Goal: Transaction & Acquisition: Purchase product/service

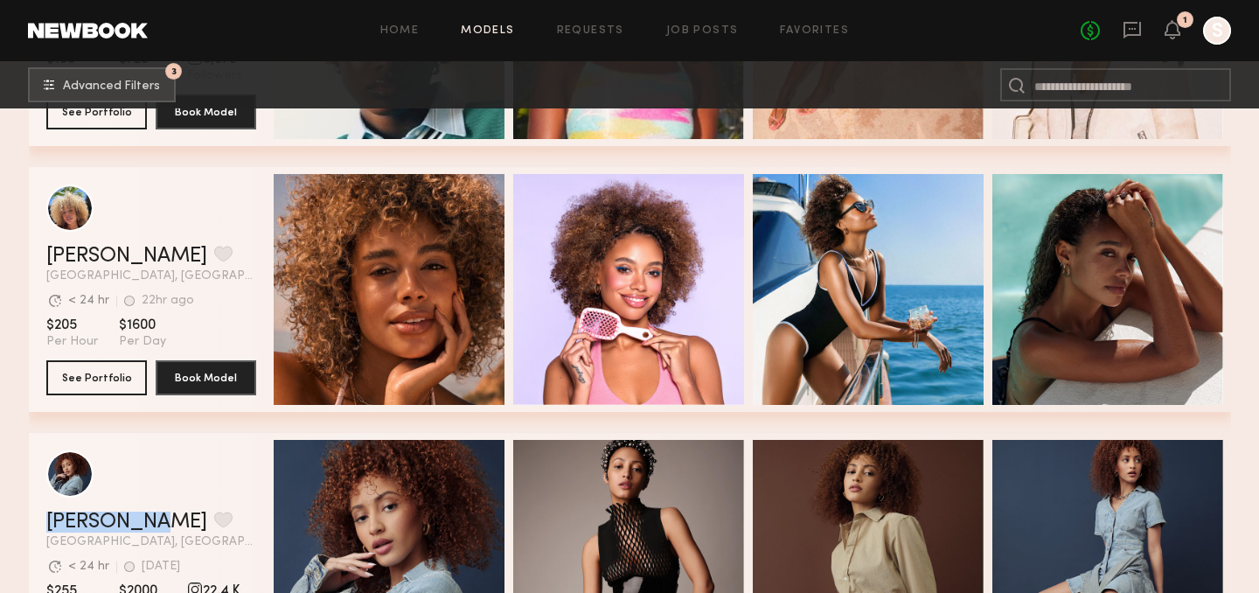
scroll to position [745, 0]
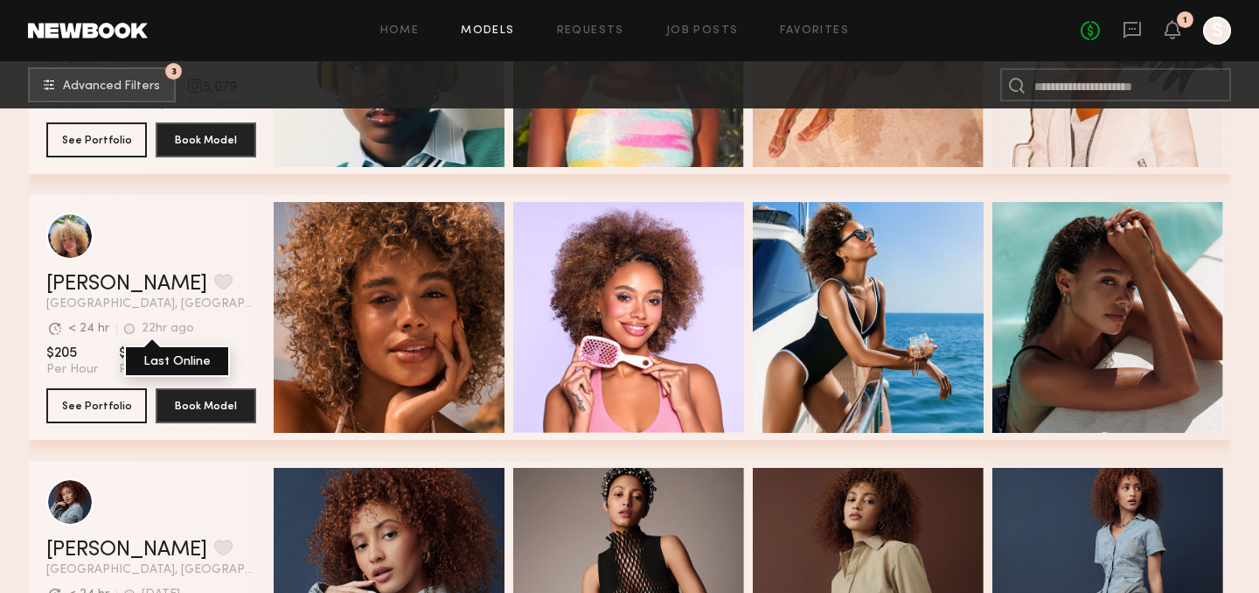
click at [187, 248] on div "grid" at bounding box center [151, 235] width 210 height 47
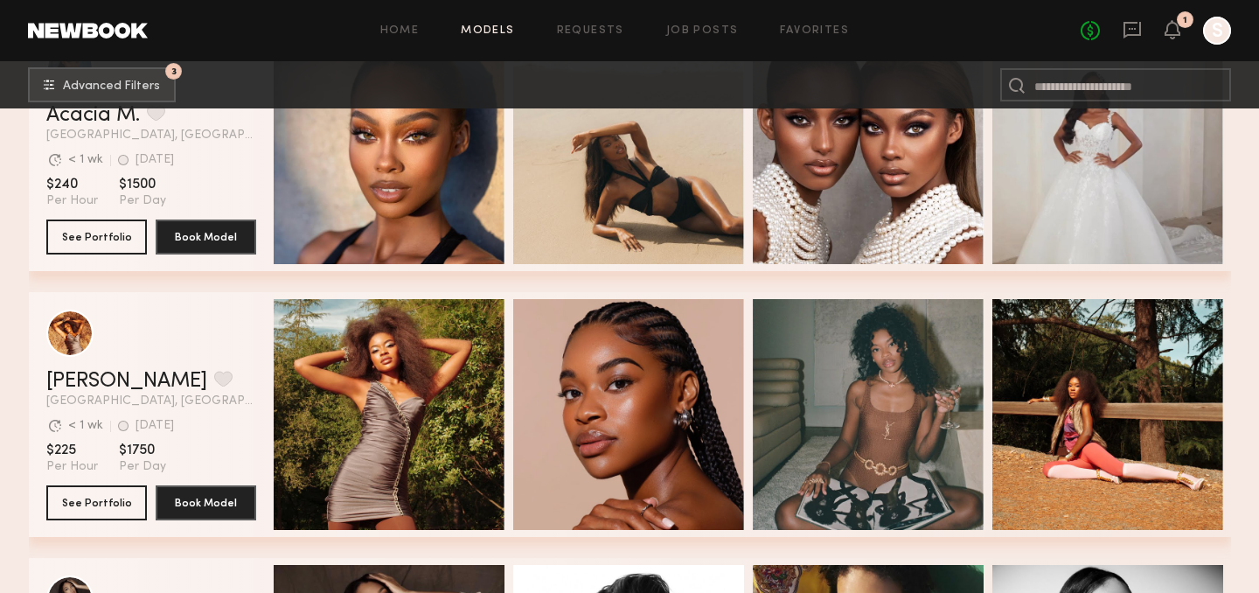
scroll to position [5166, 0]
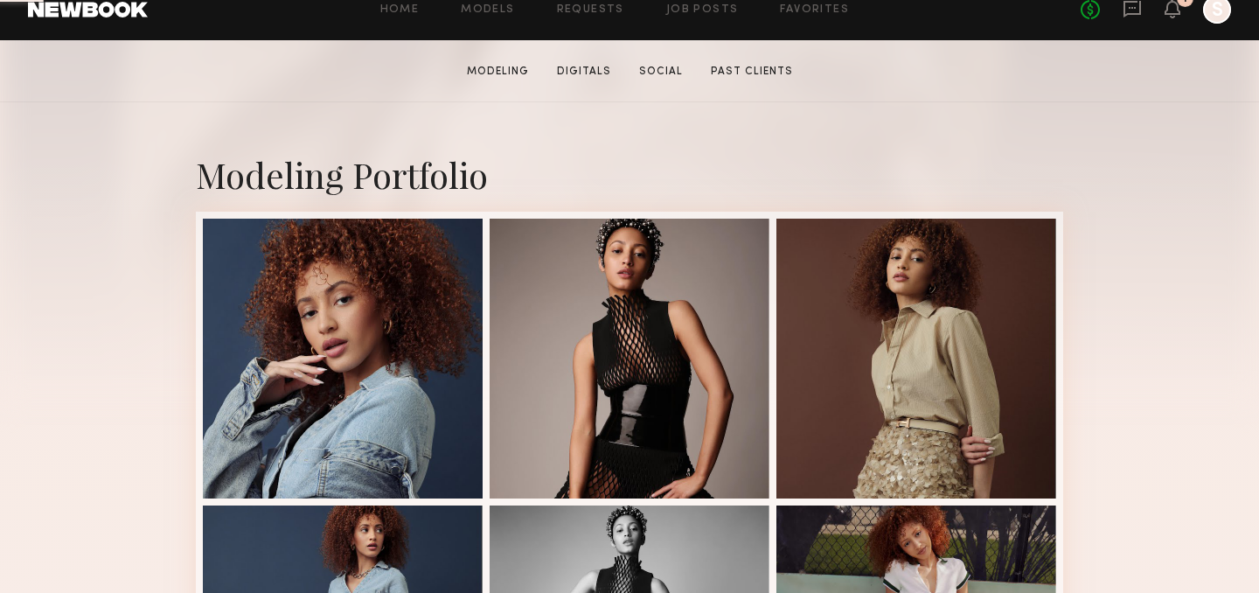
scroll to position [459, 0]
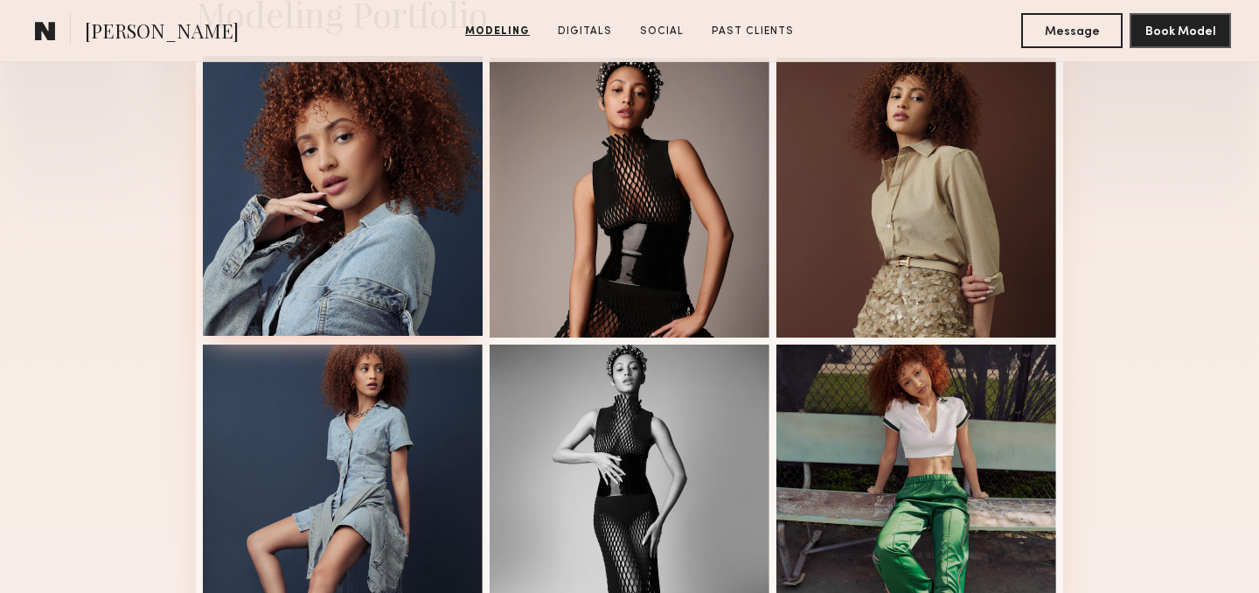
click at [301, 211] on div at bounding box center [343, 196] width 280 height 280
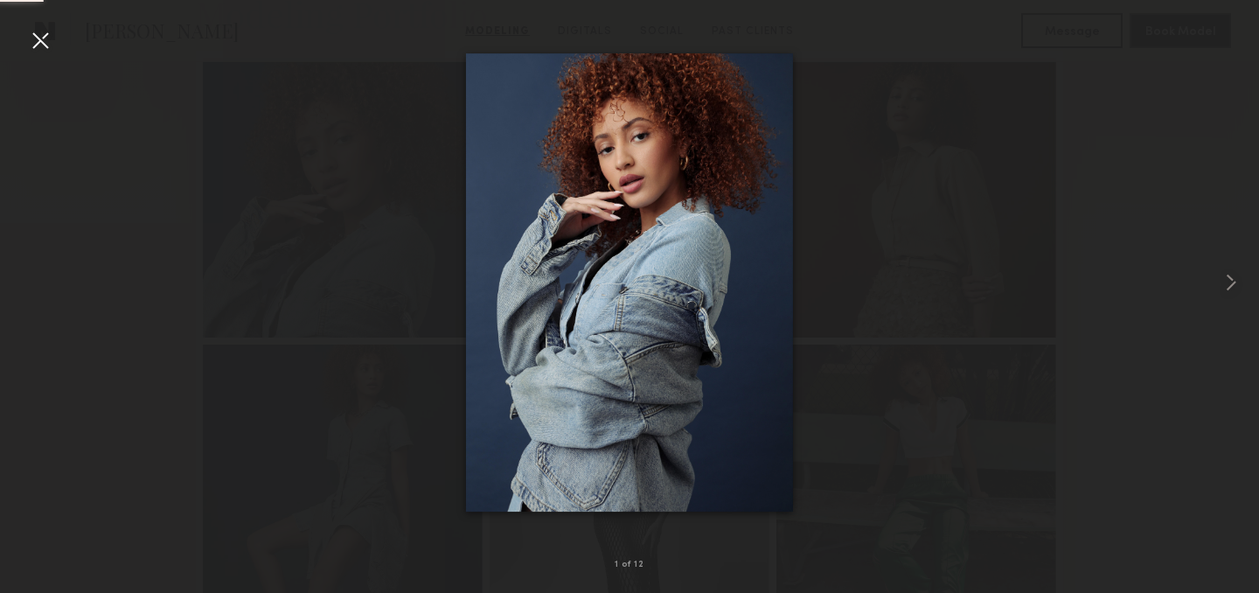
click at [1196, 73] on div at bounding box center [629, 282] width 1259 height 509
click at [49, 43] on div at bounding box center [40, 40] width 28 height 28
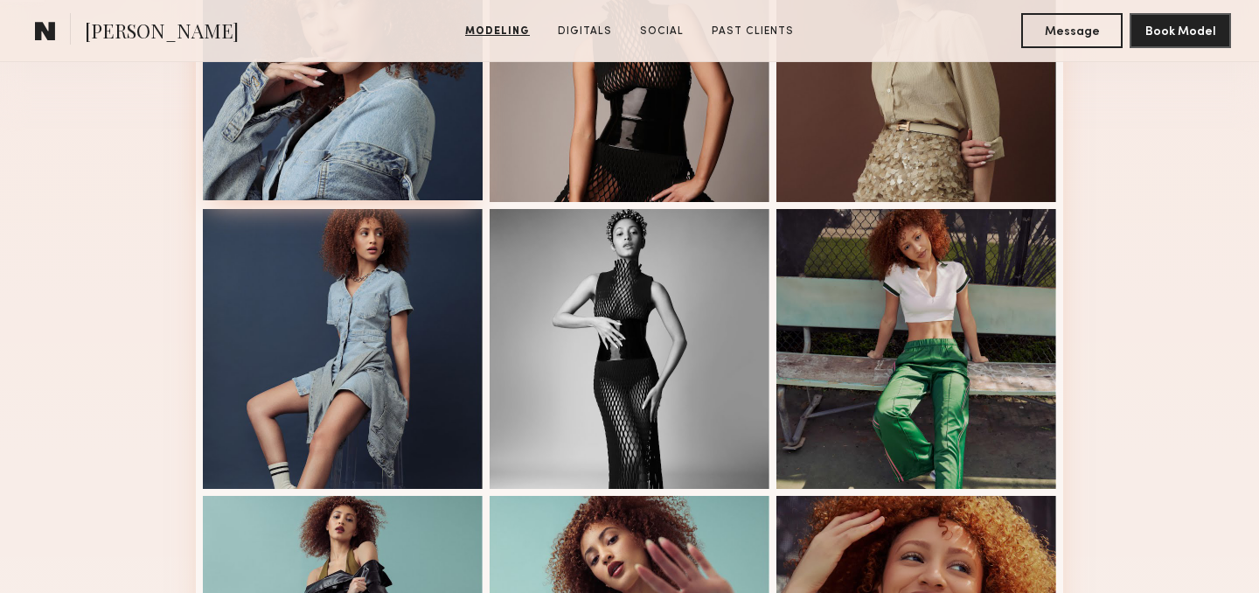
scroll to position [614, 0]
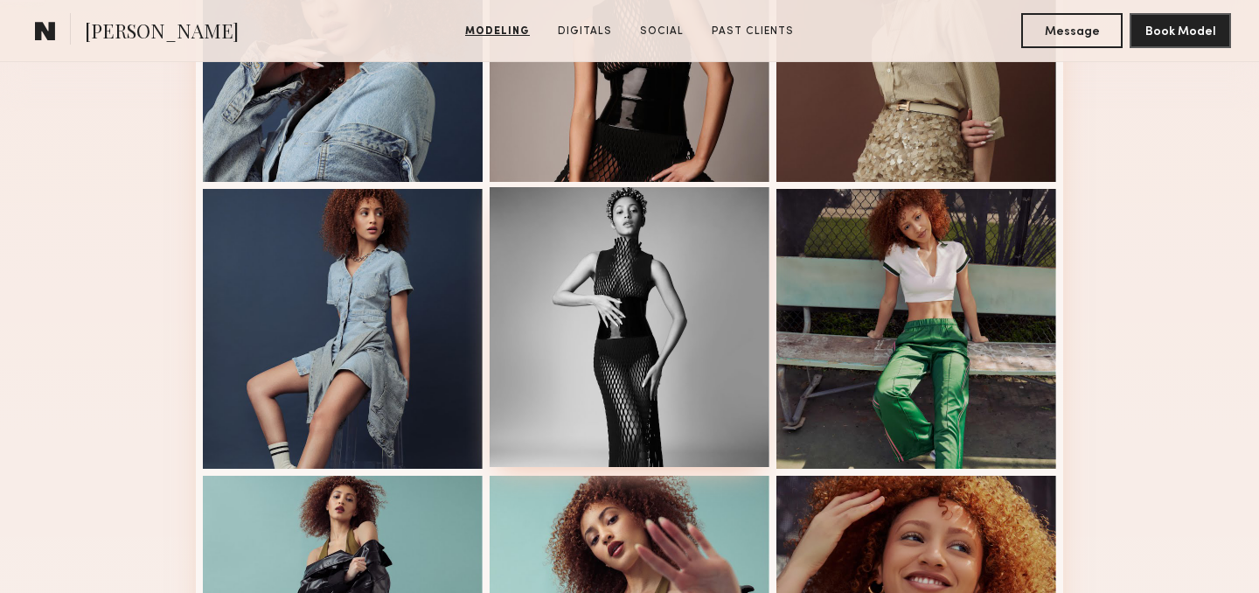
click at [648, 299] on div at bounding box center [629, 327] width 280 height 280
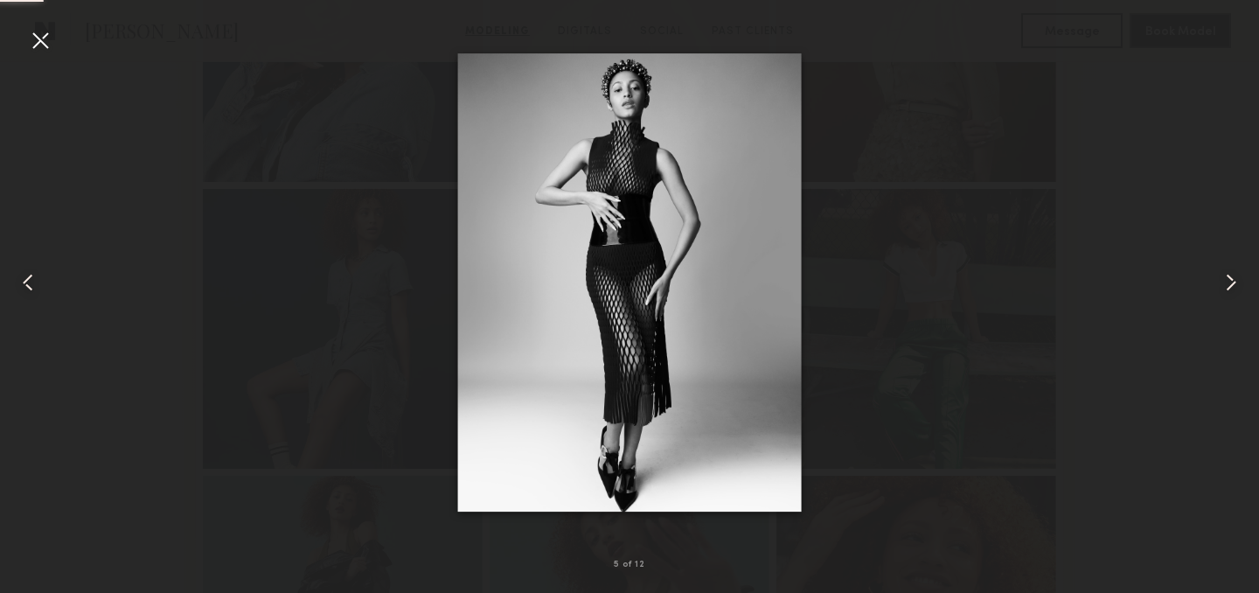
click at [45, 28] on div at bounding box center [40, 40] width 28 height 28
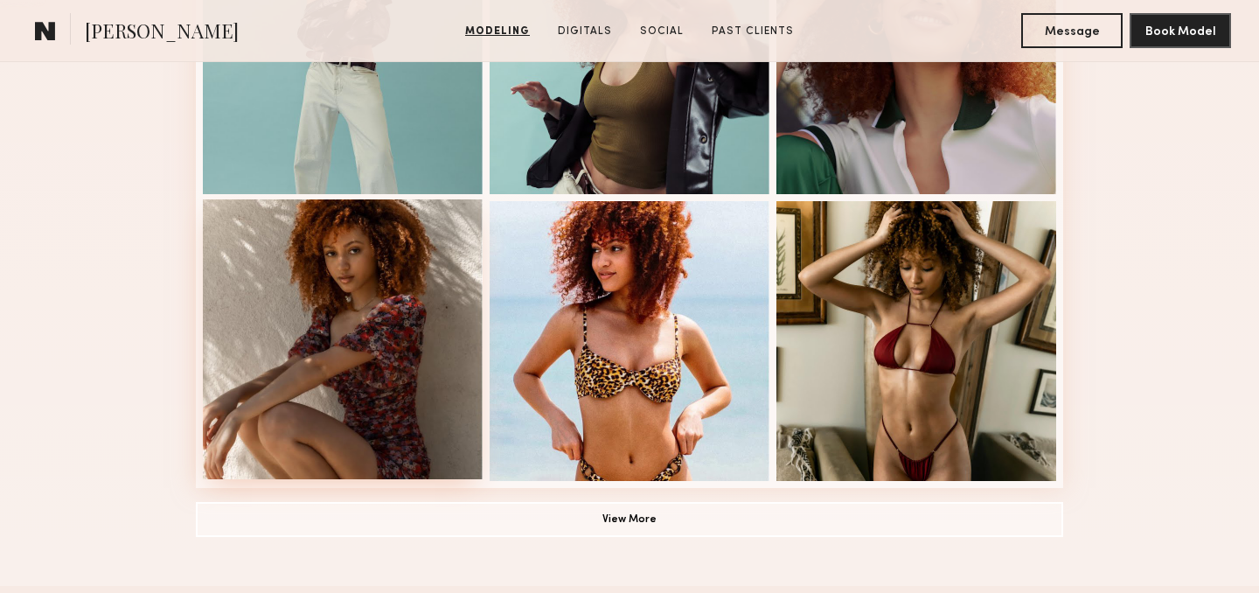
scroll to position [1181, 0]
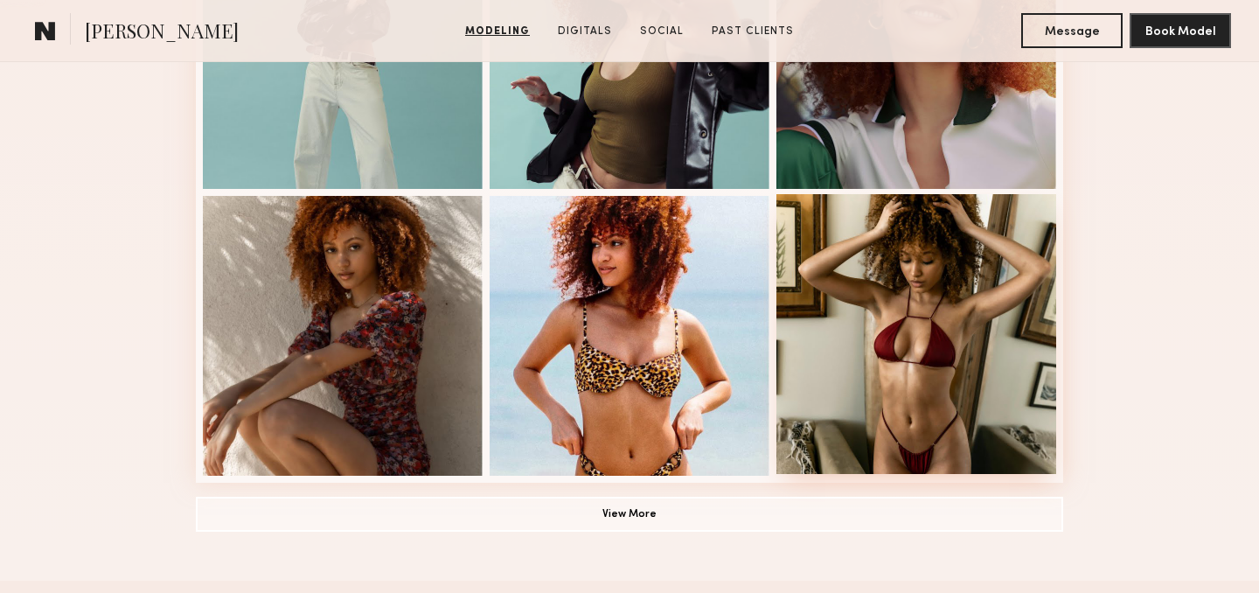
click at [952, 280] on div at bounding box center [916, 334] width 280 height 280
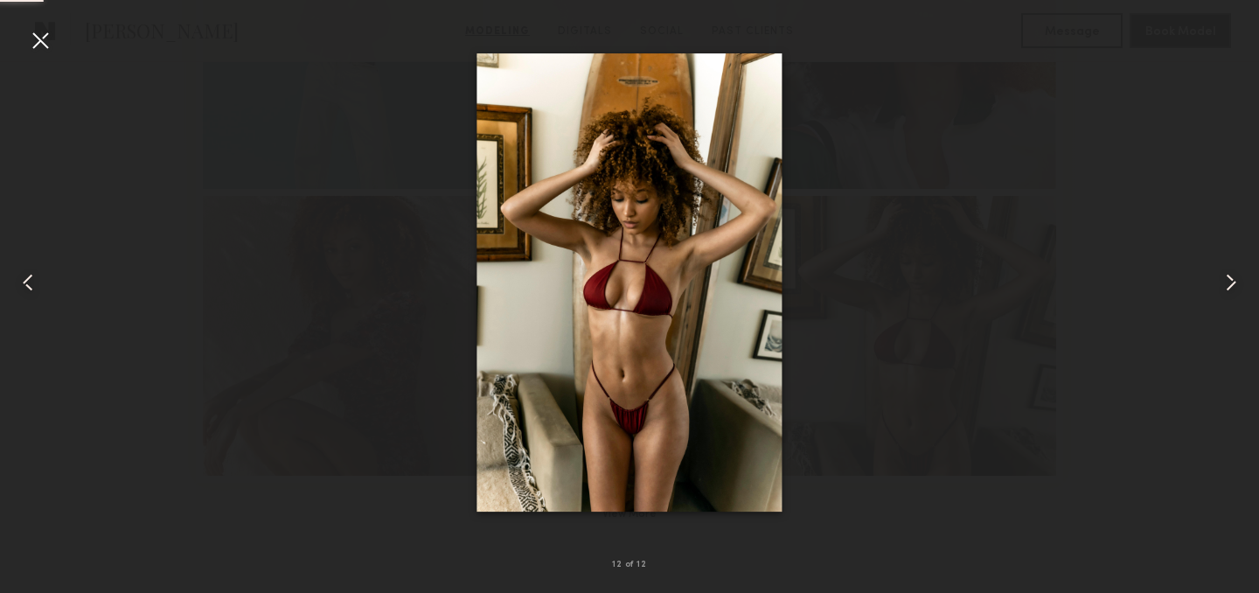
click at [27, 51] on div at bounding box center [40, 40] width 28 height 28
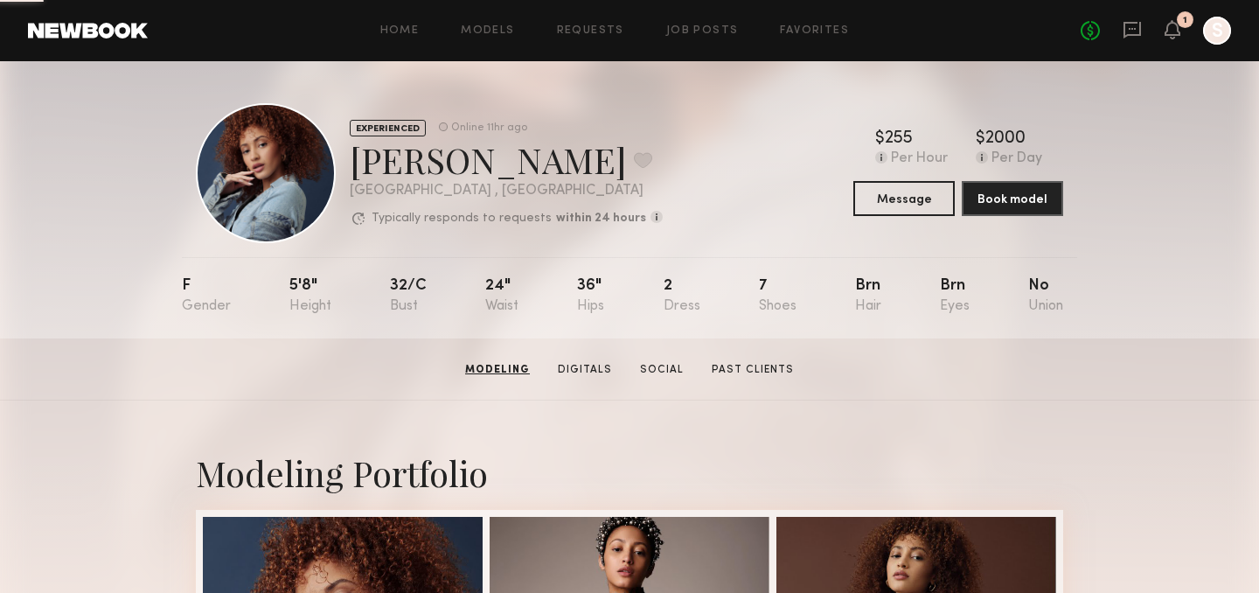
scroll to position [0, 0]
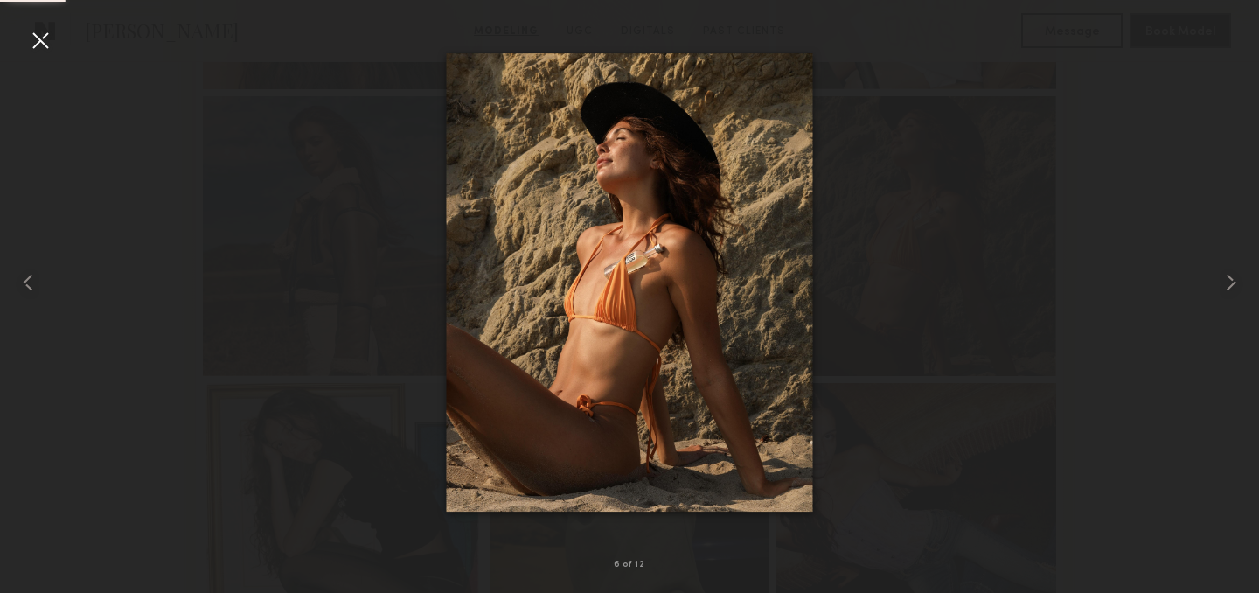
scroll to position [707, 0]
click at [42, 44] on div at bounding box center [40, 40] width 28 height 28
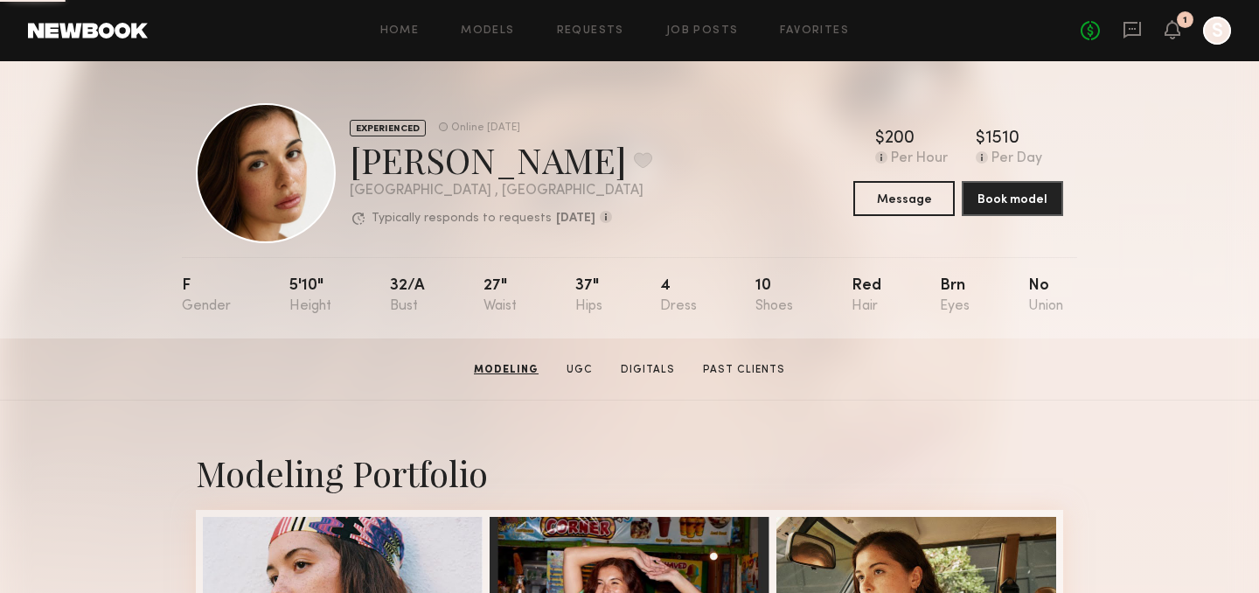
scroll to position [0, 0]
click at [1107, 135] on div "EXPERIENCED Online 1d ago Jasmine G. Favorite Los Angeles , CA Typically respon…" at bounding box center [629, 199] width 1259 height 277
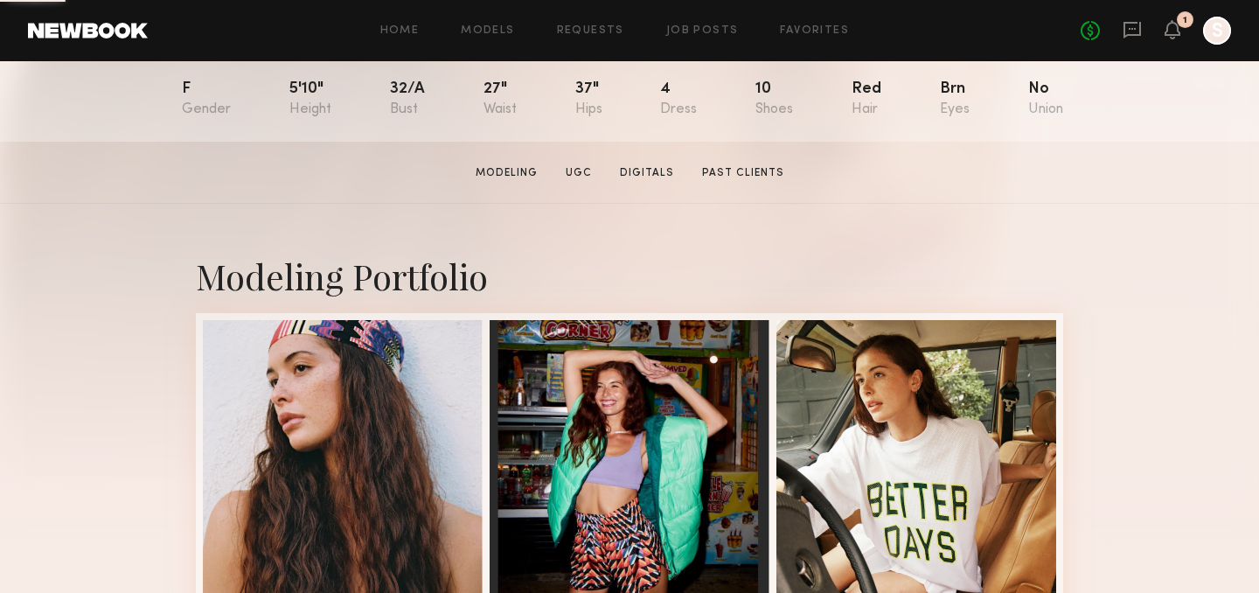
scroll to position [667, 0]
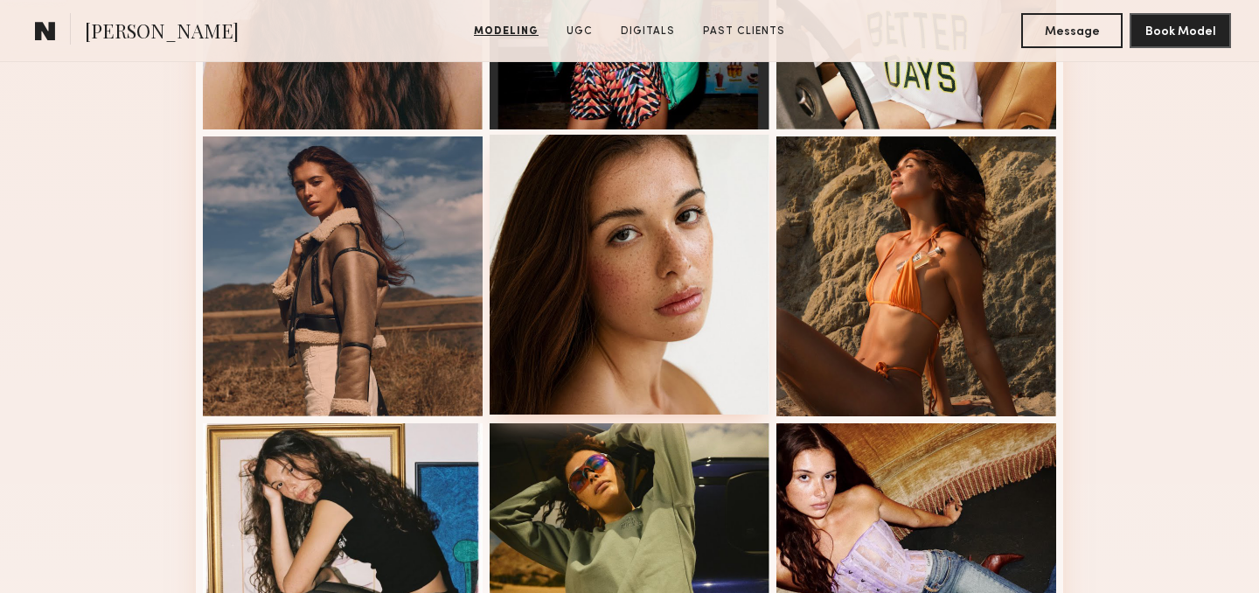
click at [576, 268] on div at bounding box center [629, 275] width 280 height 280
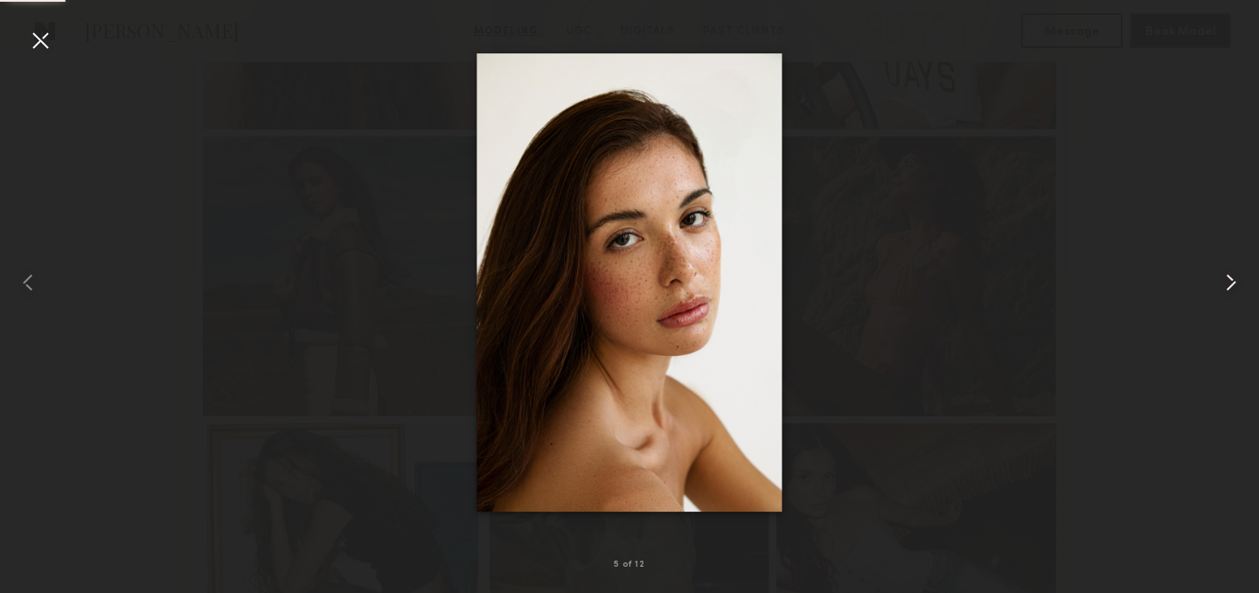
click at [1231, 278] on common-icon at bounding box center [1231, 282] width 28 height 28
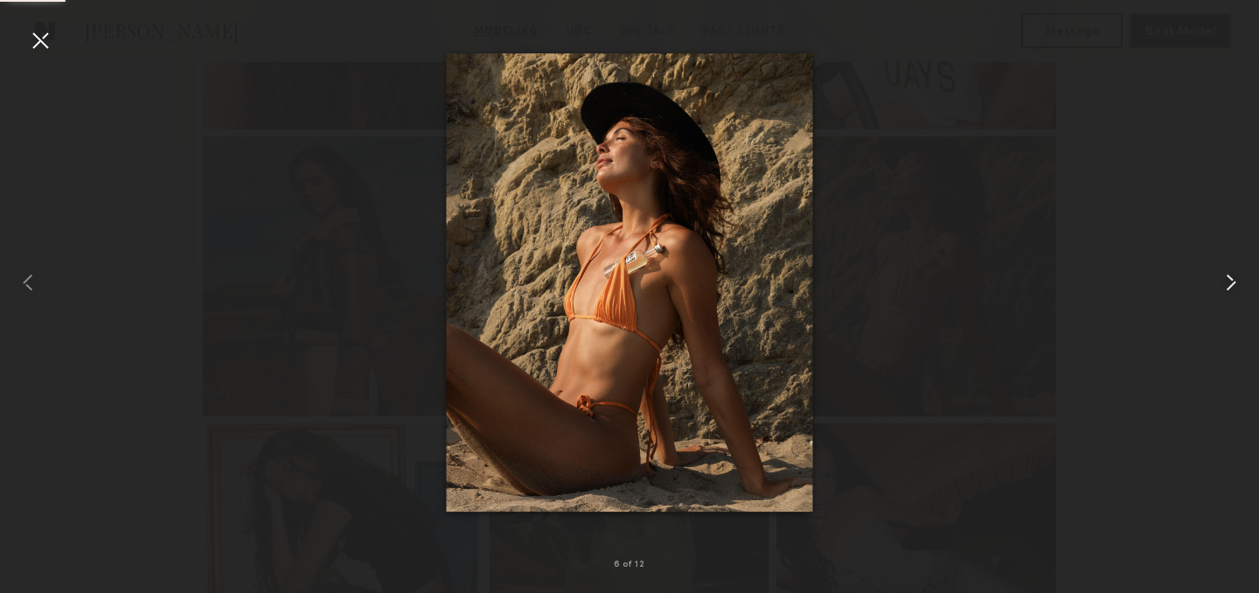
click at [1231, 278] on common-icon at bounding box center [1231, 282] width 28 height 28
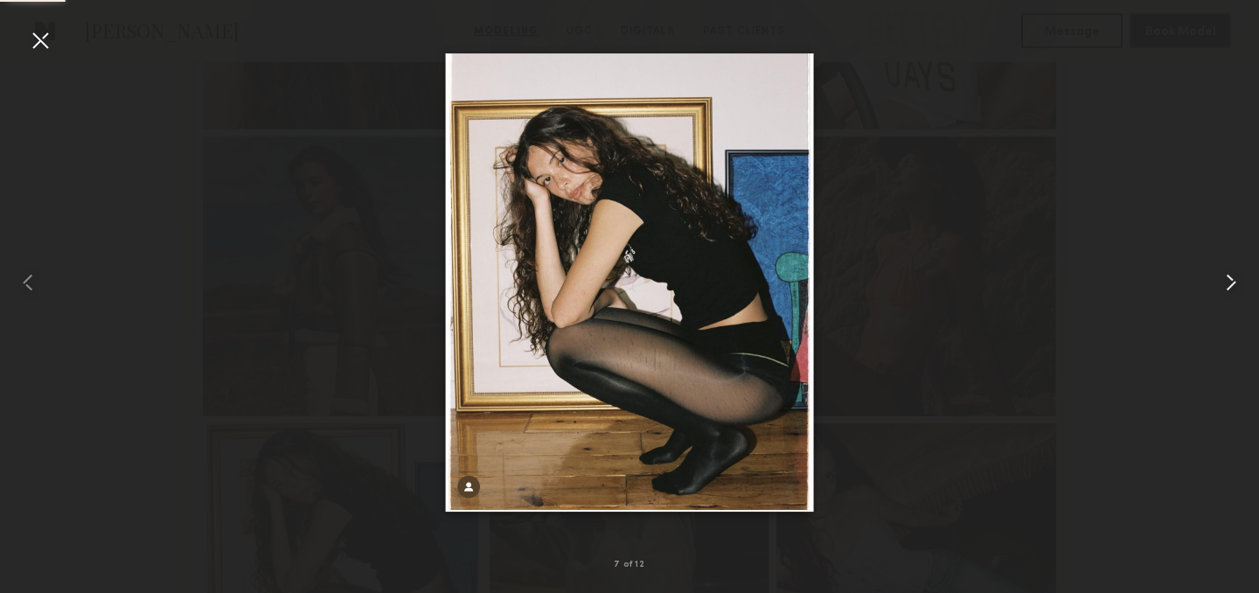
click at [1231, 278] on common-icon at bounding box center [1231, 282] width 28 height 28
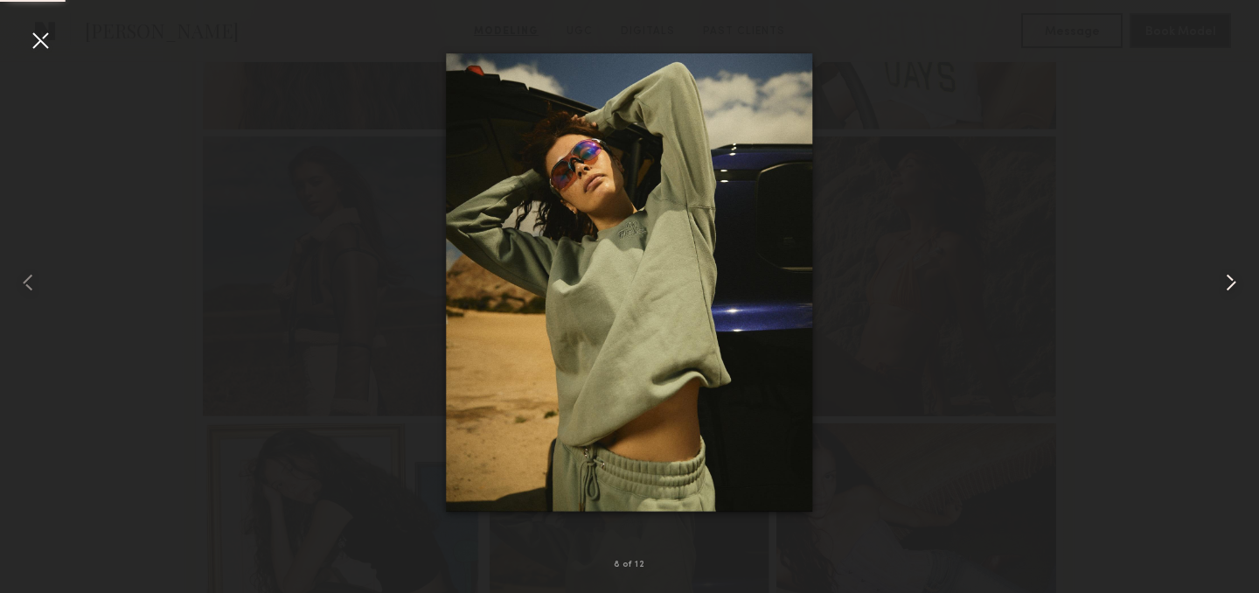
click at [1231, 278] on common-icon at bounding box center [1231, 282] width 28 height 28
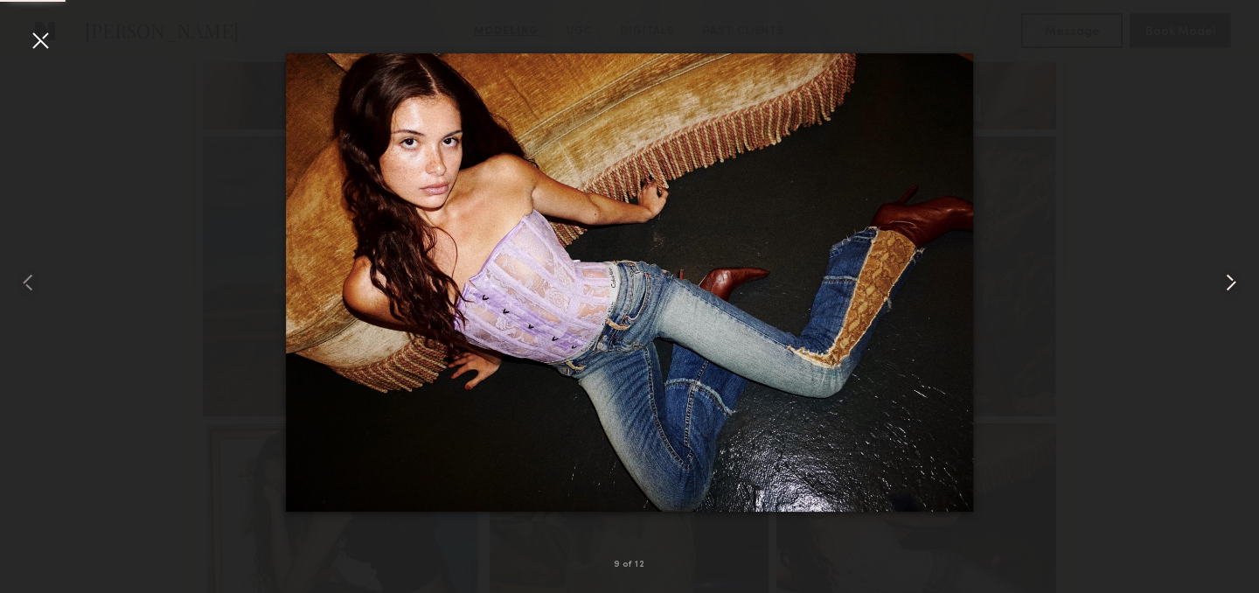
click at [1231, 278] on common-icon at bounding box center [1231, 282] width 28 height 28
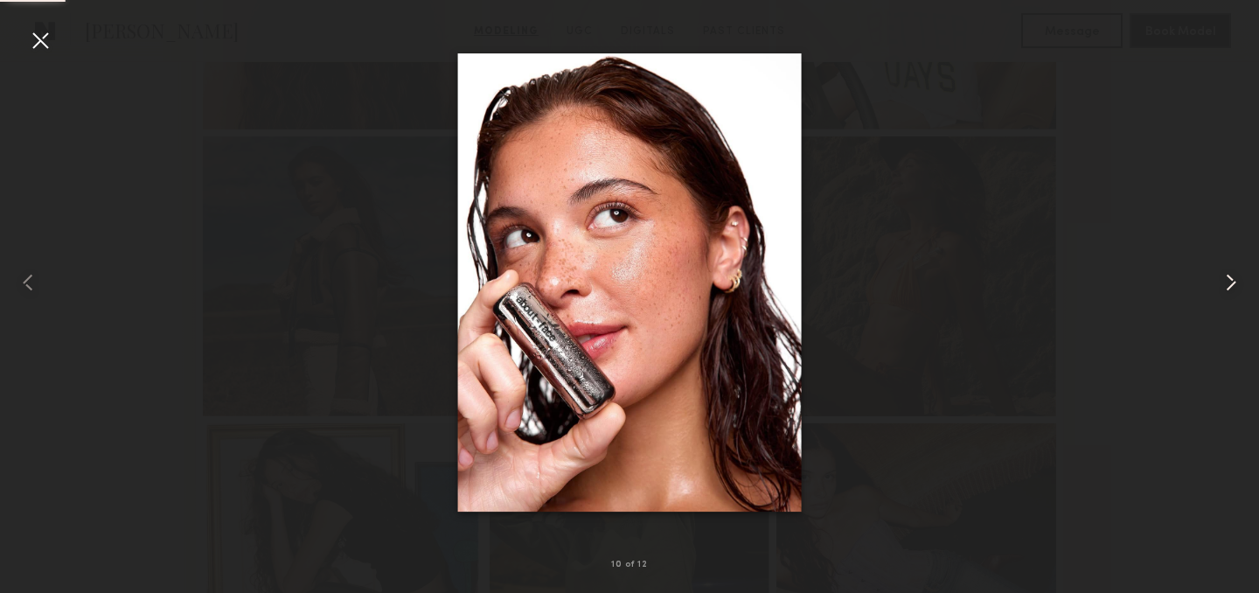
click at [1231, 278] on common-icon at bounding box center [1231, 282] width 28 height 28
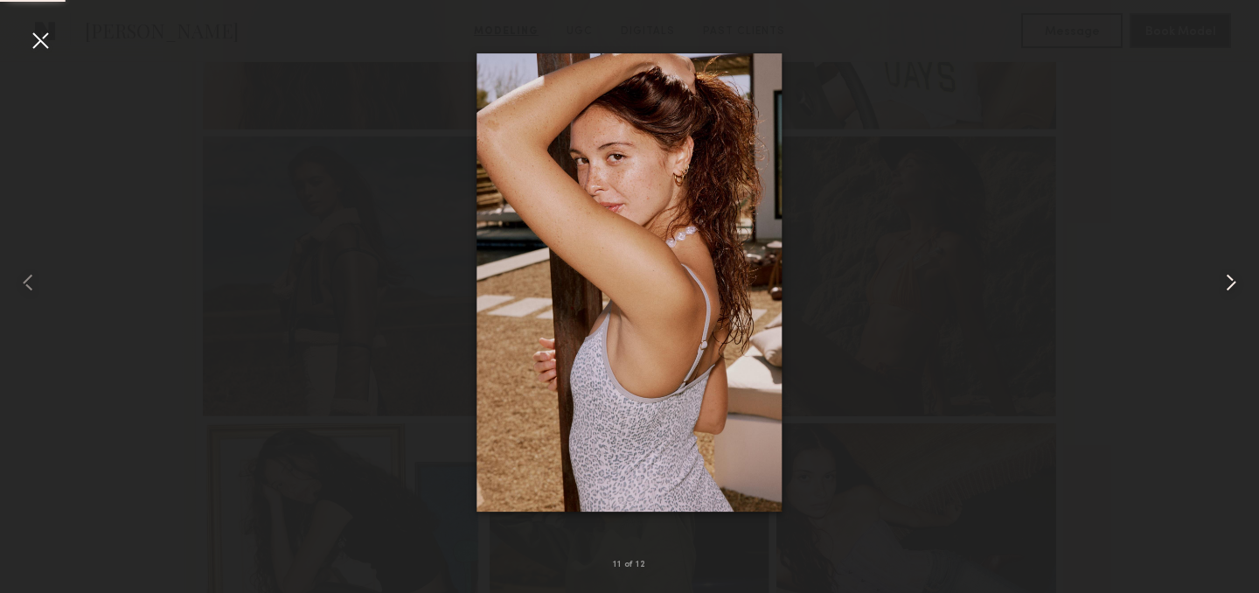
click at [1231, 278] on common-icon at bounding box center [1231, 282] width 28 height 28
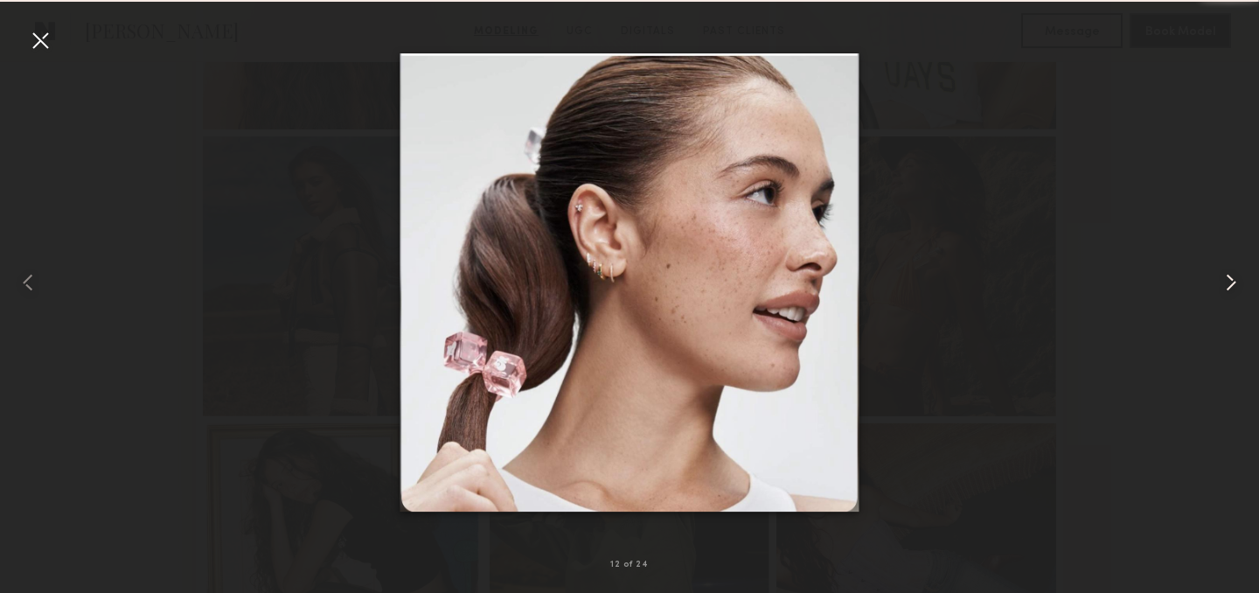
click at [1231, 278] on common-icon at bounding box center [1231, 282] width 28 height 28
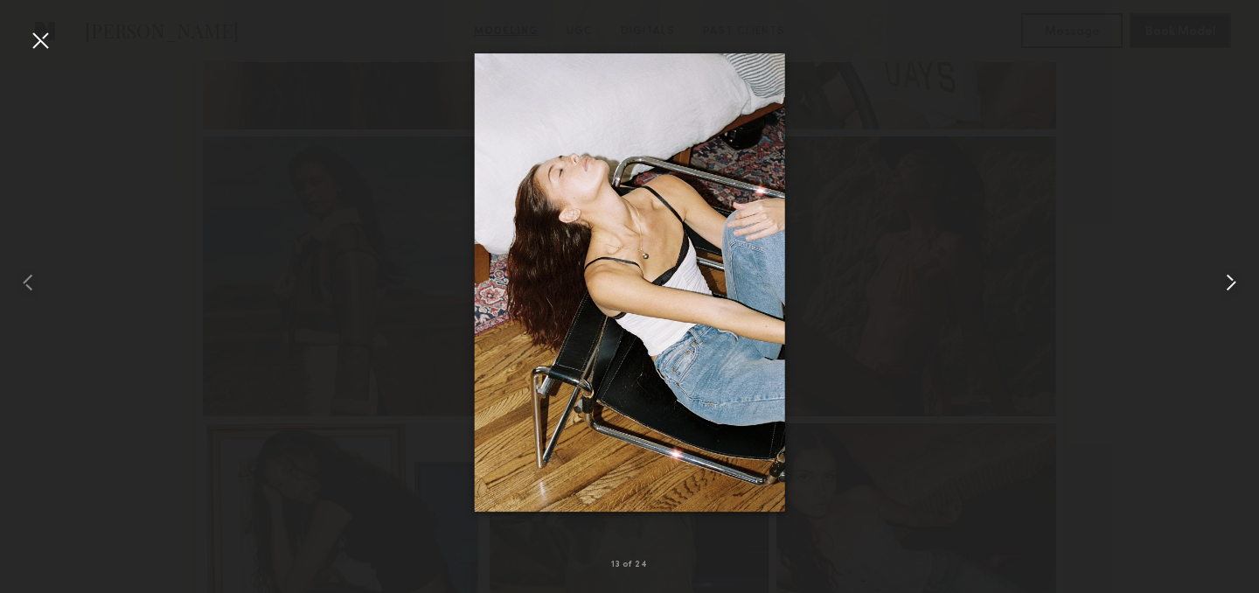
click at [1231, 278] on common-icon at bounding box center [1231, 282] width 28 height 28
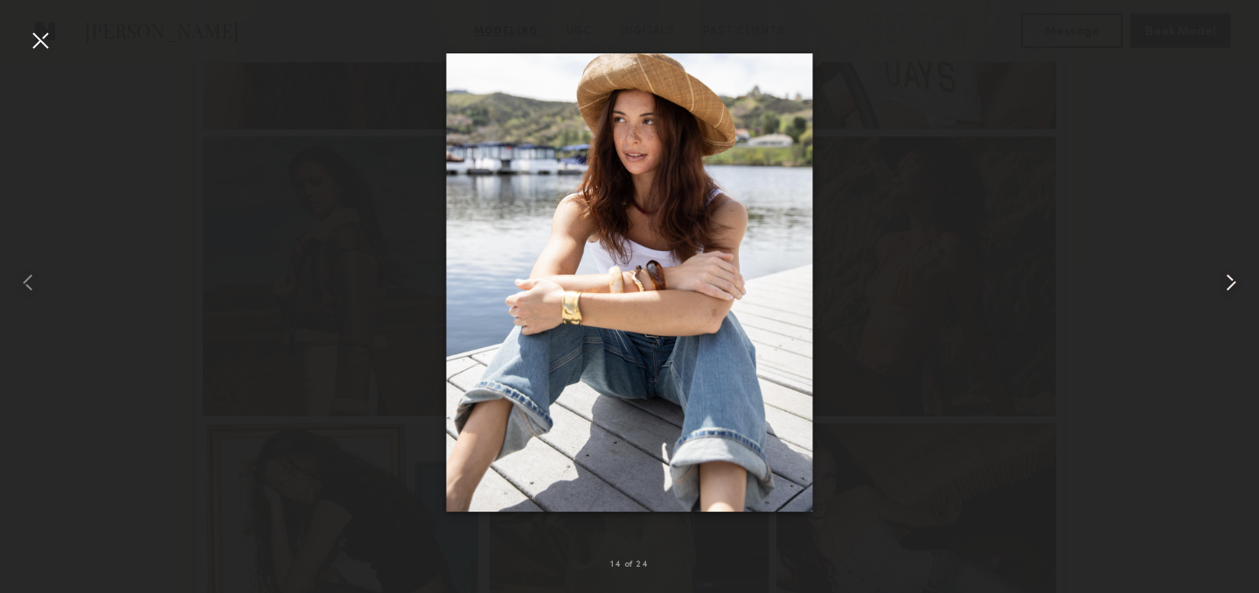
click at [1231, 278] on common-icon at bounding box center [1231, 282] width 28 height 28
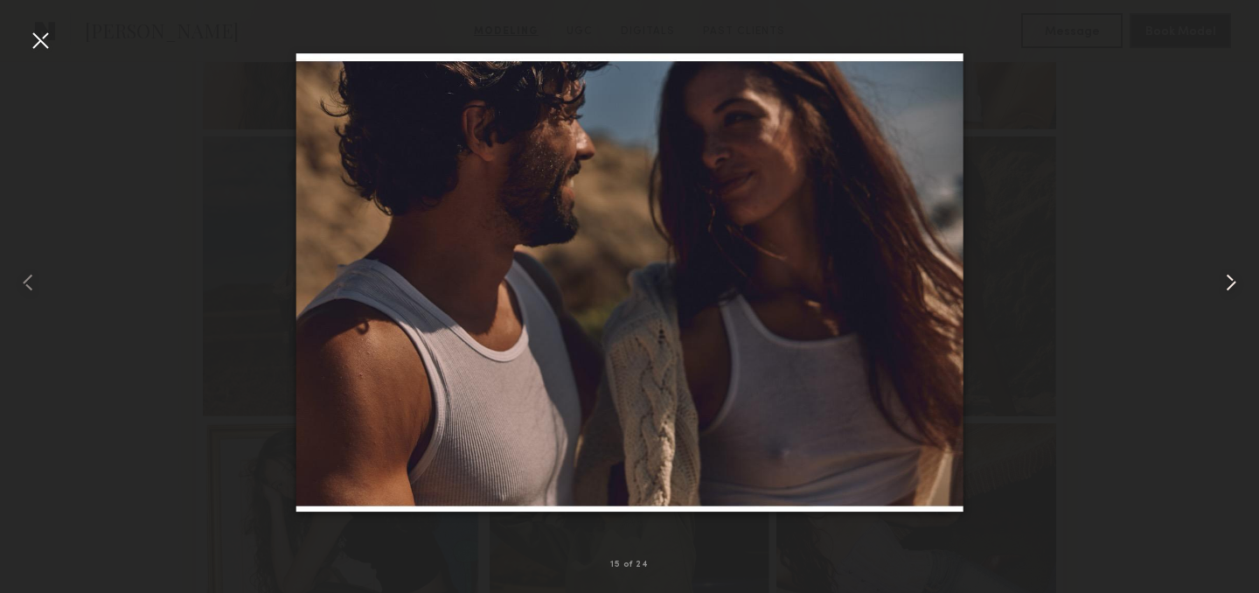
click at [1231, 278] on common-icon at bounding box center [1231, 282] width 28 height 28
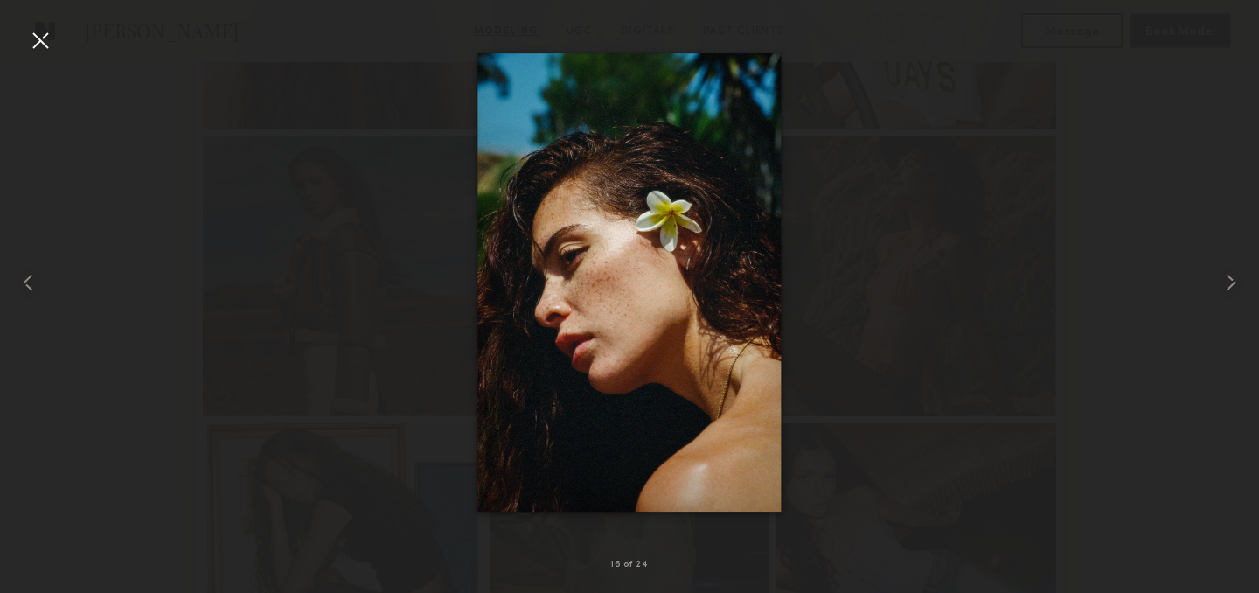
click at [47, 36] on div at bounding box center [40, 40] width 28 height 28
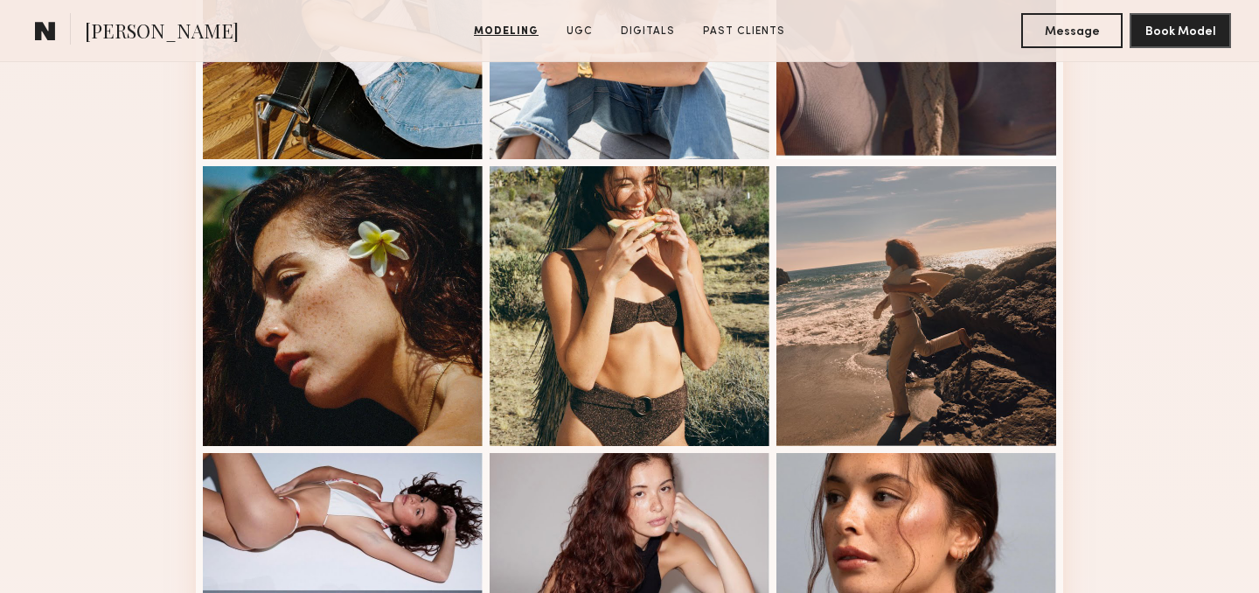
scroll to position [1847, 0]
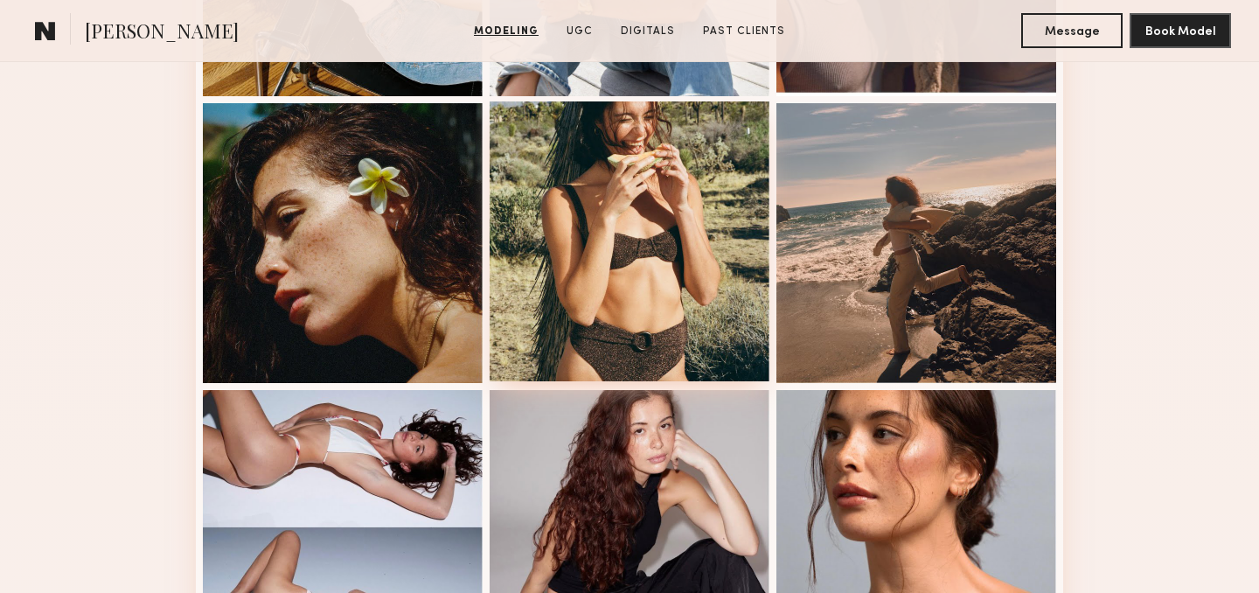
click at [673, 245] on div at bounding box center [629, 241] width 280 height 280
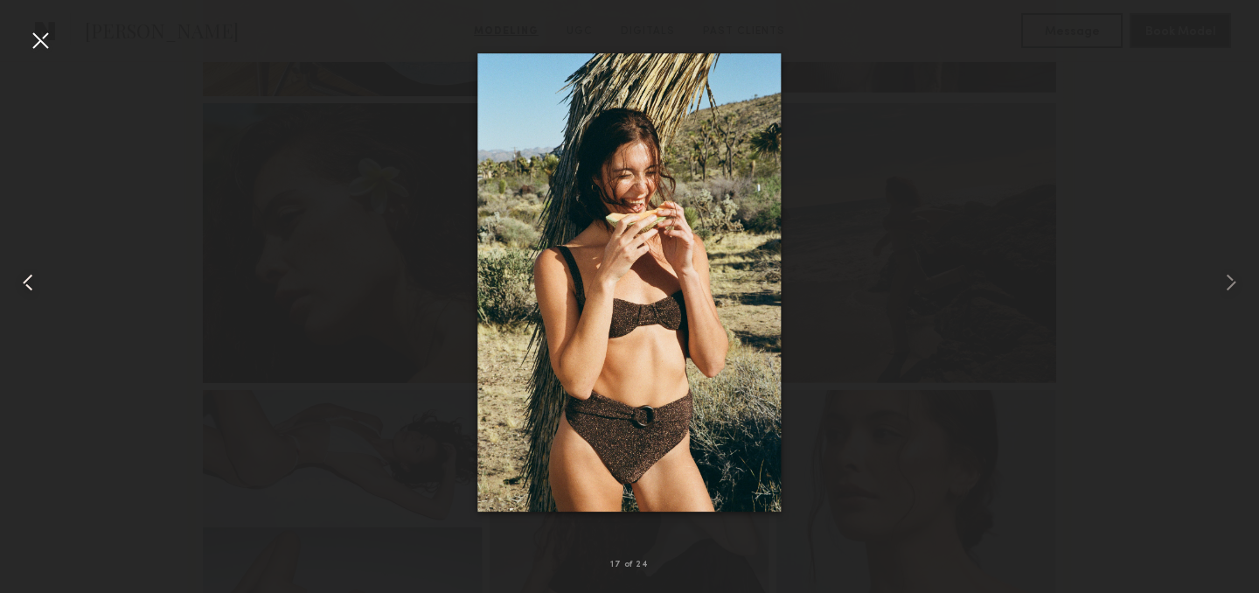
click at [39, 31] on div at bounding box center [40, 40] width 28 height 28
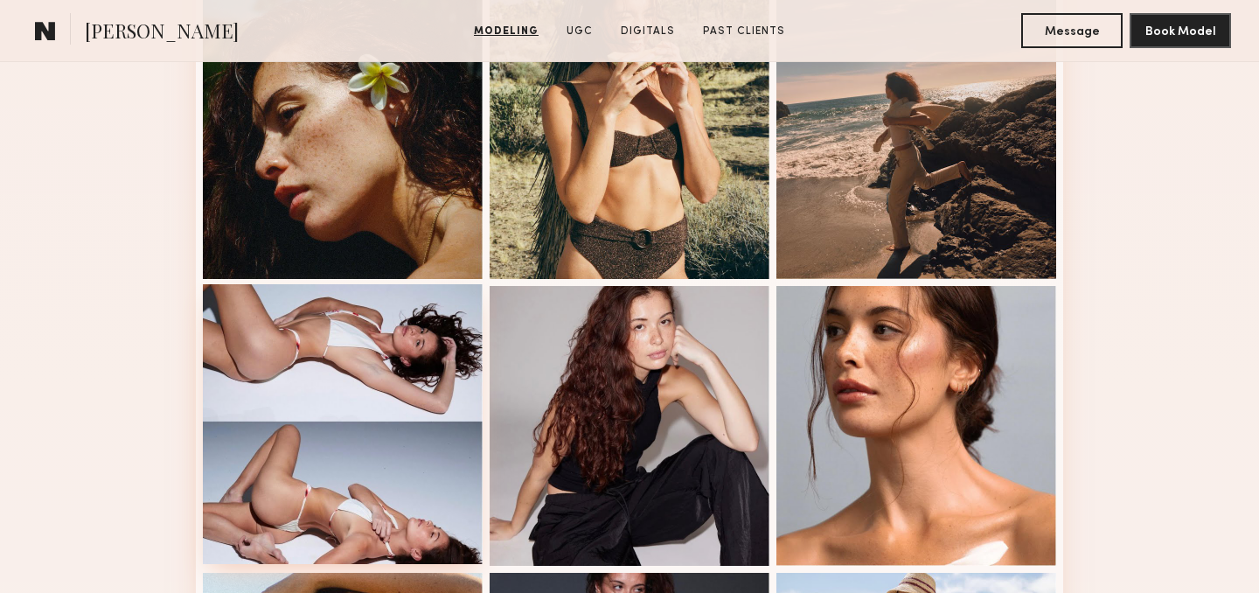
scroll to position [1955, 0]
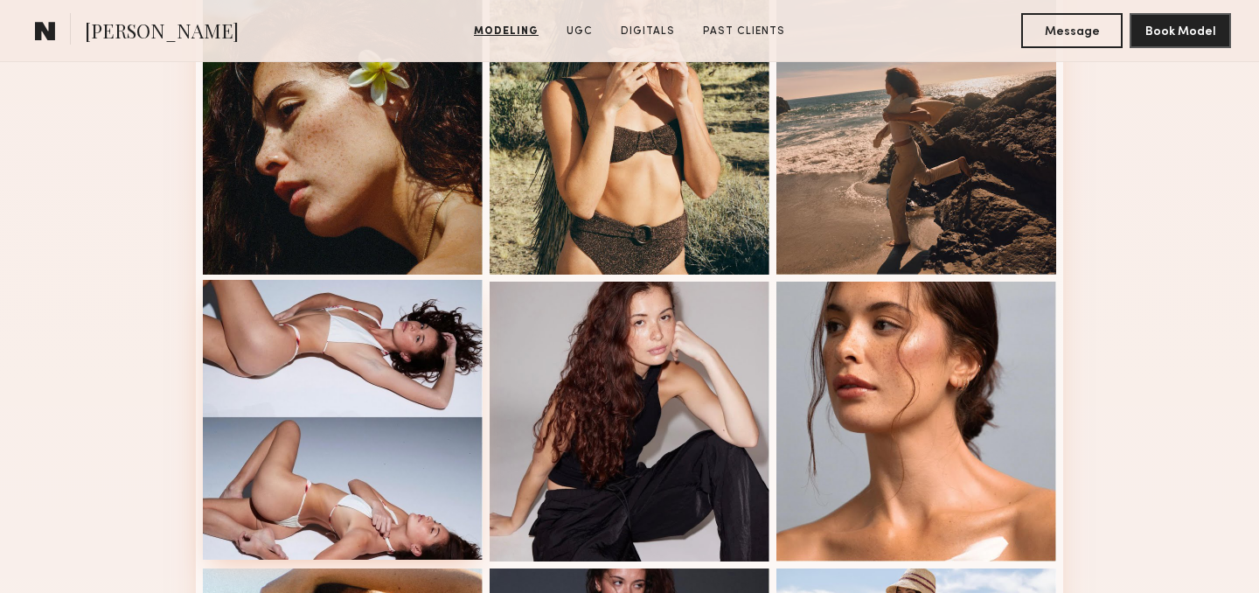
click at [344, 367] on div at bounding box center [343, 420] width 280 height 280
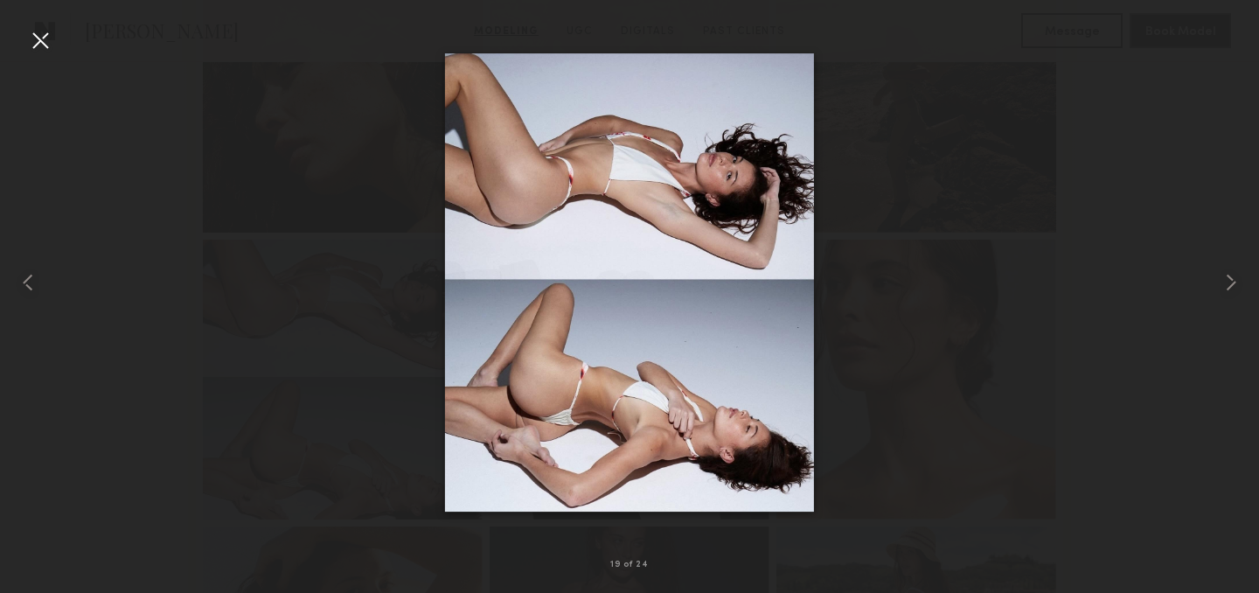
scroll to position [1999, 0]
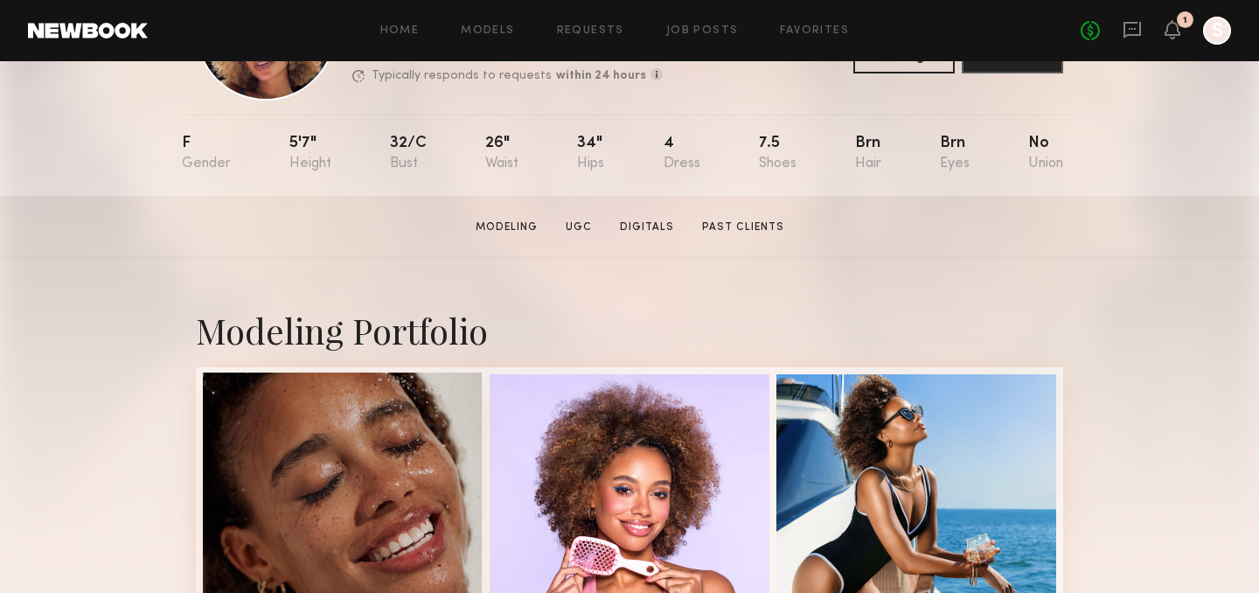
scroll to position [352, 0]
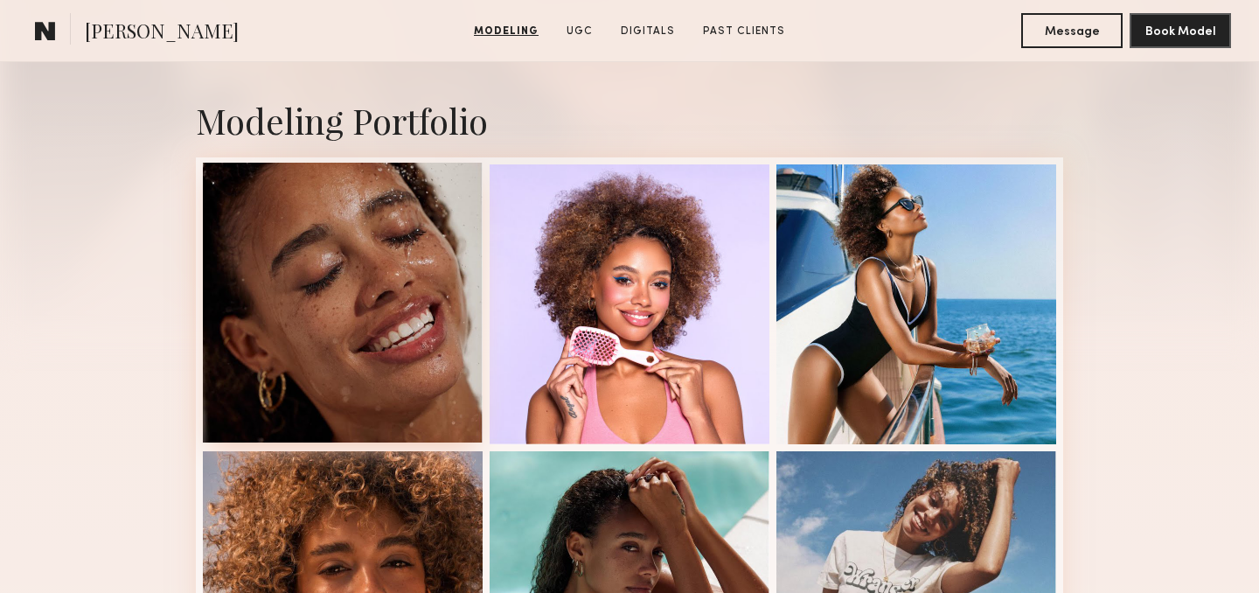
click at [292, 268] on div at bounding box center [343, 303] width 280 height 280
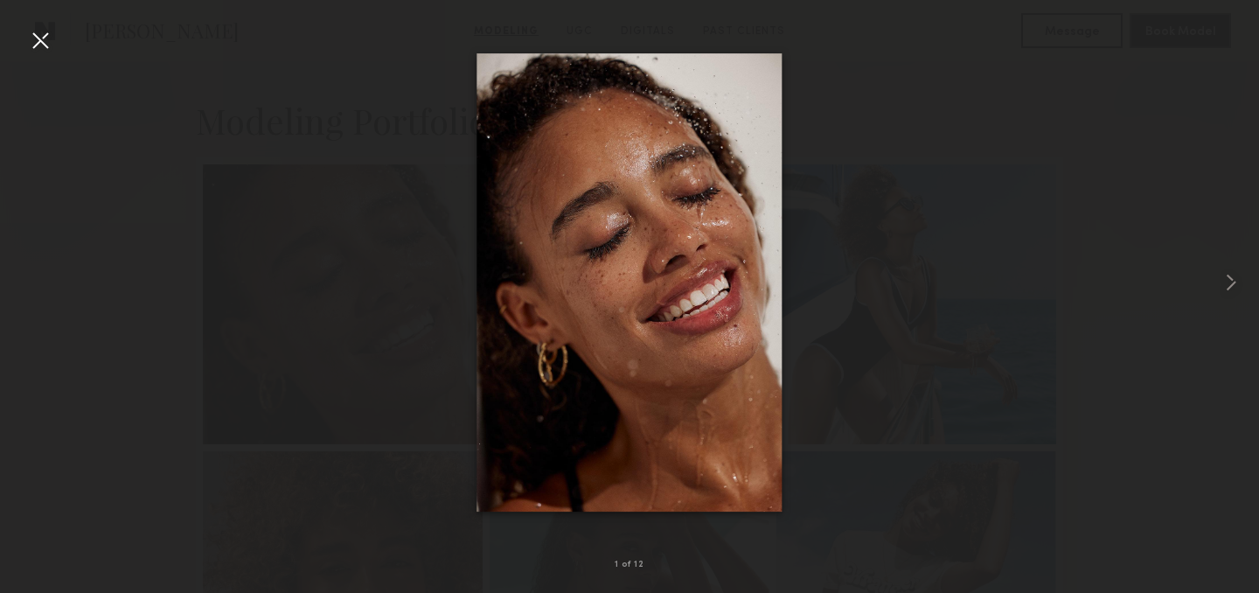
click at [53, 30] on div "1 of 12" at bounding box center [629, 296] width 1259 height 593
click at [47, 34] on div at bounding box center [40, 40] width 28 height 28
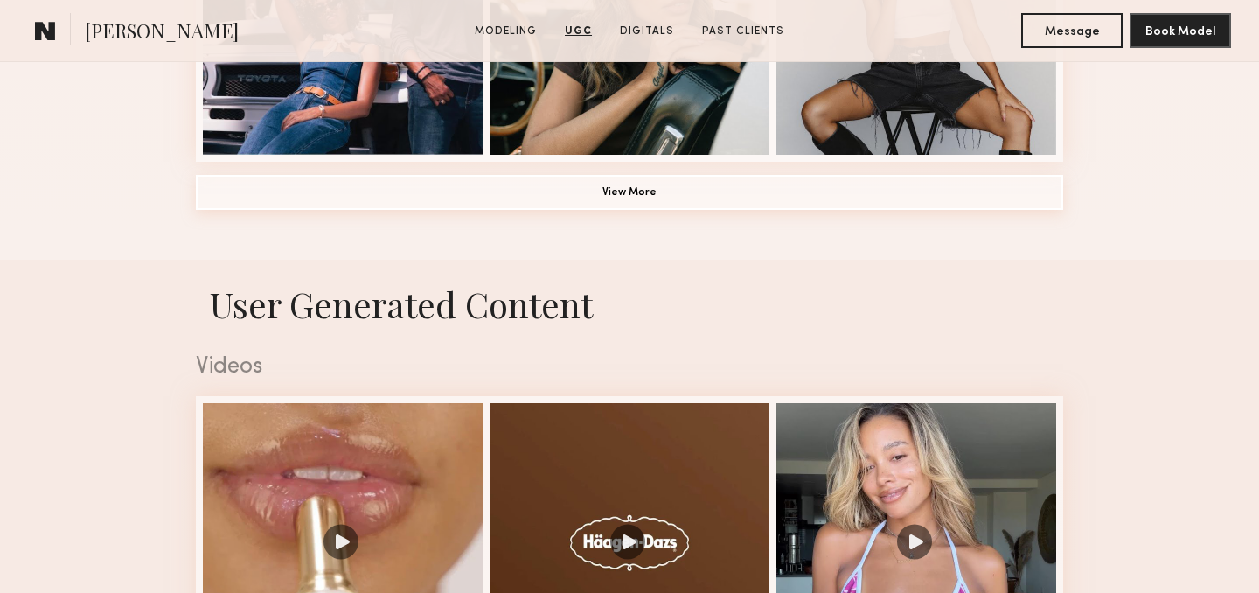
scroll to position [1457, 0]
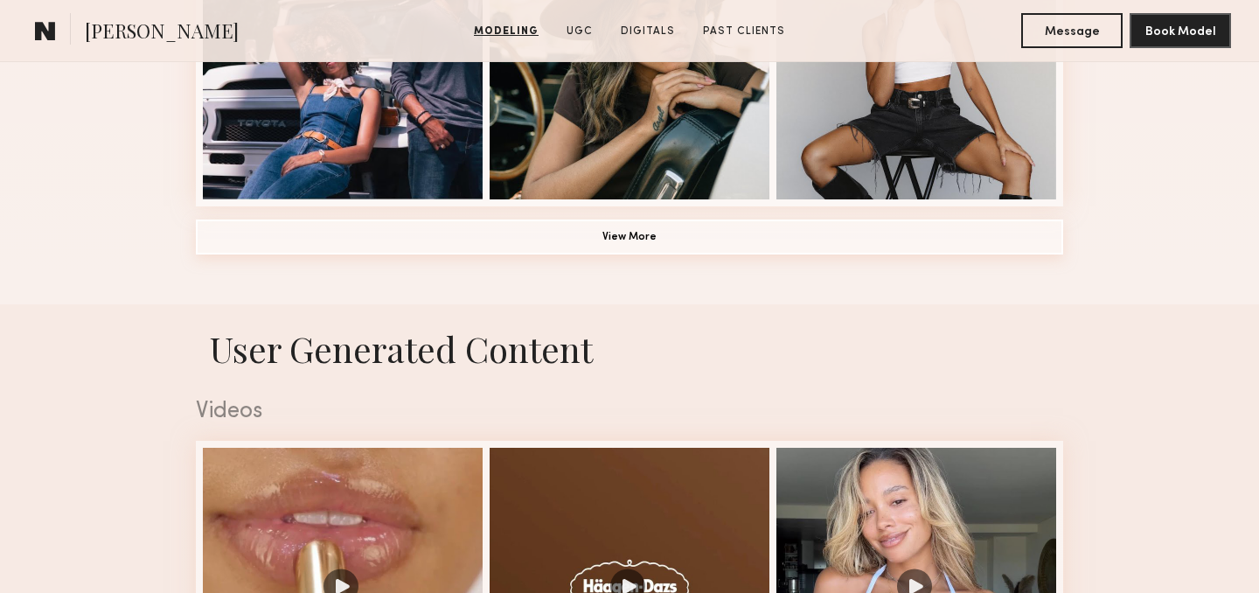
click at [884, 239] on button "View More" at bounding box center [629, 236] width 867 height 35
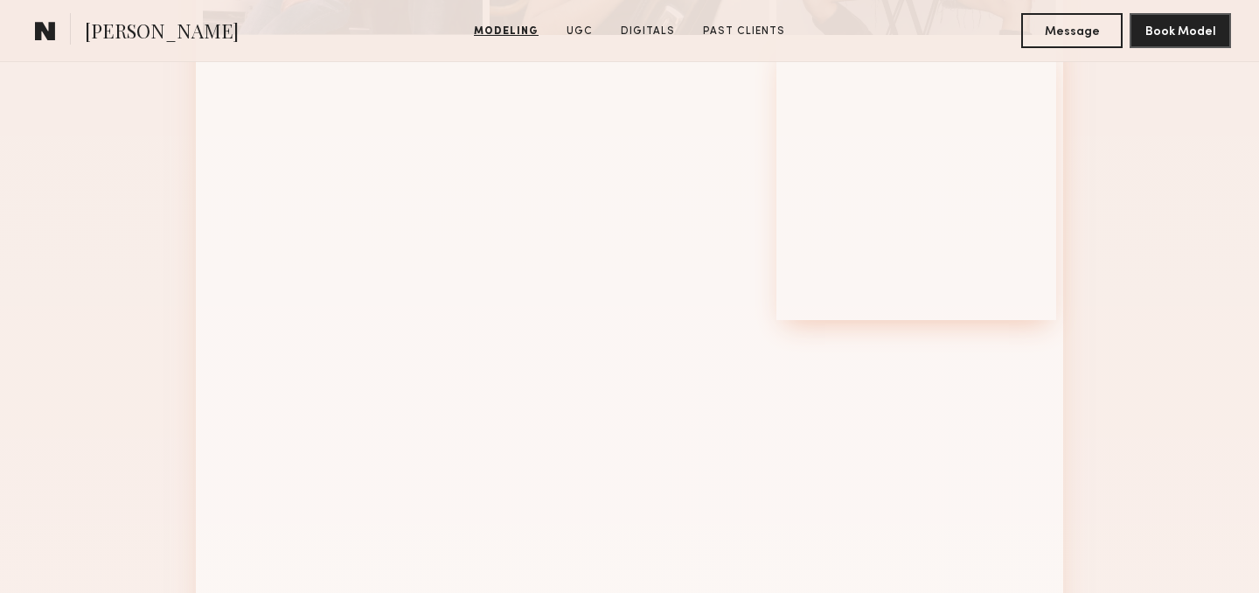
scroll to position [1622, 0]
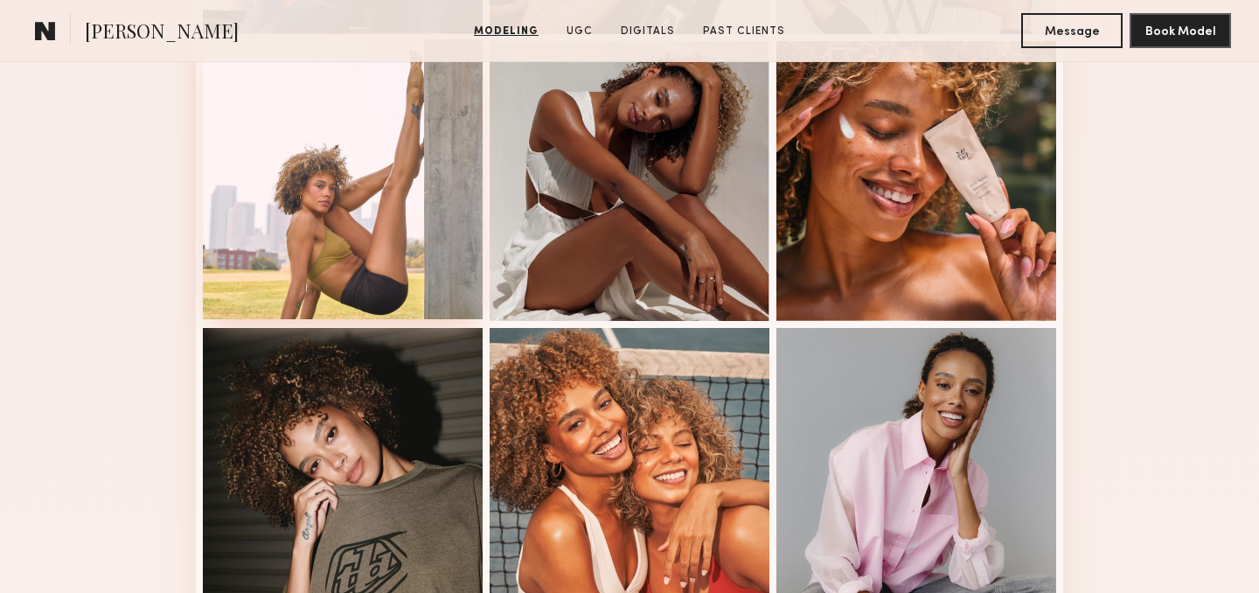
click at [346, 227] on div at bounding box center [343, 179] width 280 height 280
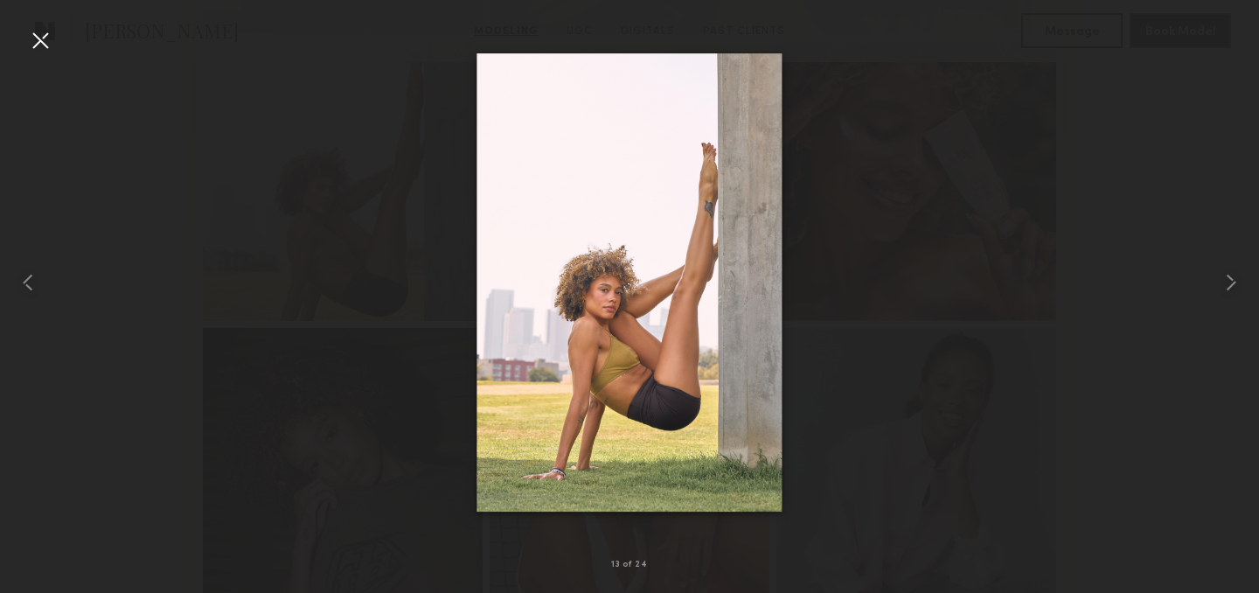
click at [54, 49] on div at bounding box center [629, 282] width 1259 height 509
click at [45, 42] on div at bounding box center [40, 40] width 28 height 28
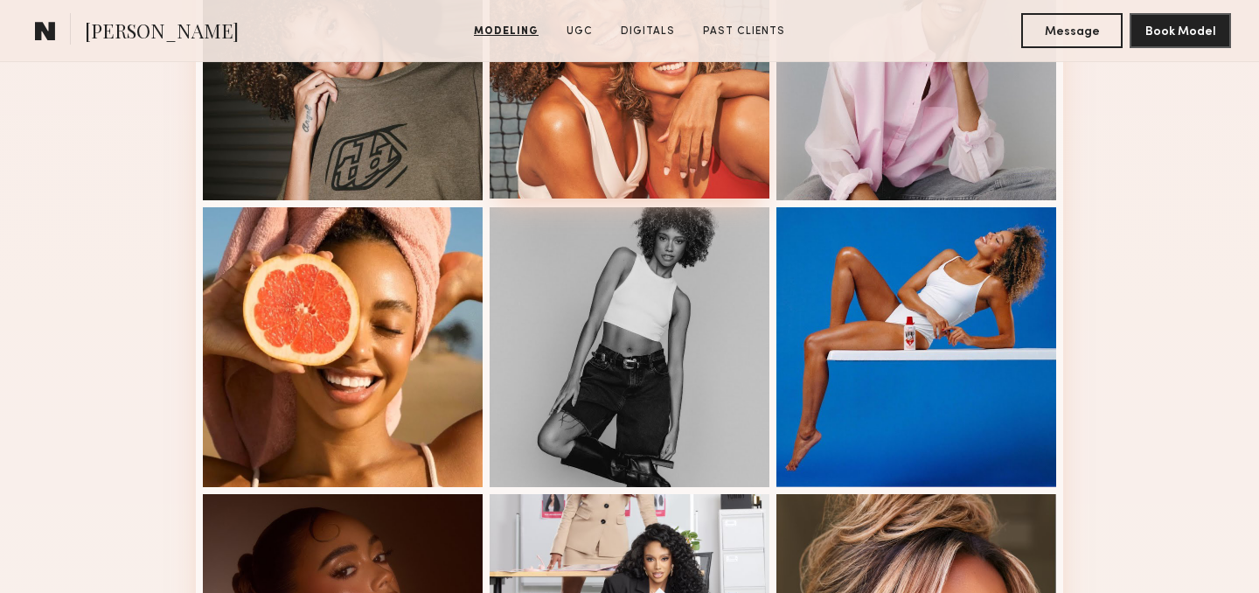
scroll to position [2029, 0]
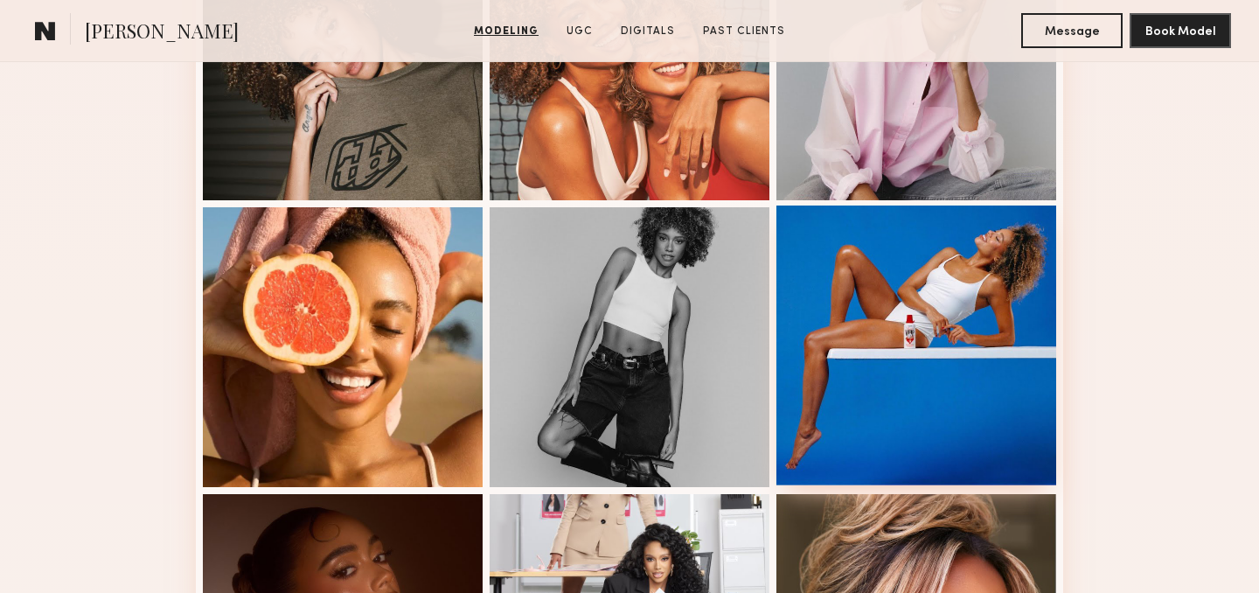
click at [888, 371] on div at bounding box center [916, 345] width 280 height 280
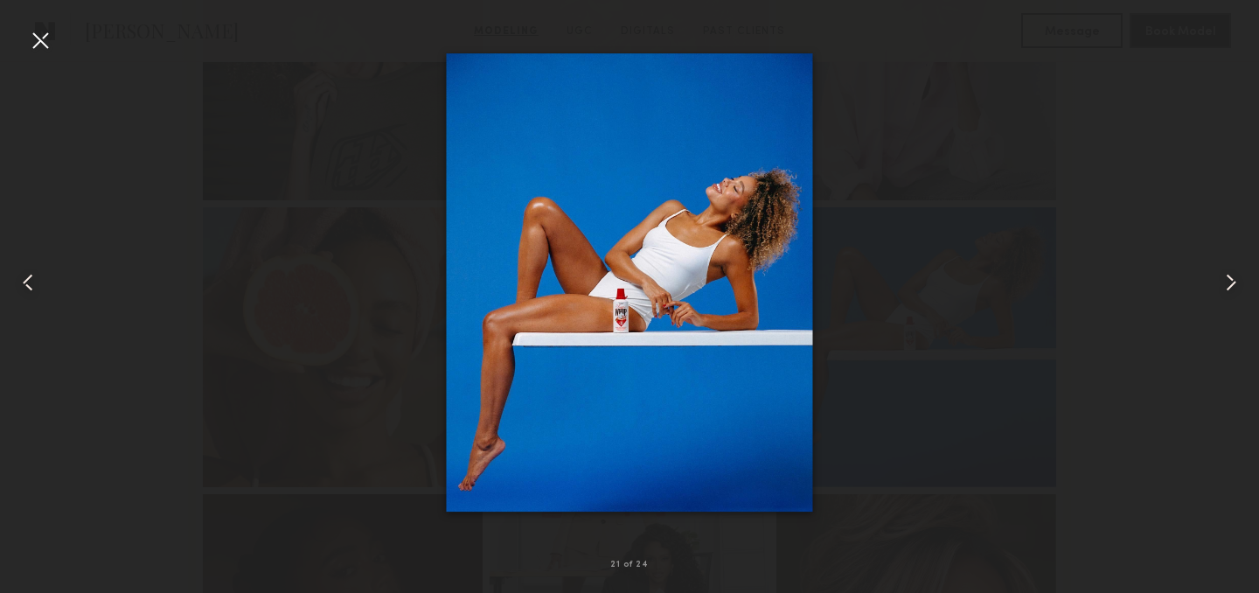
click at [39, 46] on div at bounding box center [40, 40] width 28 height 28
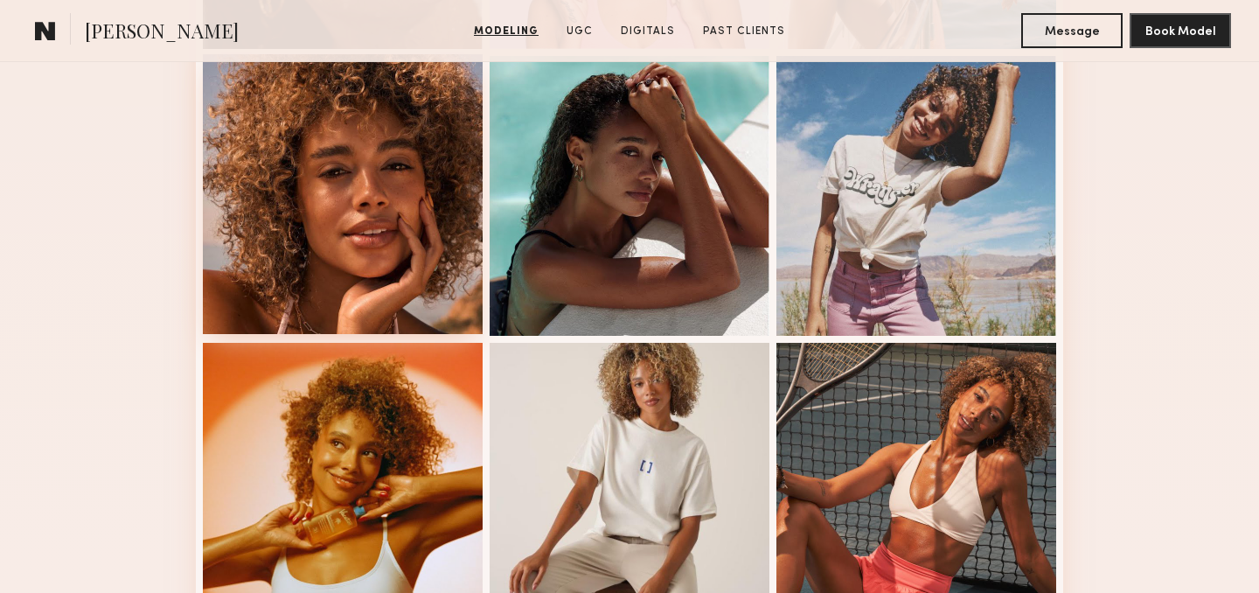
scroll to position [764, 0]
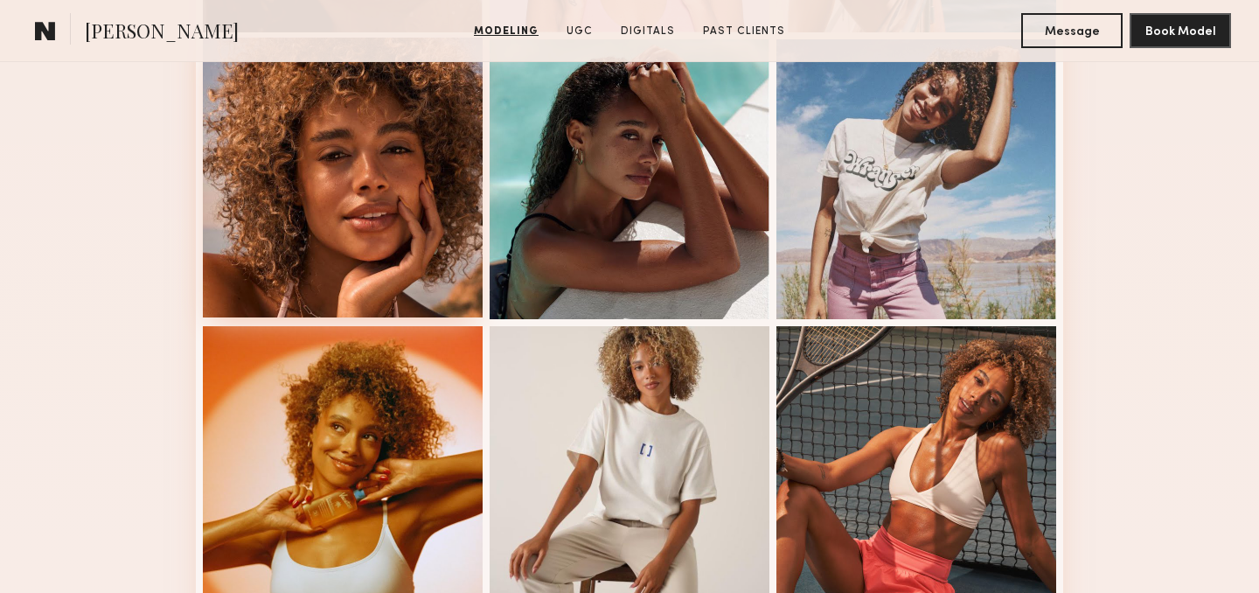
click at [400, 212] on div at bounding box center [343, 178] width 280 height 280
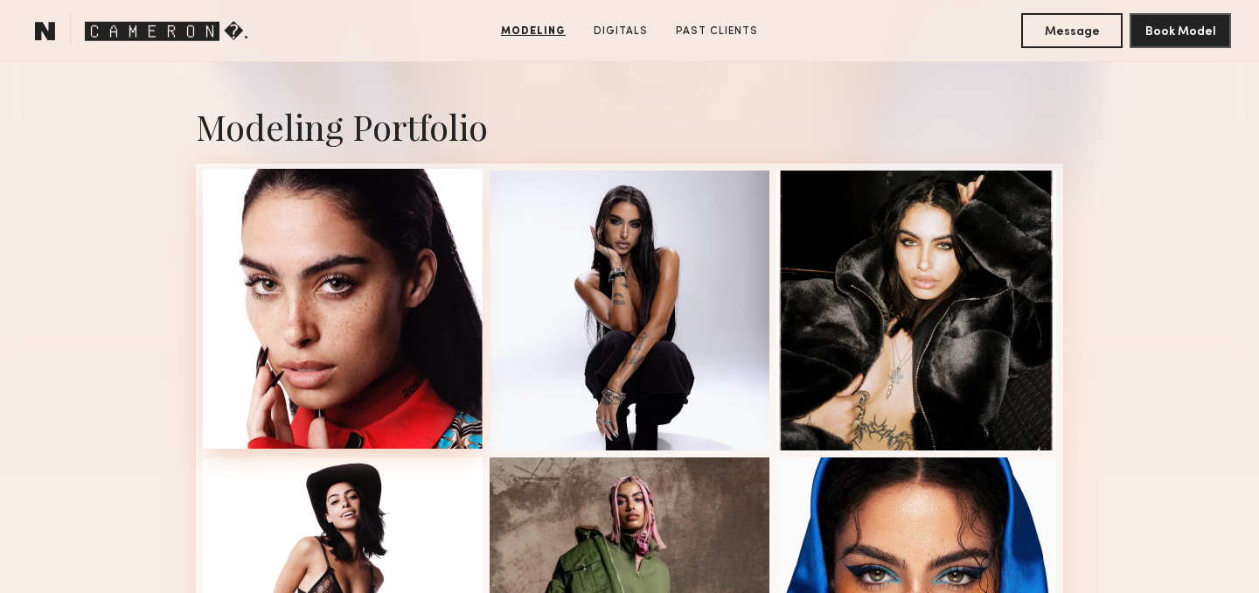
scroll to position [355, 0]
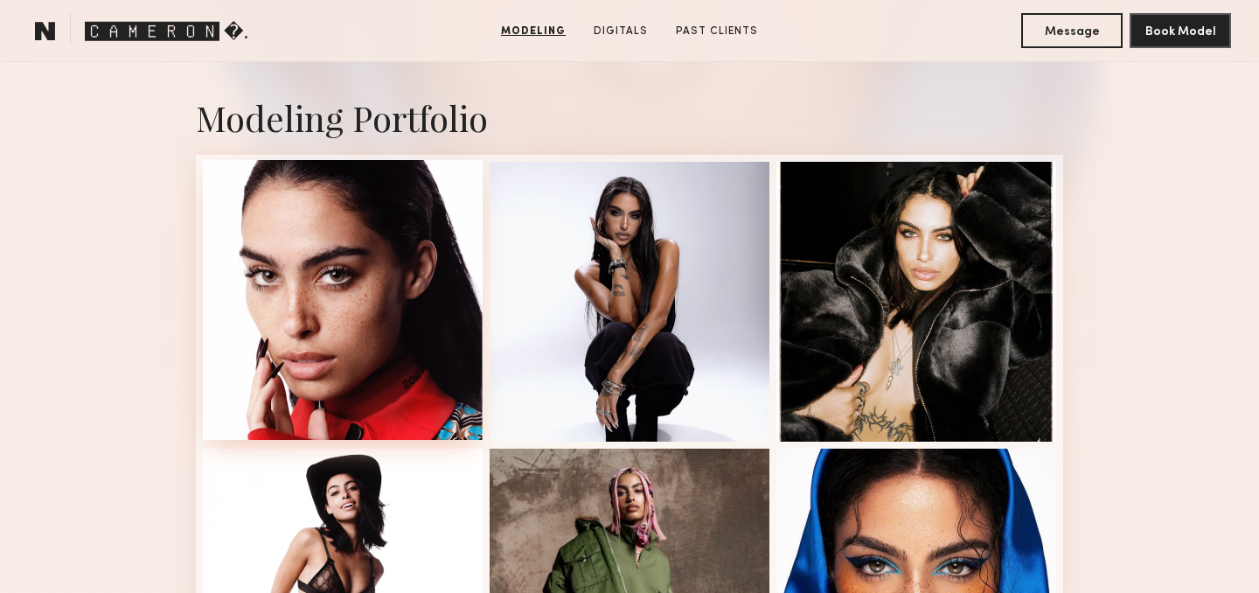
click at [368, 236] on div at bounding box center [343, 300] width 280 height 280
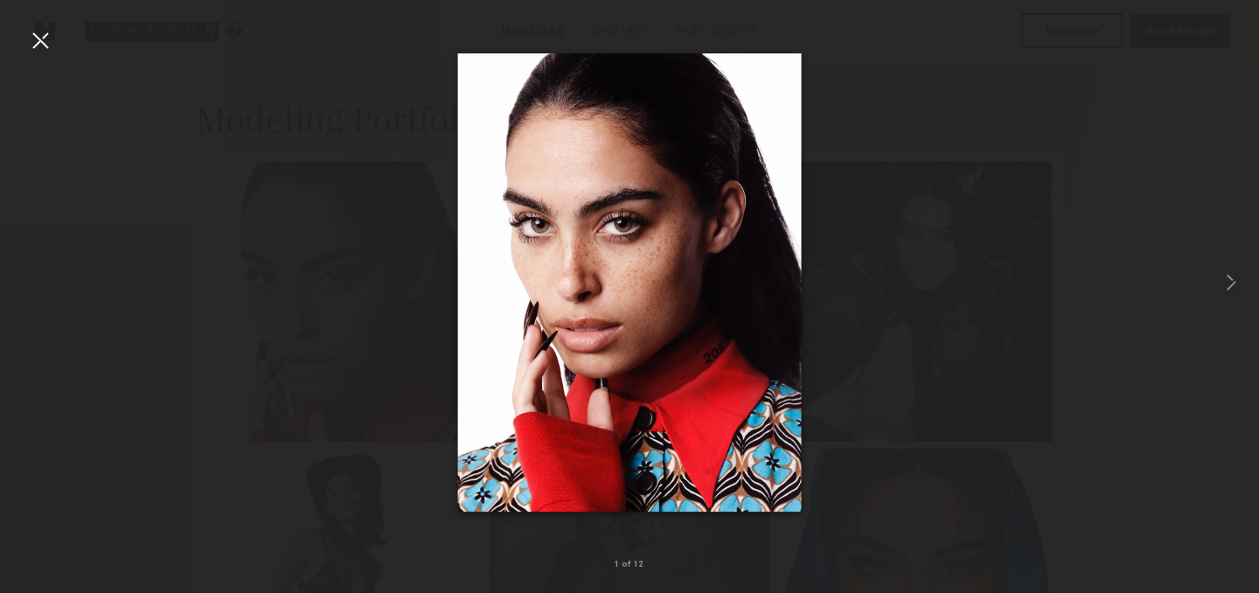
click at [1140, 316] on div at bounding box center [629, 282] width 1259 height 509
click at [919, 282] on div at bounding box center [629, 282] width 1259 height 509
click at [32, 34] on div at bounding box center [40, 40] width 28 height 28
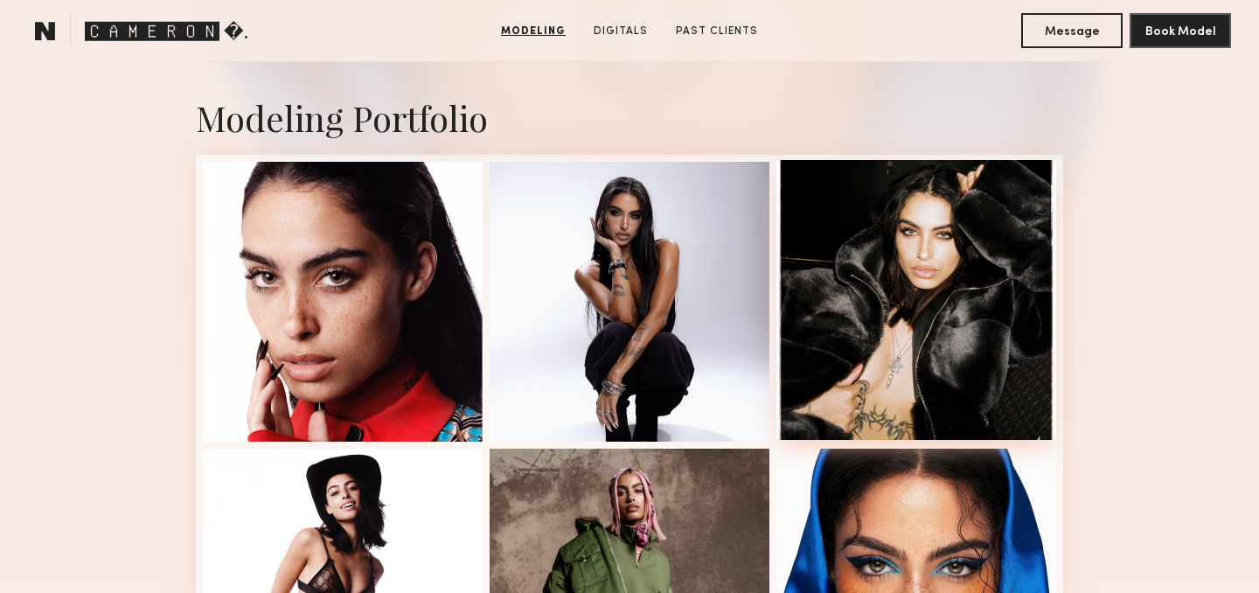
click at [891, 268] on div at bounding box center [916, 300] width 280 height 280
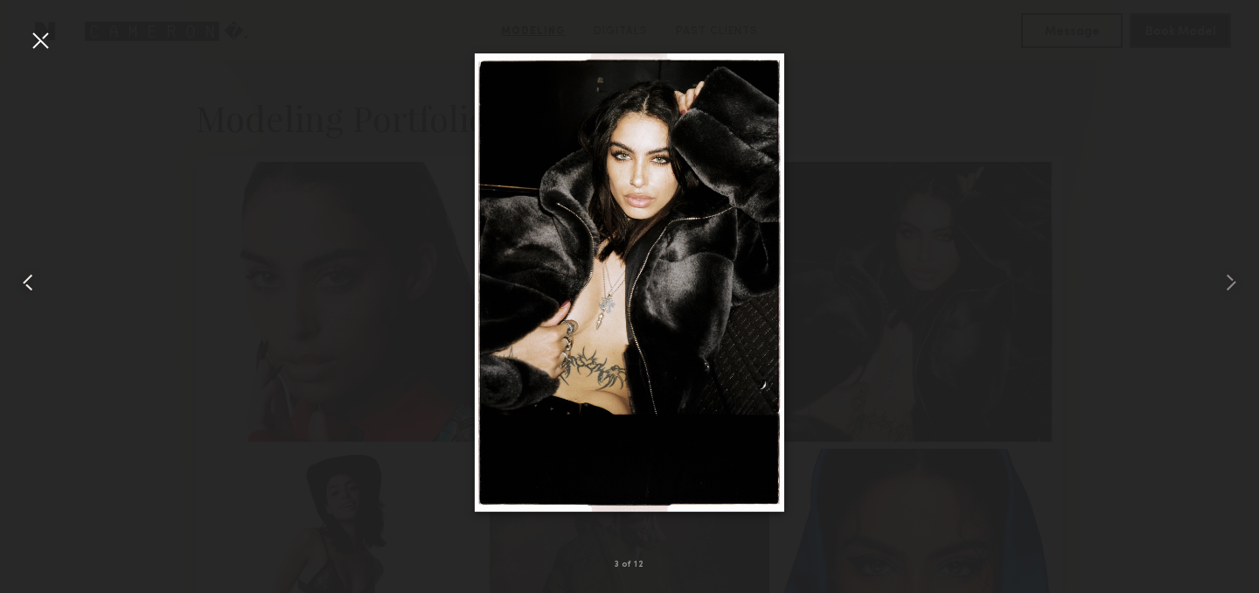
click at [17, 288] on common-icon at bounding box center [28, 282] width 28 height 28
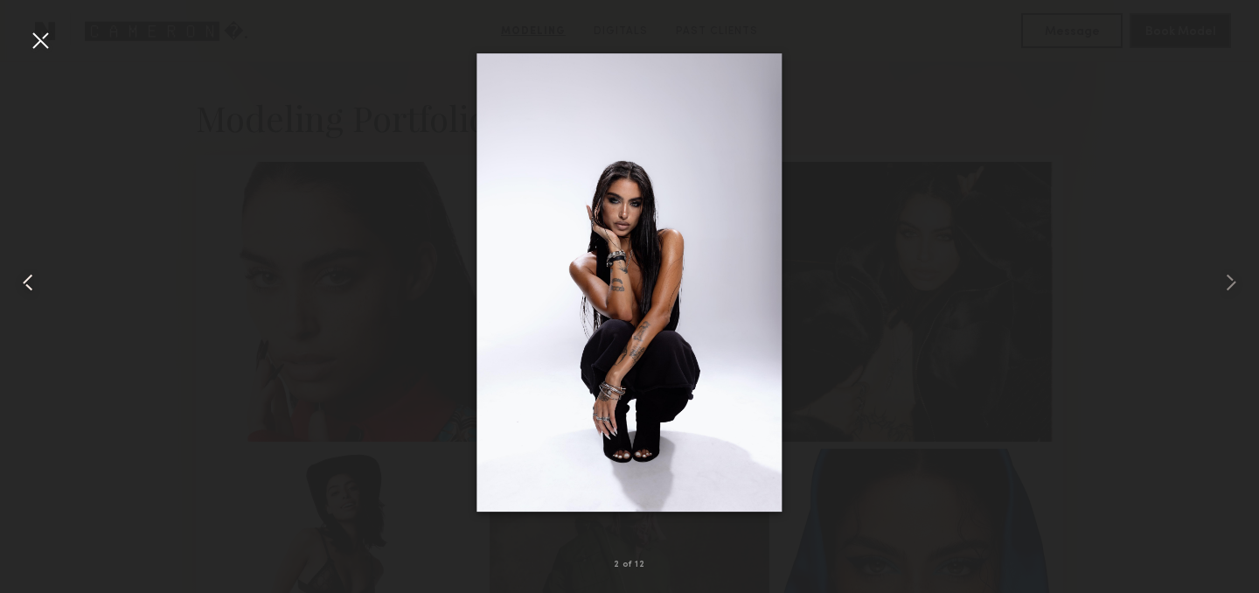
click at [17, 288] on common-icon at bounding box center [28, 282] width 28 height 28
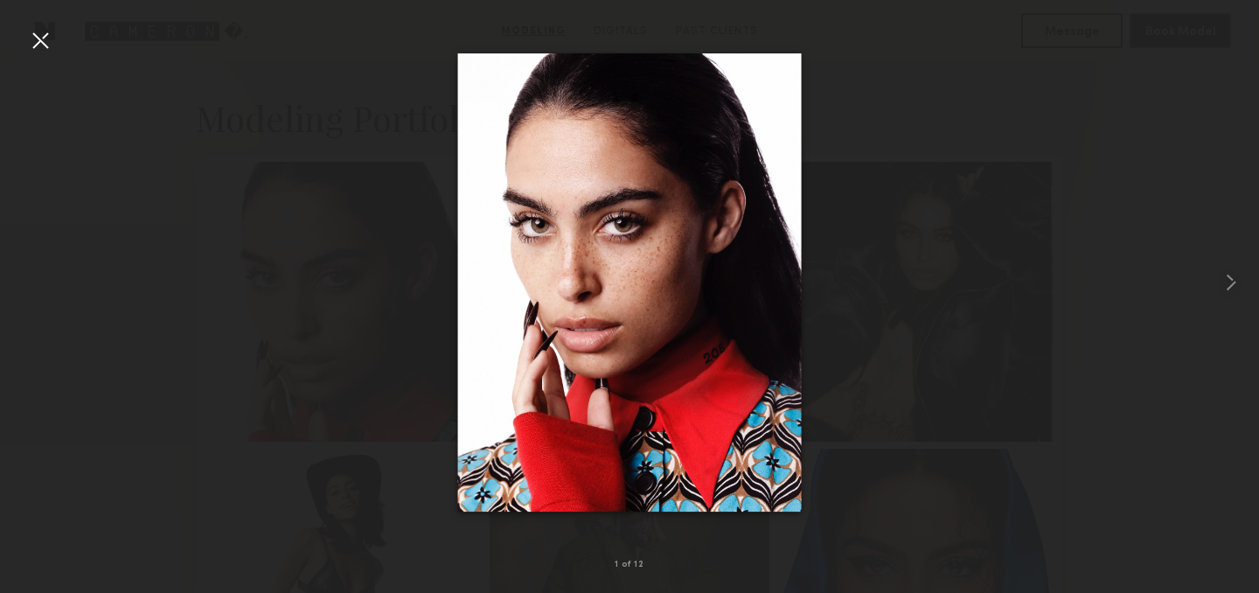
click at [17, 288] on div at bounding box center [629, 282] width 1259 height 509
click at [1228, 282] on common-icon at bounding box center [1231, 282] width 28 height 28
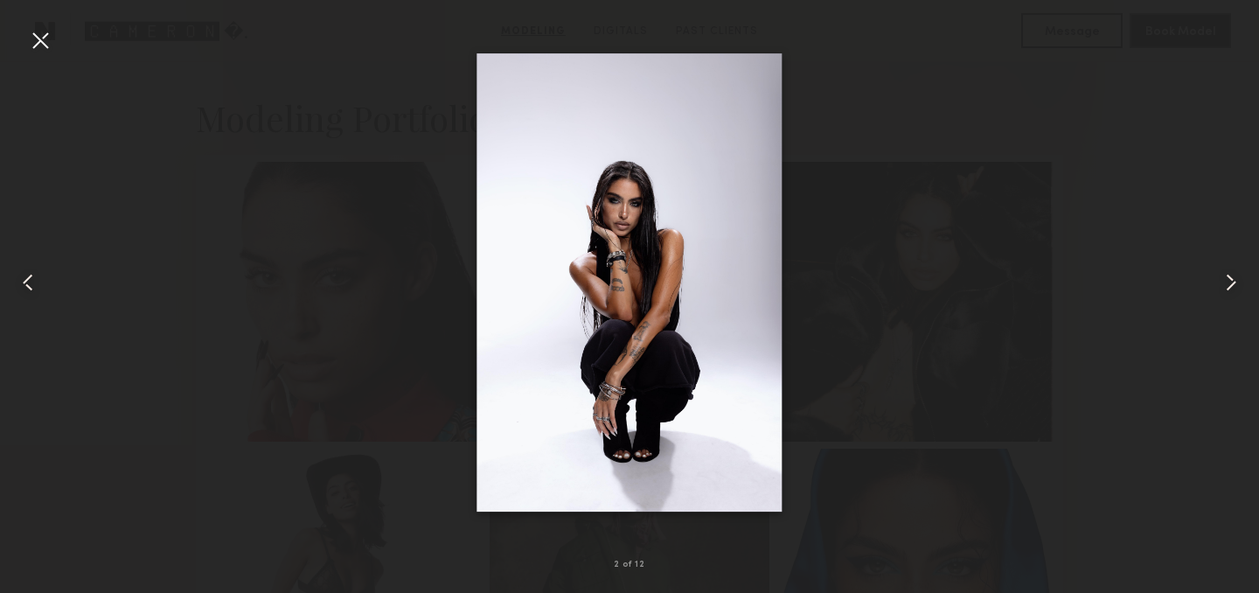
click at [1228, 282] on common-icon at bounding box center [1231, 282] width 28 height 28
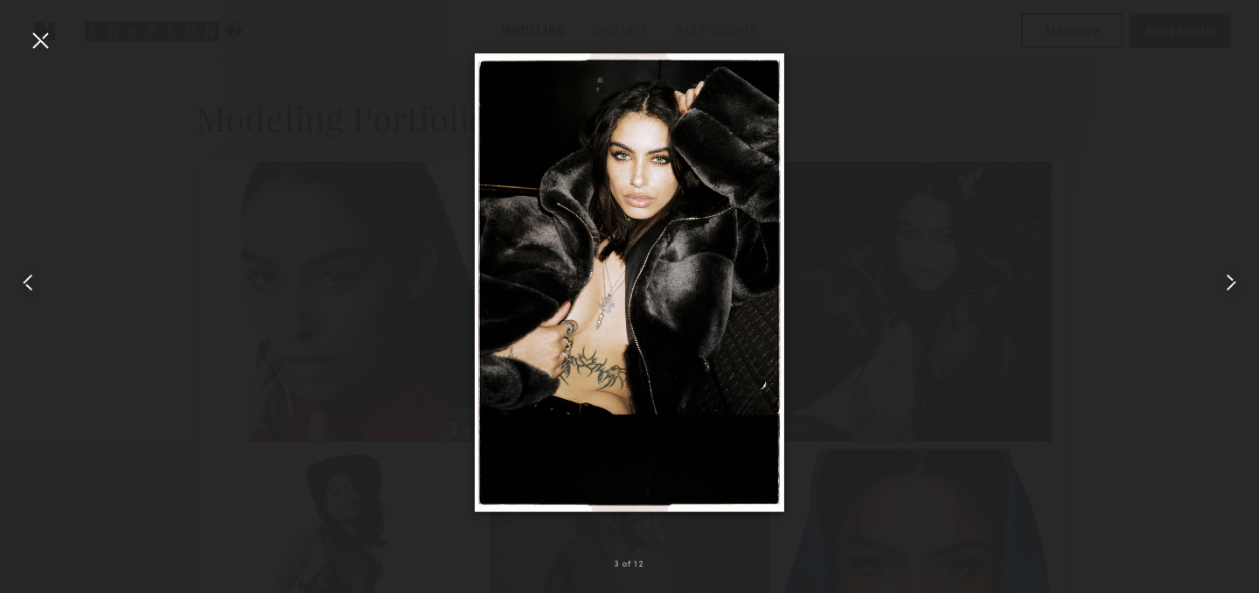
click at [1228, 282] on common-icon at bounding box center [1231, 282] width 28 height 28
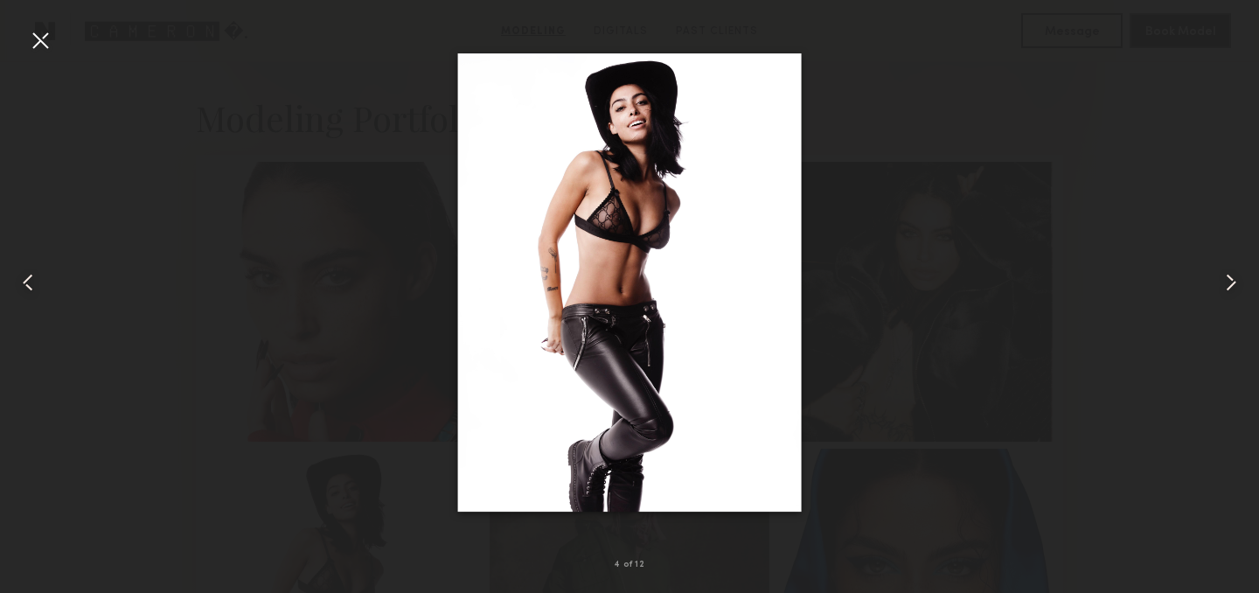
click at [966, 227] on div at bounding box center [629, 282] width 1259 height 509
click at [1230, 287] on common-icon at bounding box center [1231, 282] width 28 height 28
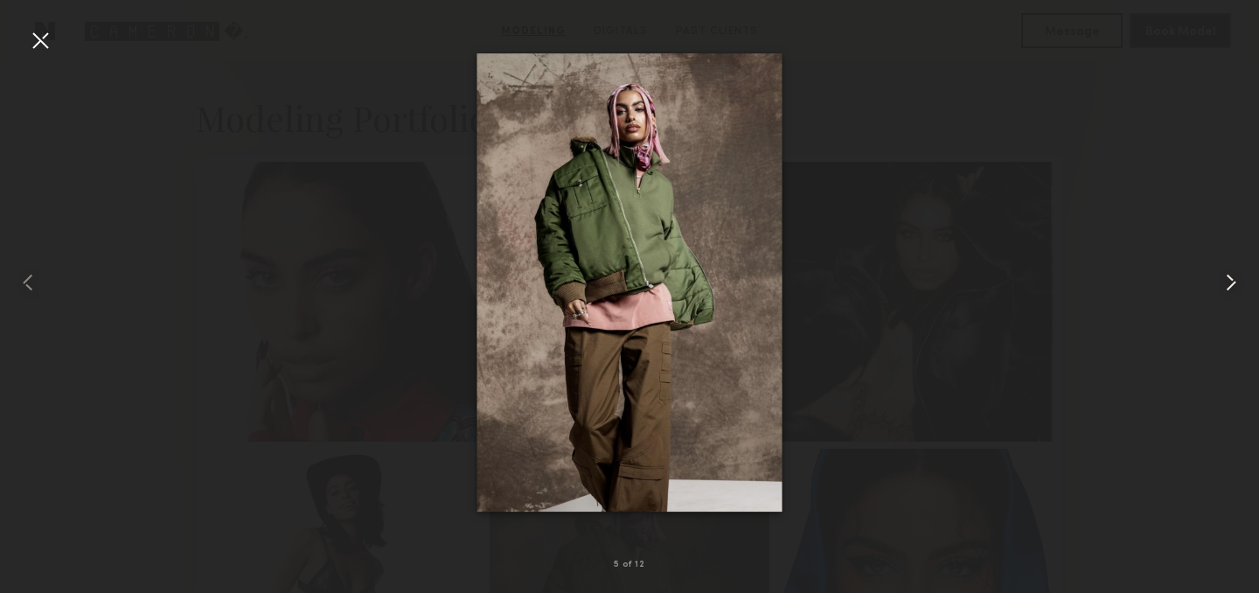
click at [1230, 287] on common-icon at bounding box center [1231, 282] width 28 height 28
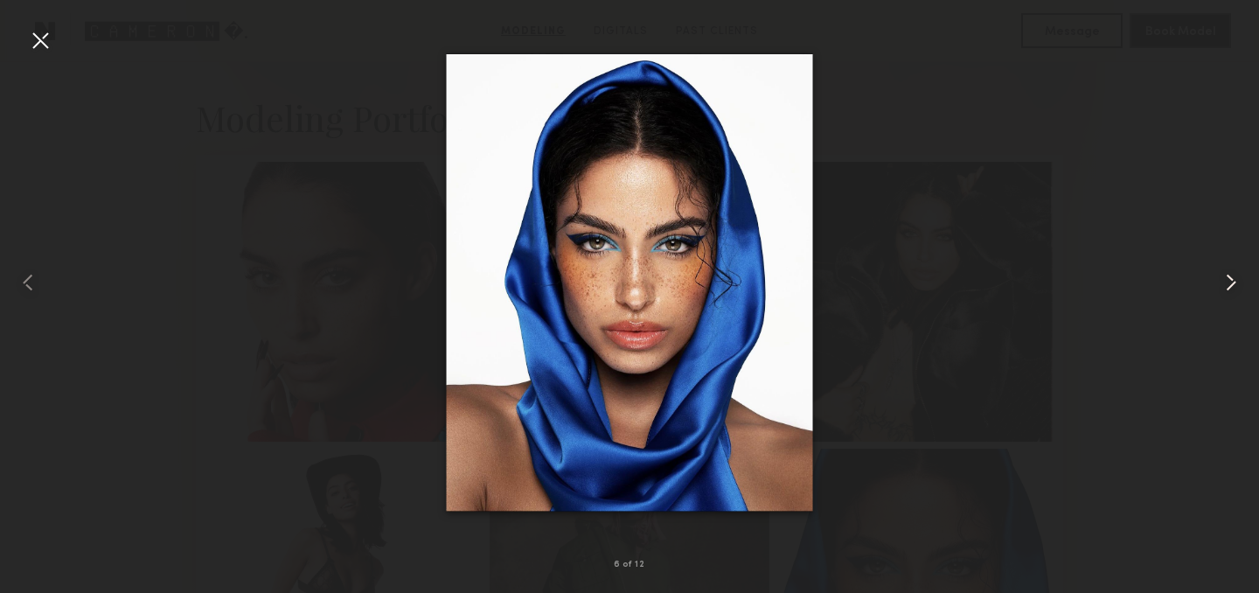
click at [1230, 287] on common-icon at bounding box center [1231, 282] width 28 height 28
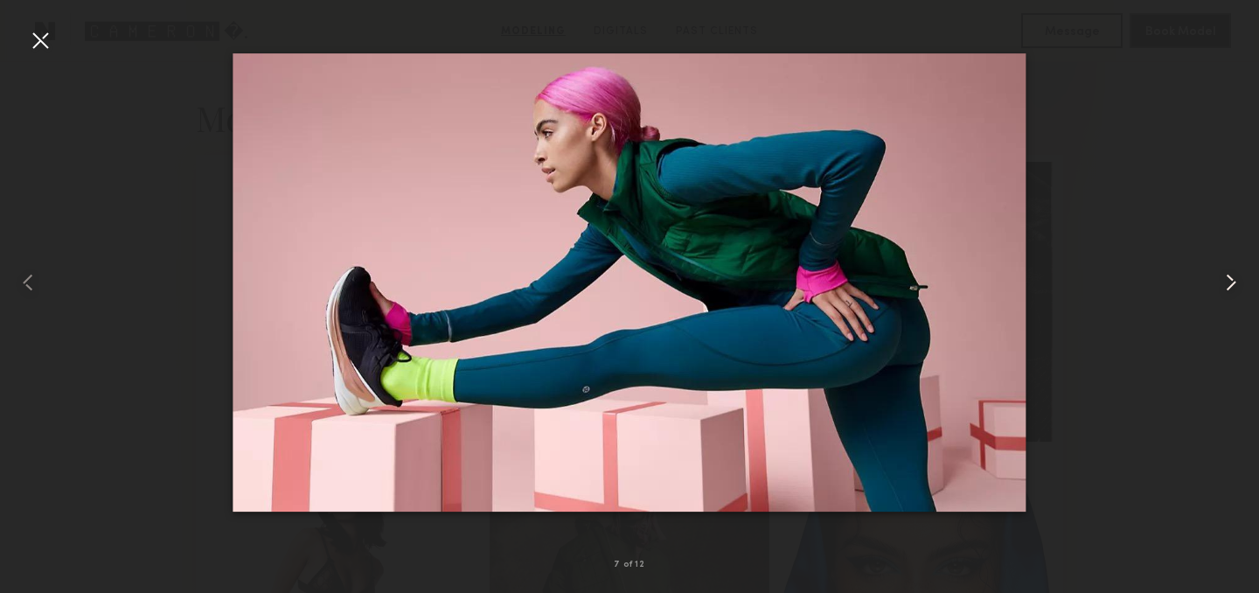
click at [1230, 287] on common-icon at bounding box center [1231, 282] width 28 height 28
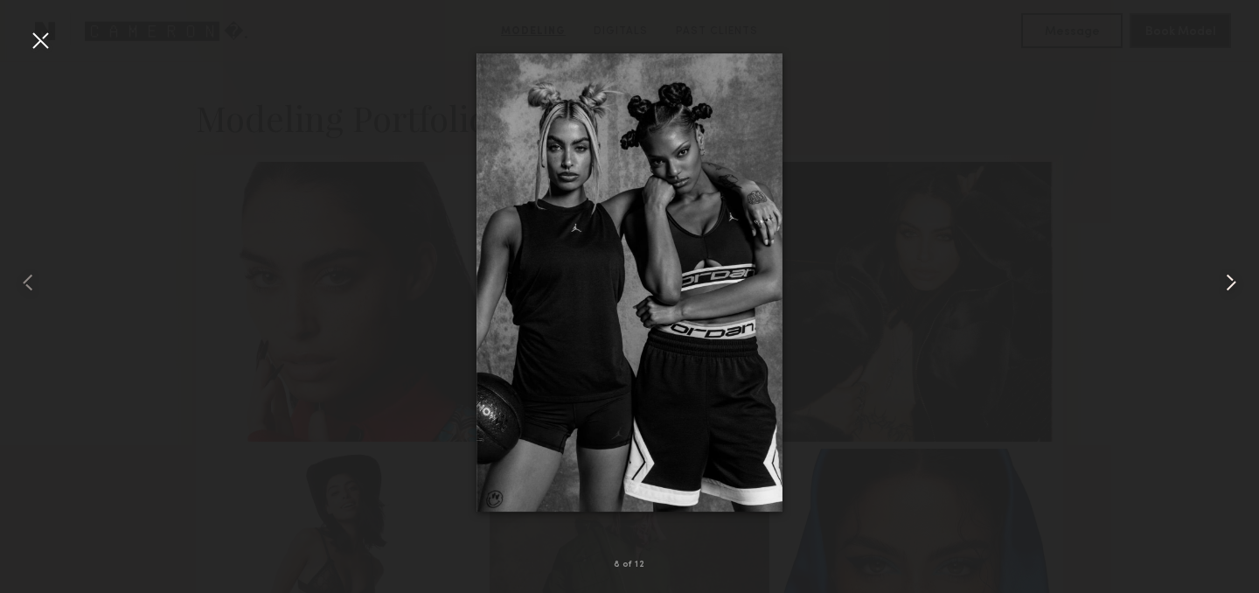
click at [1230, 287] on common-icon at bounding box center [1231, 282] width 28 height 28
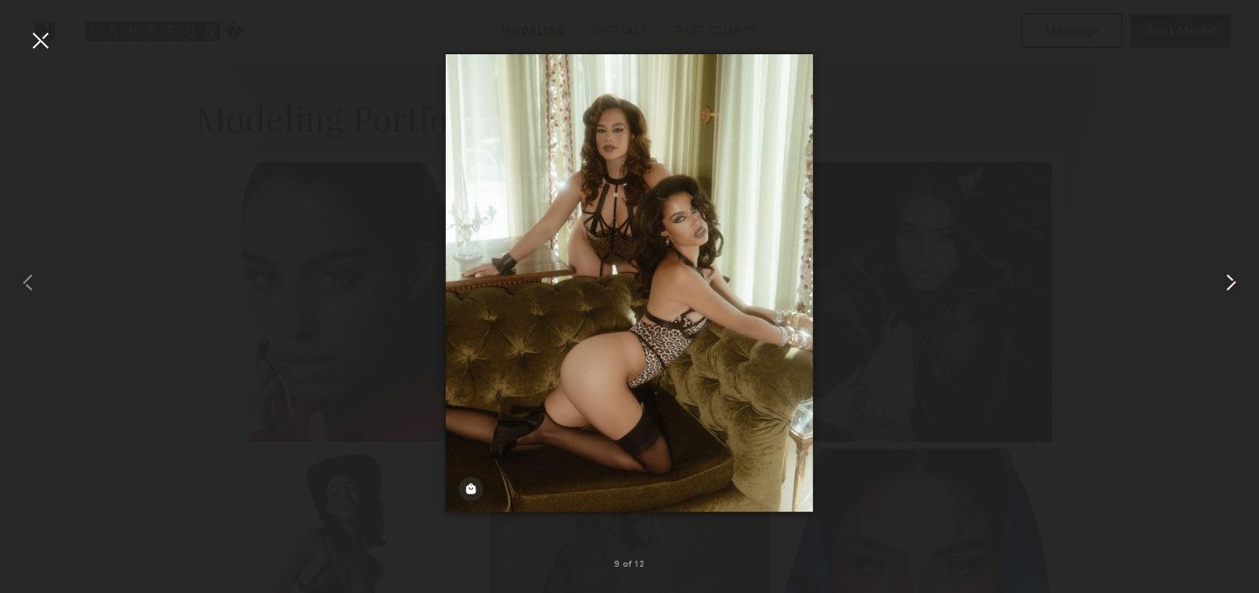
click at [1230, 287] on common-icon at bounding box center [1231, 282] width 28 height 28
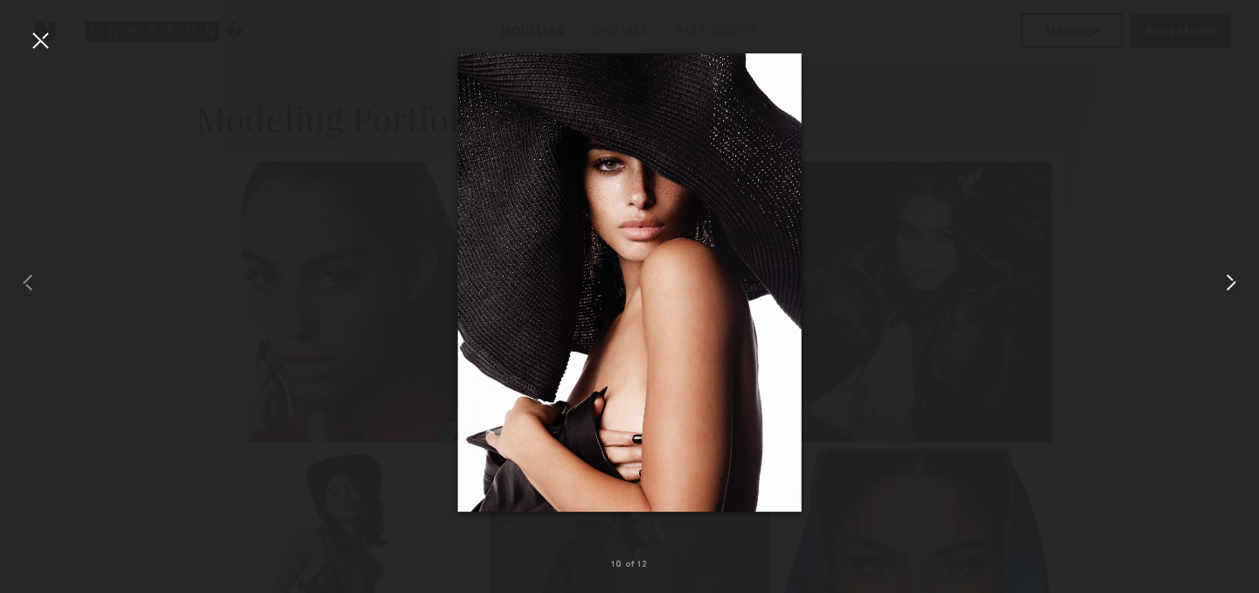
click at [1230, 287] on common-icon at bounding box center [1231, 282] width 28 height 28
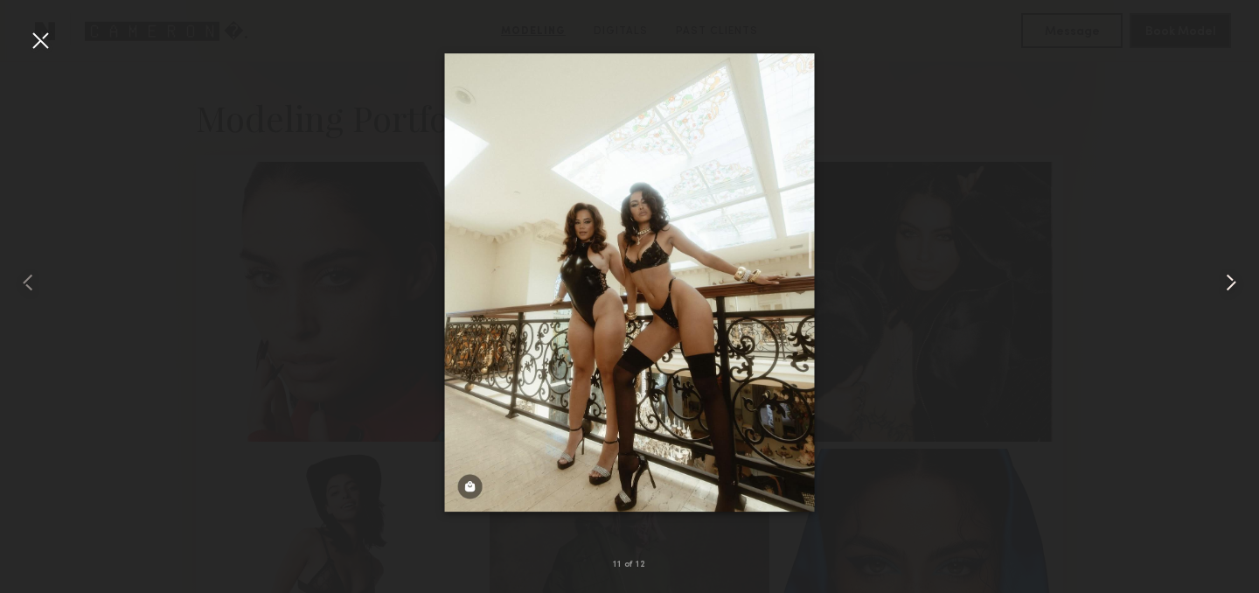
click at [1230, 287] on common-icon at bounding box center [1231, 282] width 28 height 28
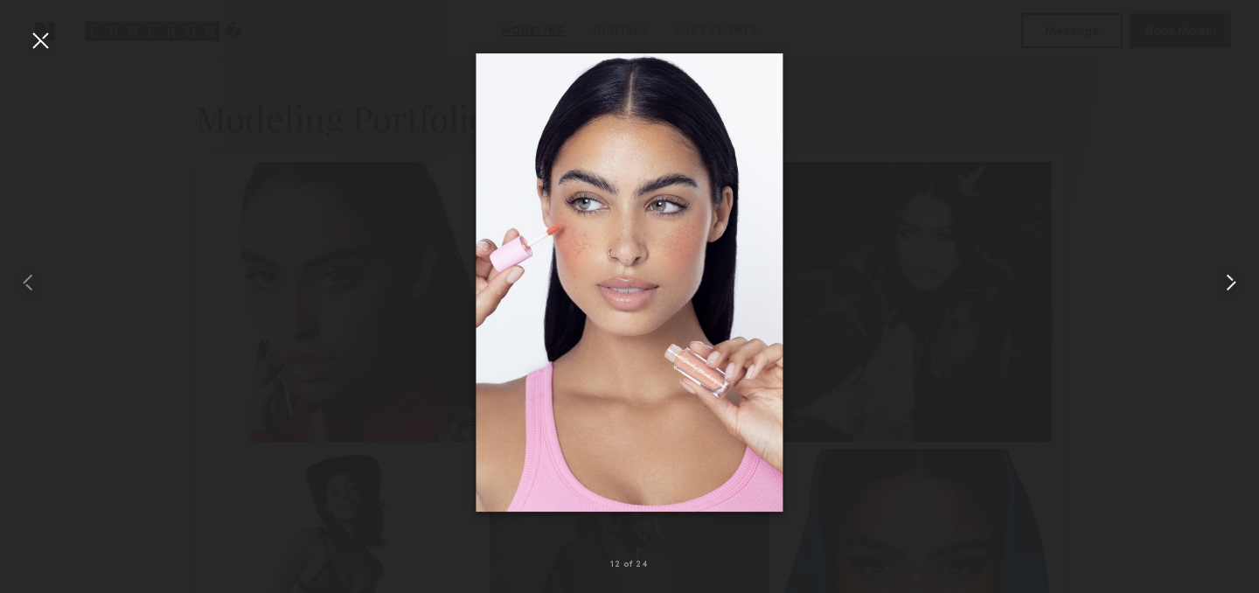
click at [1230, 287] on common-icon at bounding box center [1231, 282] width 28 height 28
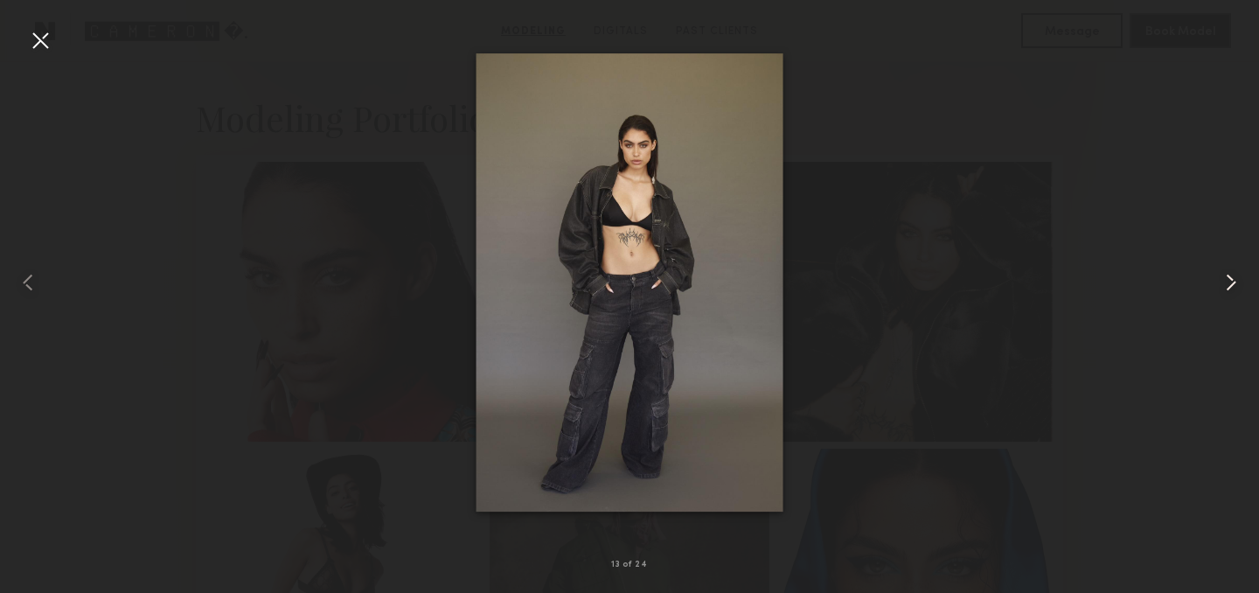
click at [1230, 287] on common-icon at bounding box center [1231, 282] width 28 height 28
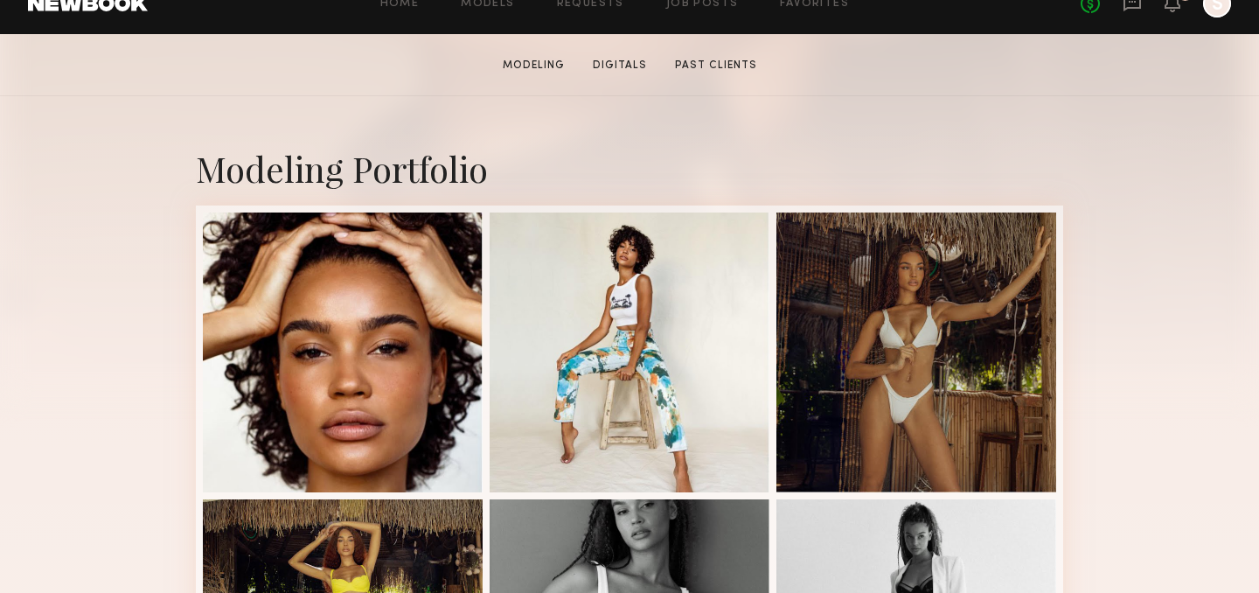
scroll to position [533, 0]
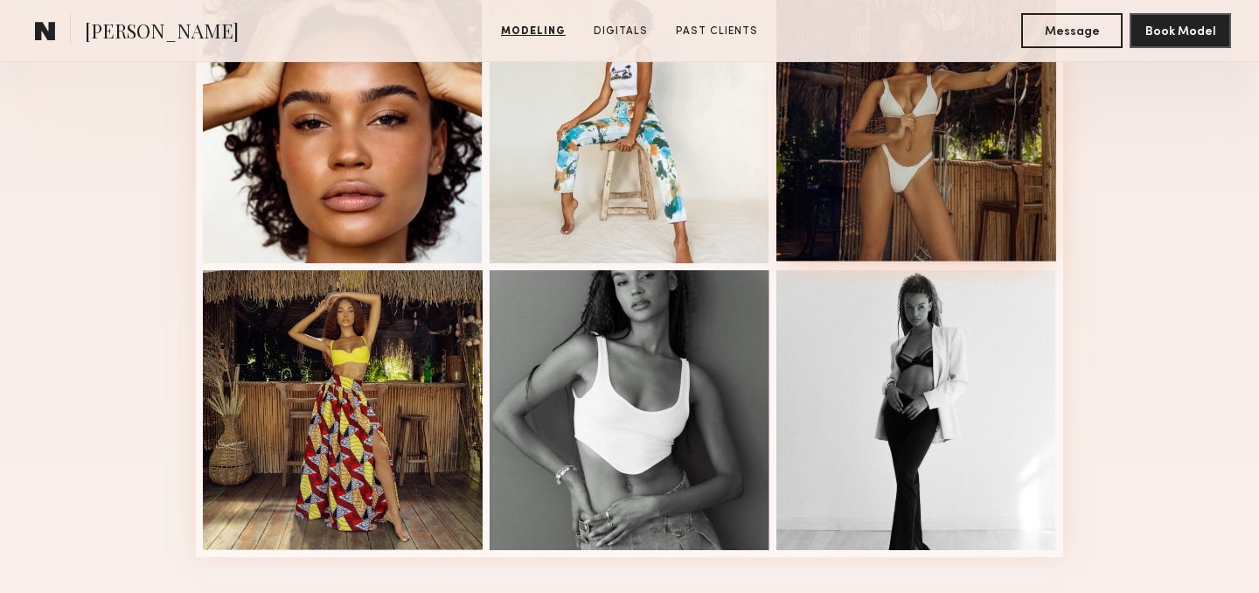
click at [902, 98] on div at bounding box center [916, 122] width 280 height 280
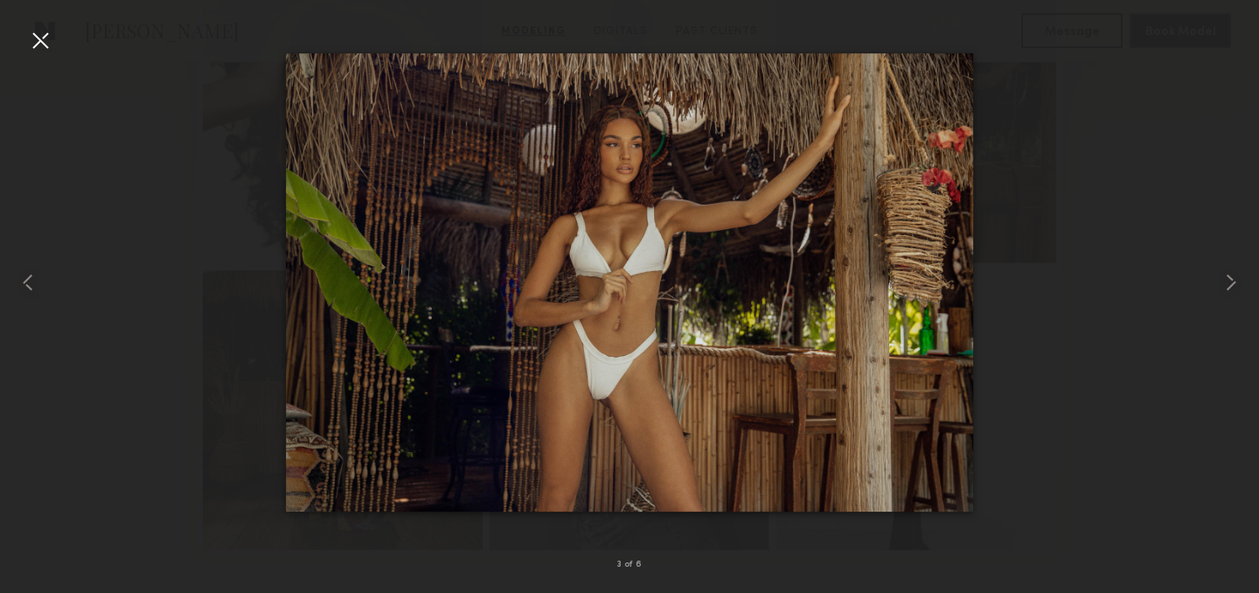
click at [37, 39] on div at bounding box center [40, 40] width 28 height 28
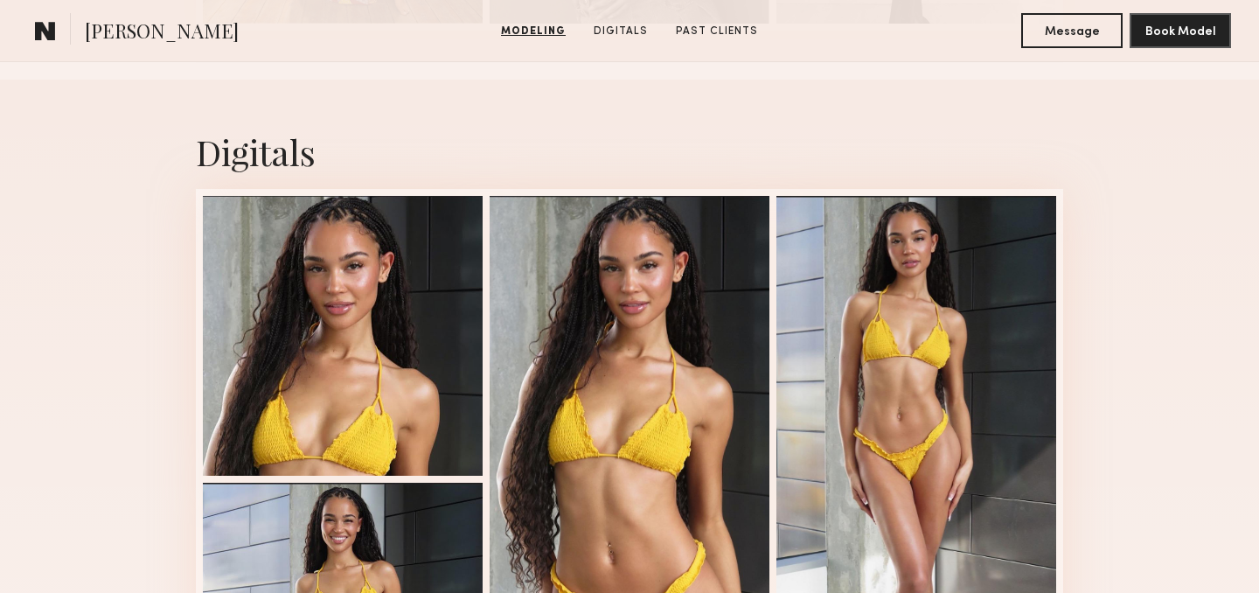
scroll to position [1086, 0]
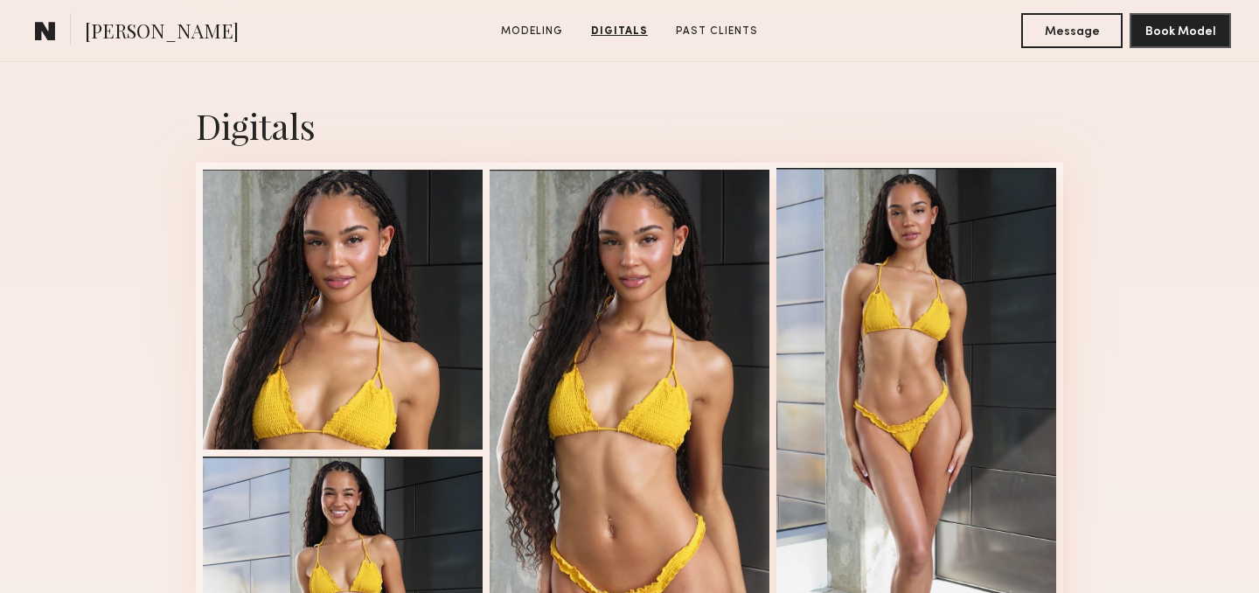
click at [905, 288] on div at bounding box center [916, 451] width 280 height 566
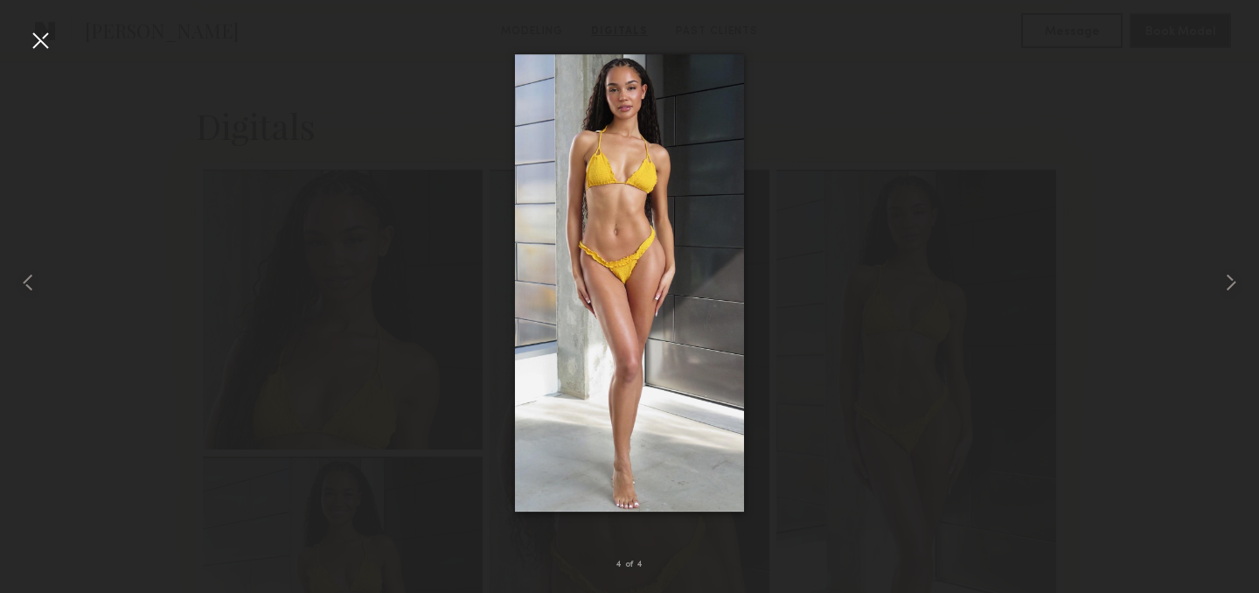
click at [47, 51] on div at bounding box center [40, 40] width 28 height 28
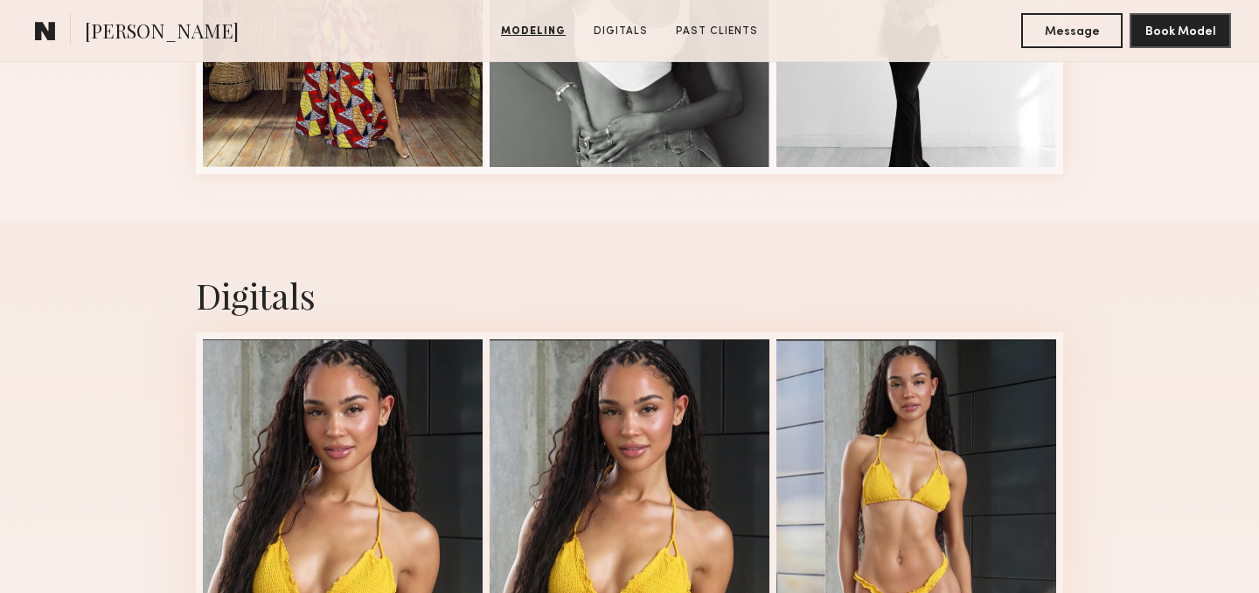
scroll to position [1299, 0]
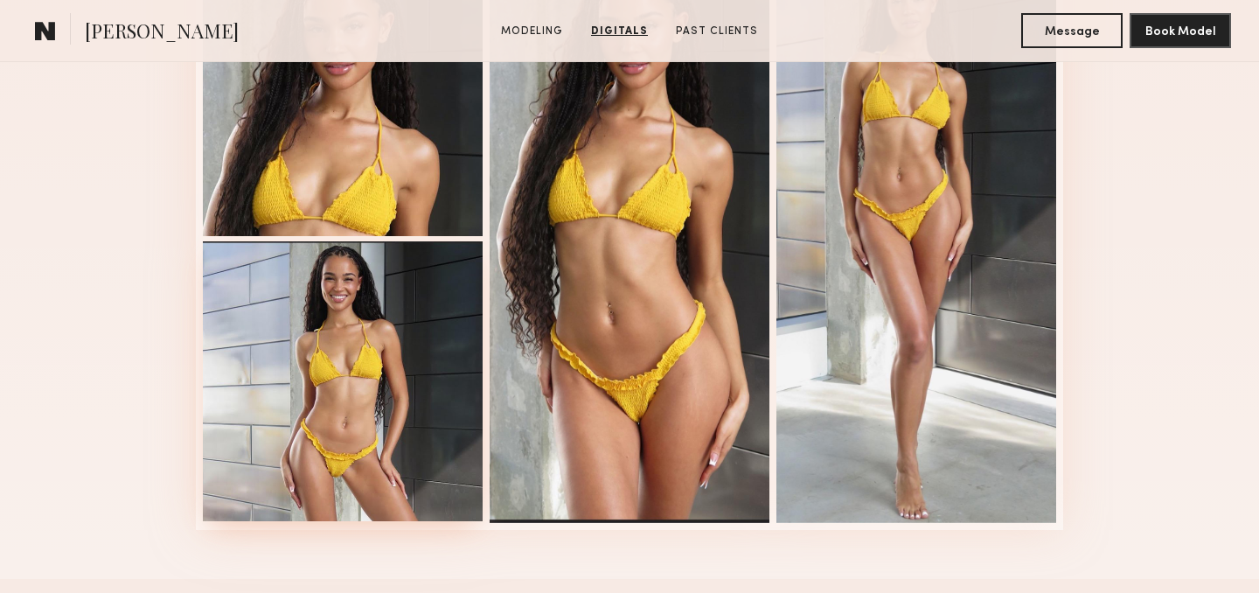
click at [388, 311] on div at bounding box center [343, 381] width 280 height 280
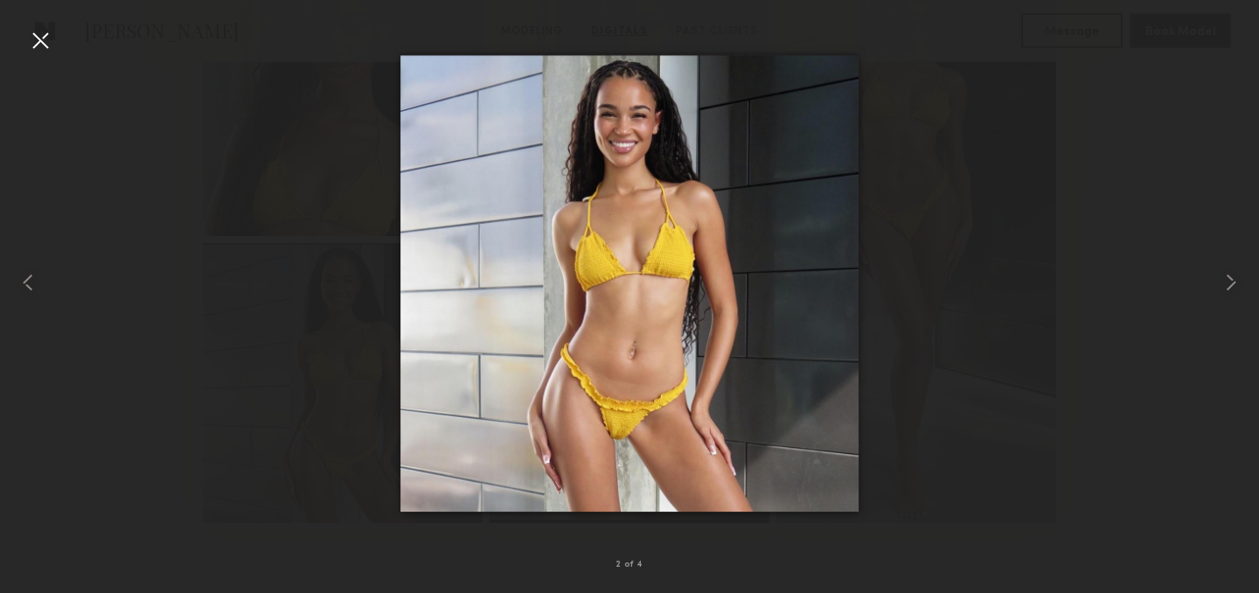
click at [52, 52] on div at bounding box center [40, 40] width 28 height 28
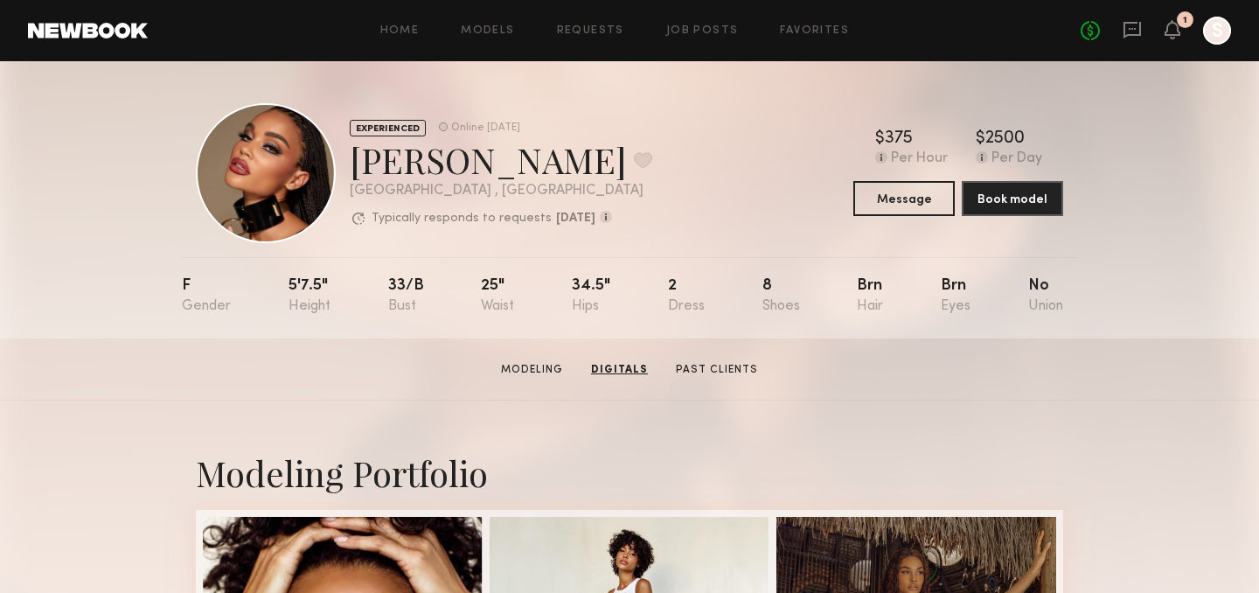
scroll to position [0, 0]
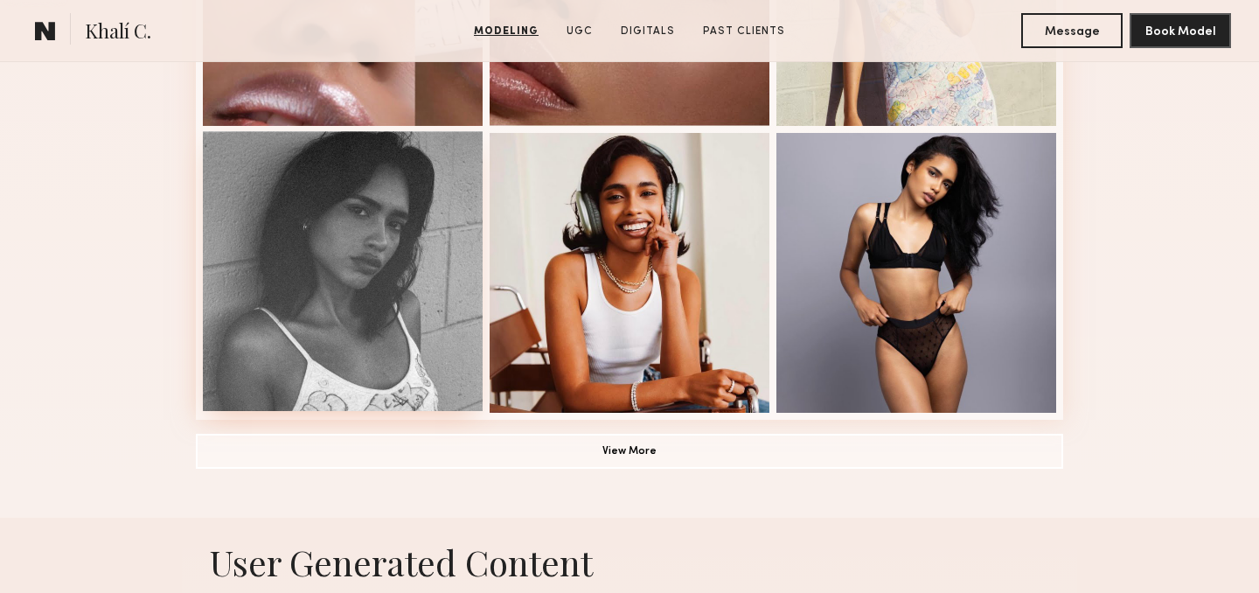
scroll to position [1263, 0]
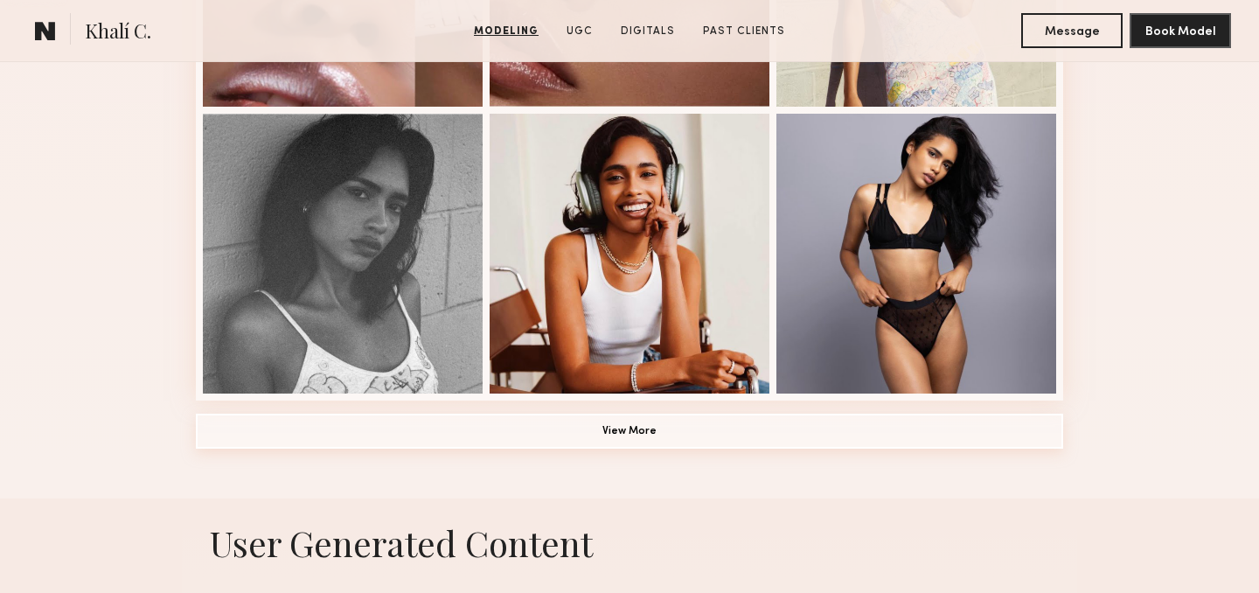
click at [391, 443] on button "View More" at bounding box center [629, 430] width 867 height 35
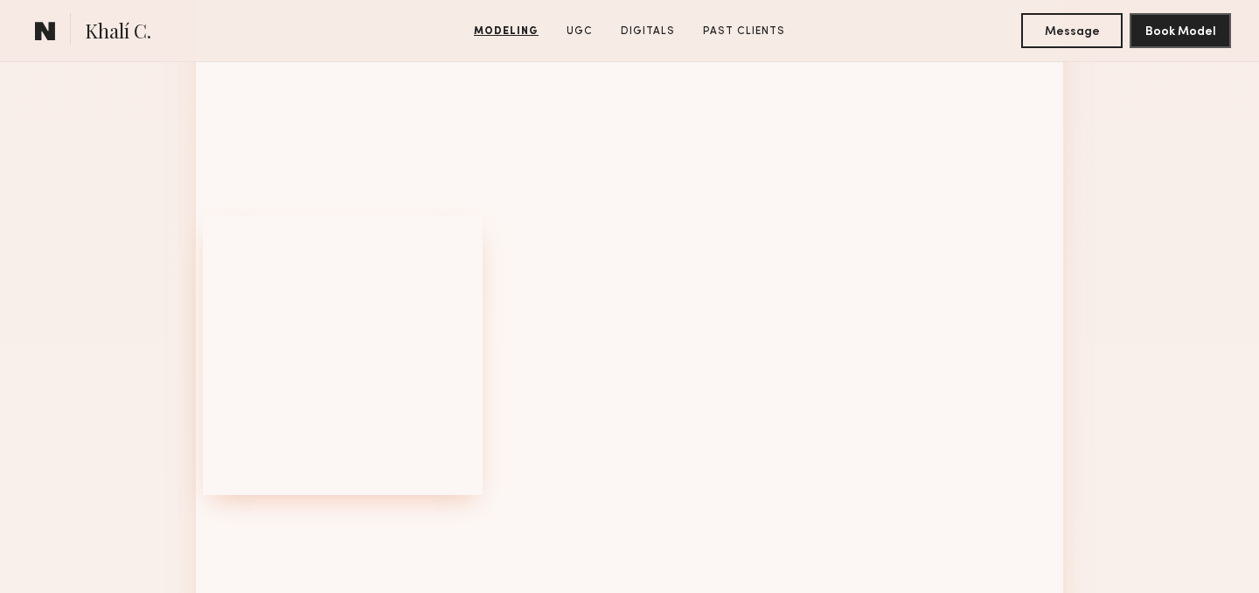
scroll to position [1921, 0]
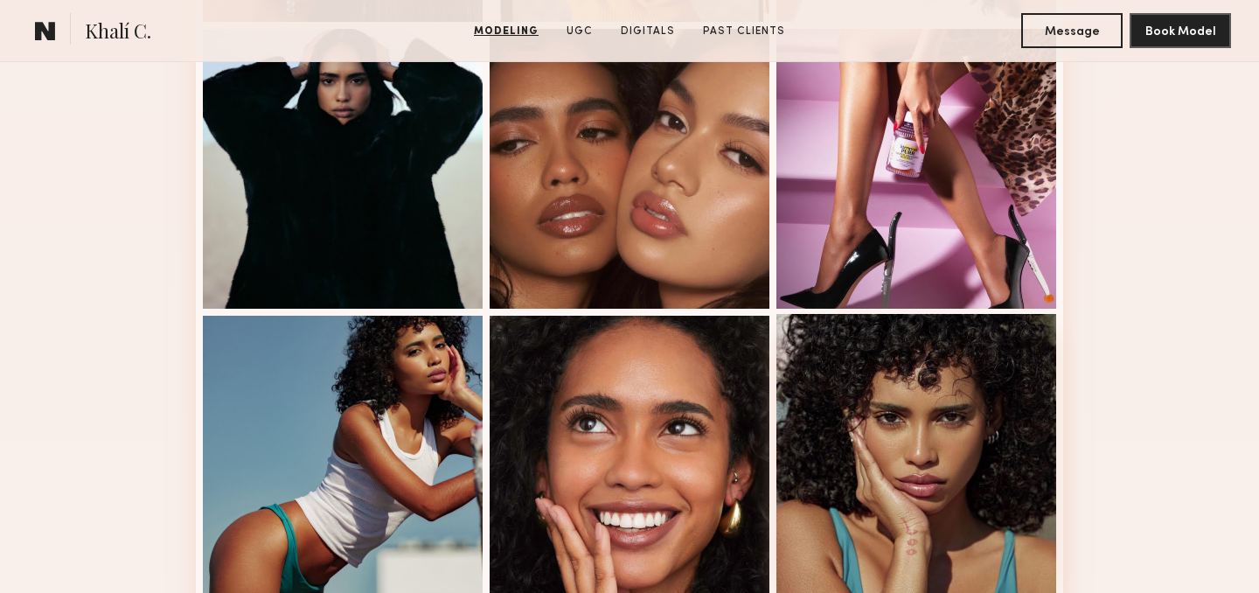
click at [906, 417] on div at bounding box center [916, 454] width 280 height 280
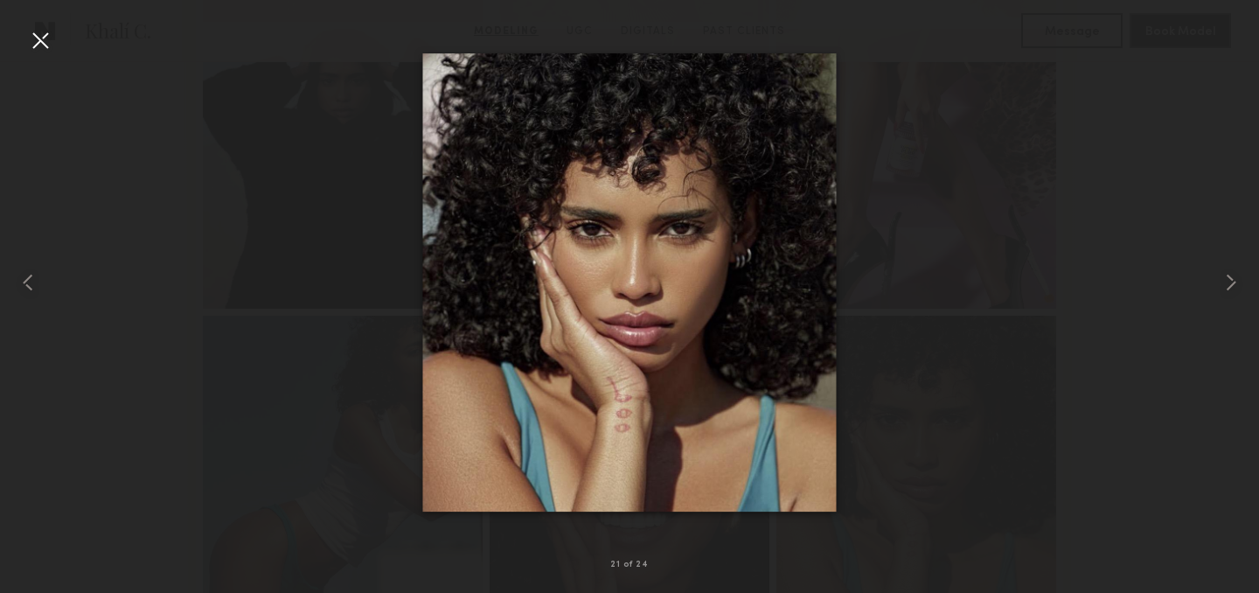
click at [49, 38] on div at bounding box center [40, 40] width 28 height 28
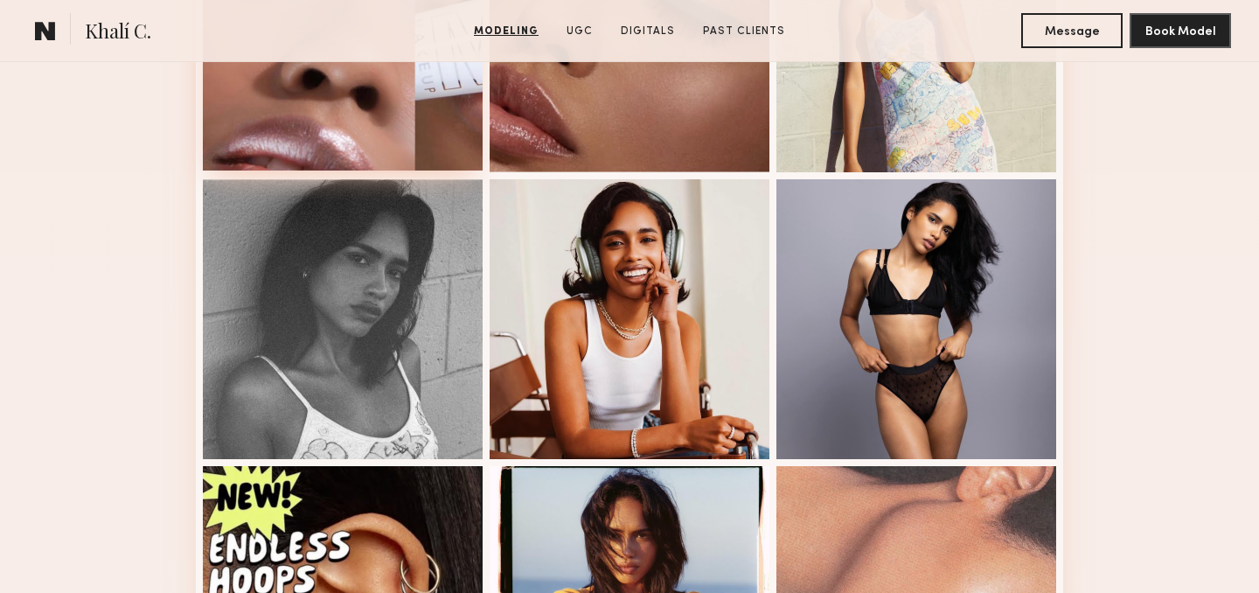
scroll to position [1197, 0]
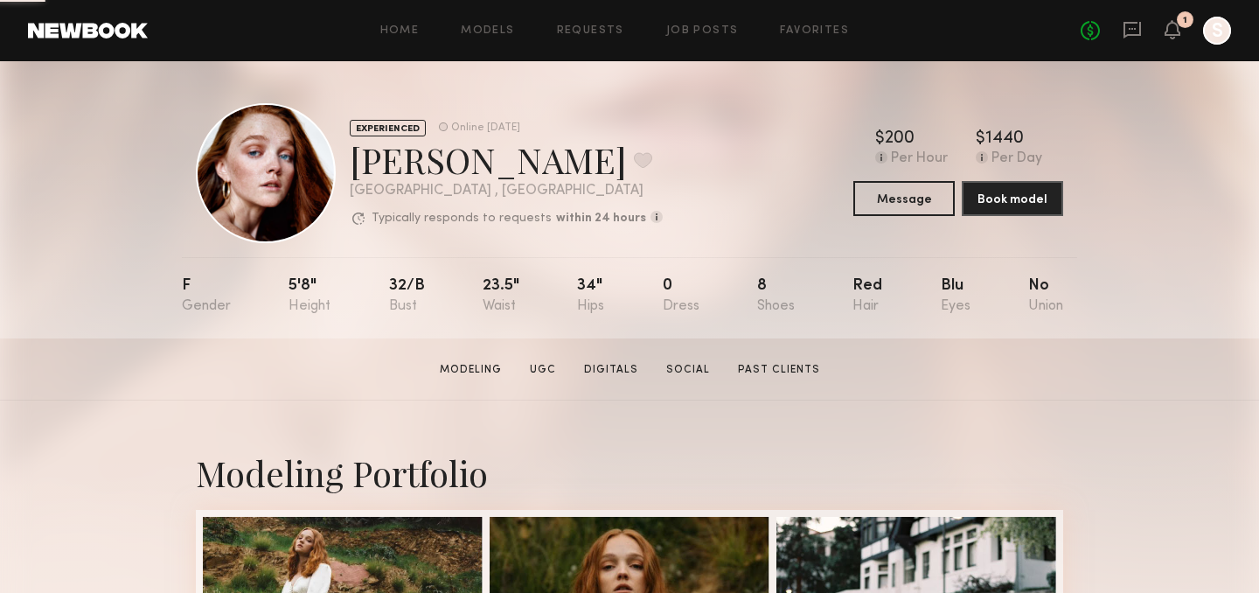
click at [107, 30] on link at bounding box center [88, 31] width 120 height 16
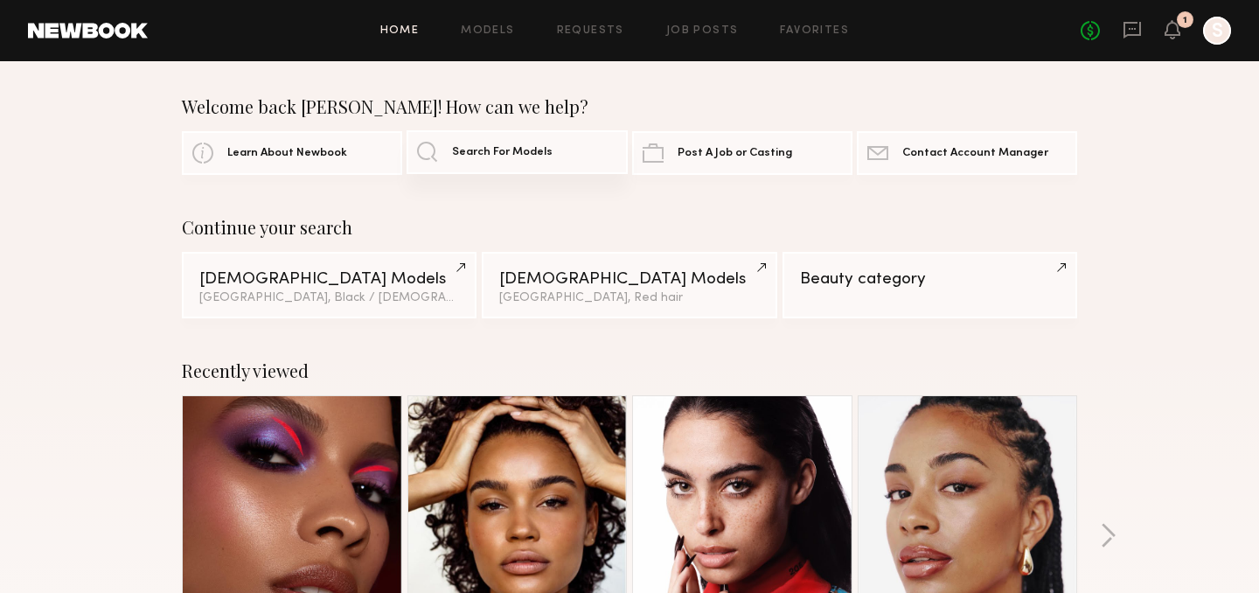
click at [476, 156] on span "Search For Models" at bounding box center [502, 152] width 101 height 11
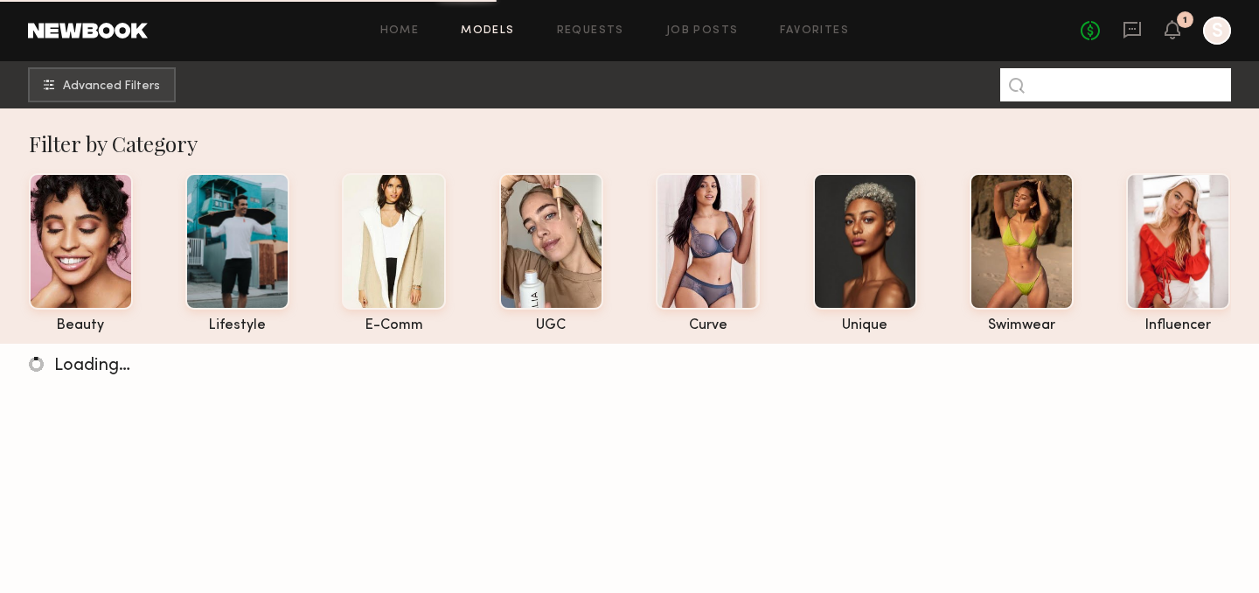
click at [1047, 90] on input at bounding box center [1115, 84] width 231 height 33
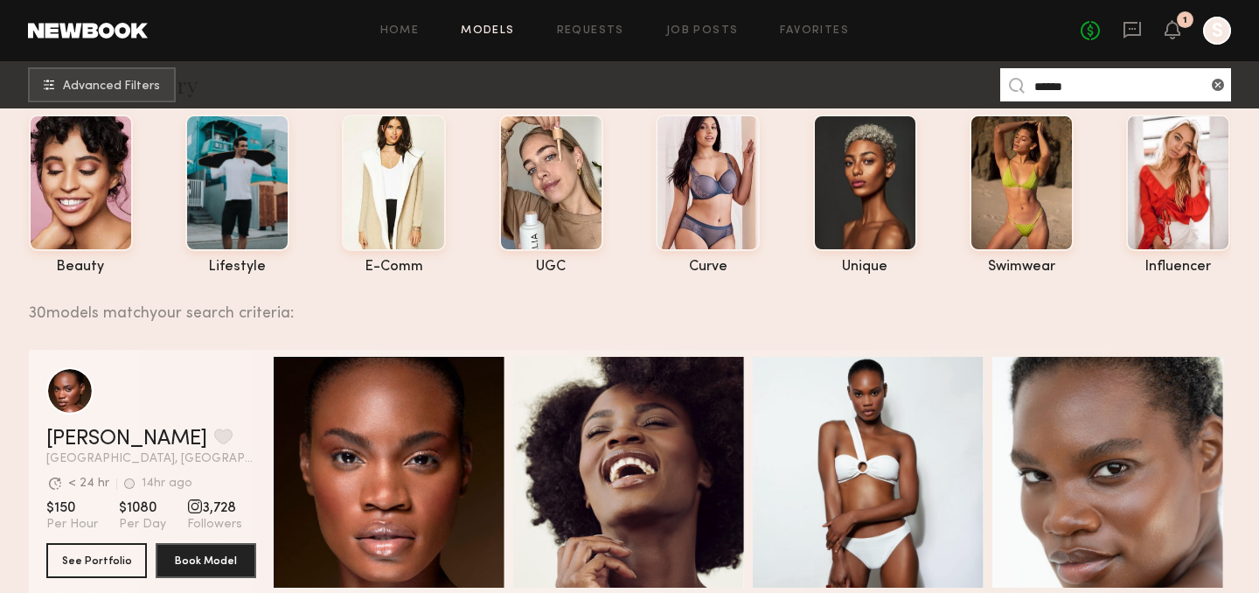
scroll to position [68, 0]
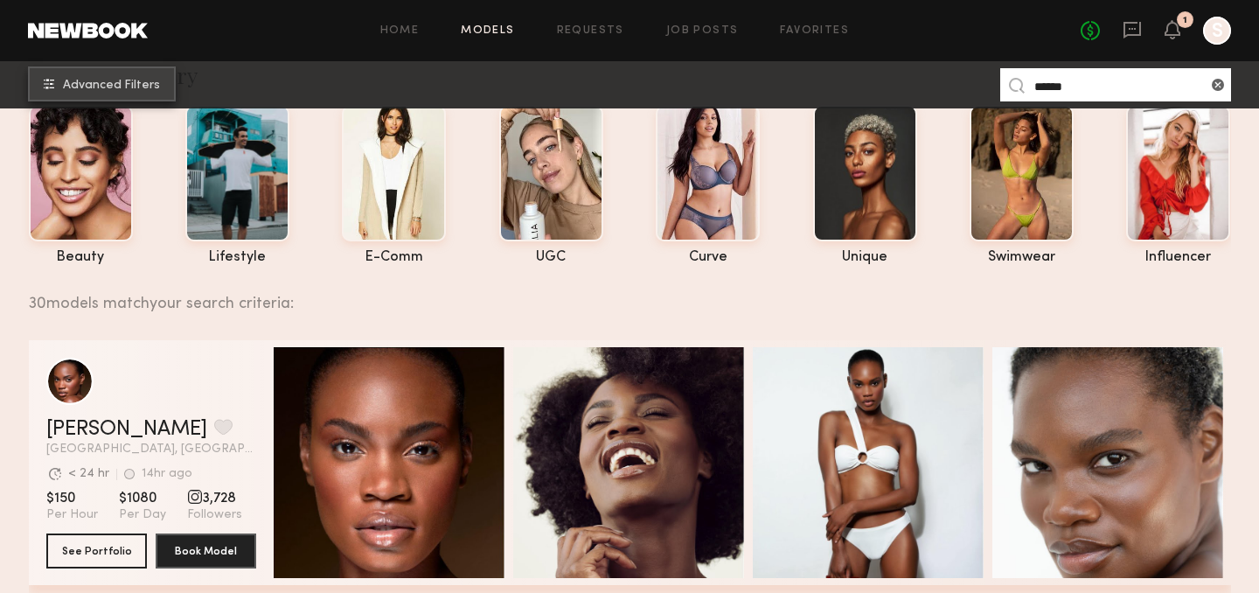
type input "******"
click at [126, 69] on button "Advanced Filters" at bounding box center [102, 83] width 148 height 35
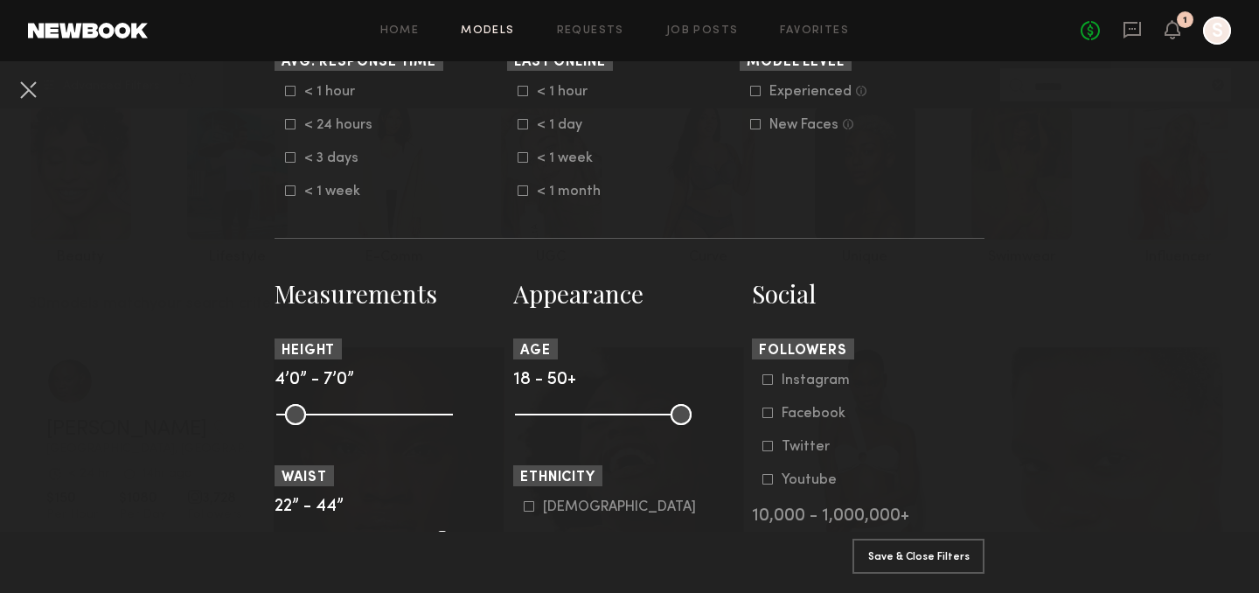
scroll to position [784, 0]
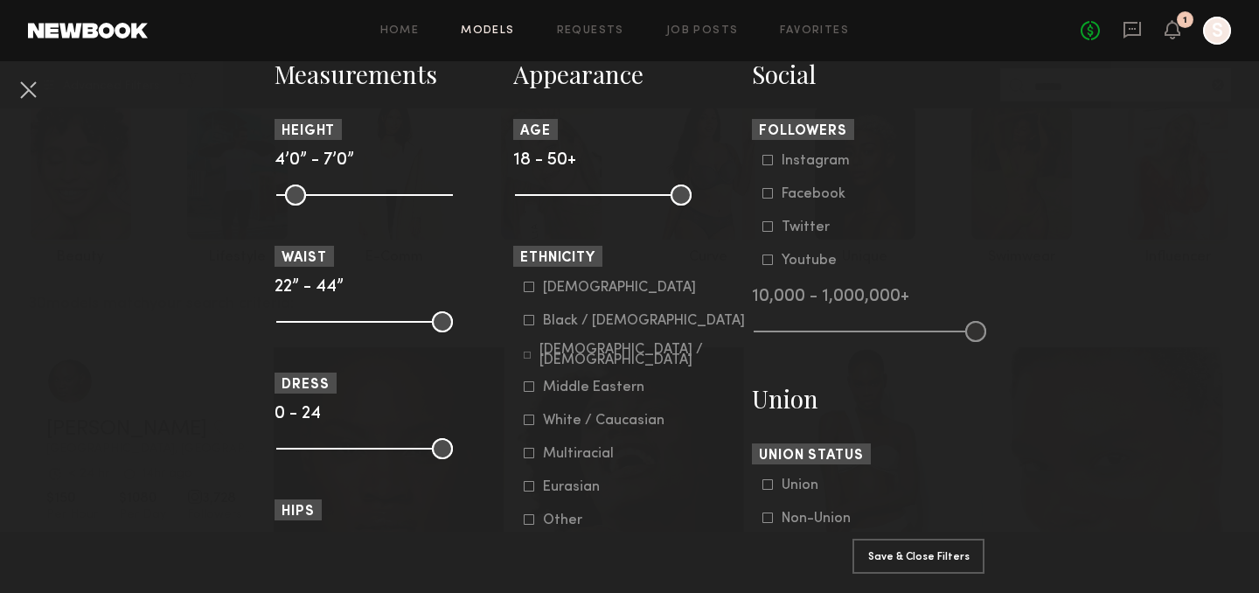
click at [531, 417] on icon at bounding box center [529, 419] width 10 height 10
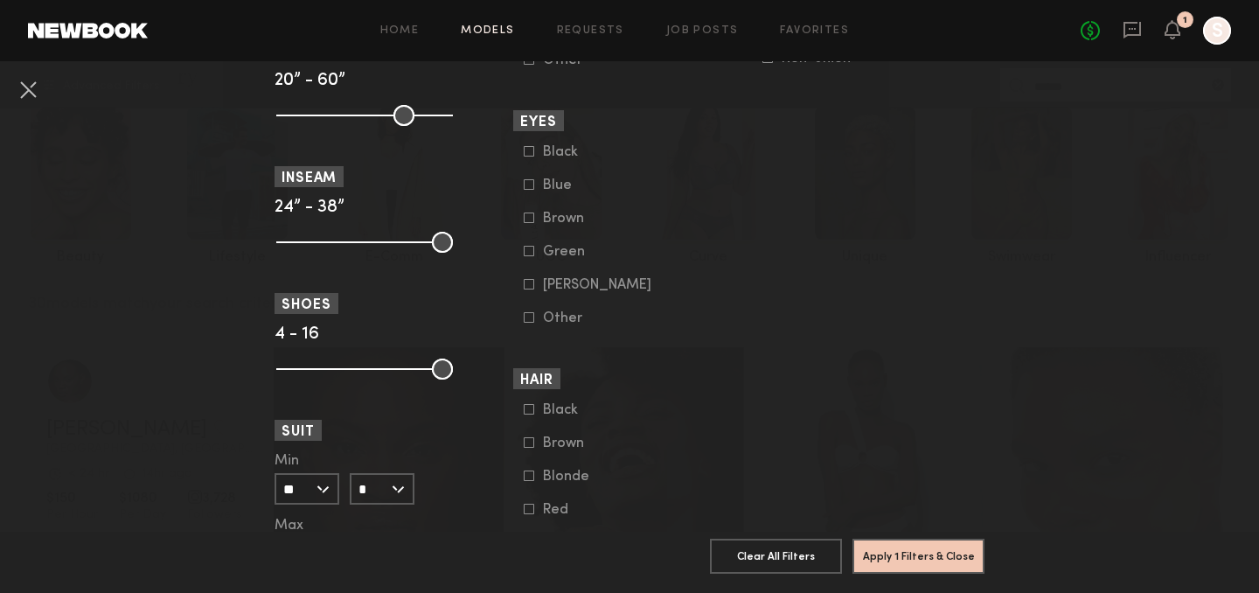
scroll to position [1242, 0]
click at [526, 500] on form "Black Brown Blonde Red Grey Salt and Pepper Other" at bounding box center [635, 511] width 222 height 215
click at [525, 513] on icon at bounding box center [529, 510] width 10 height 10
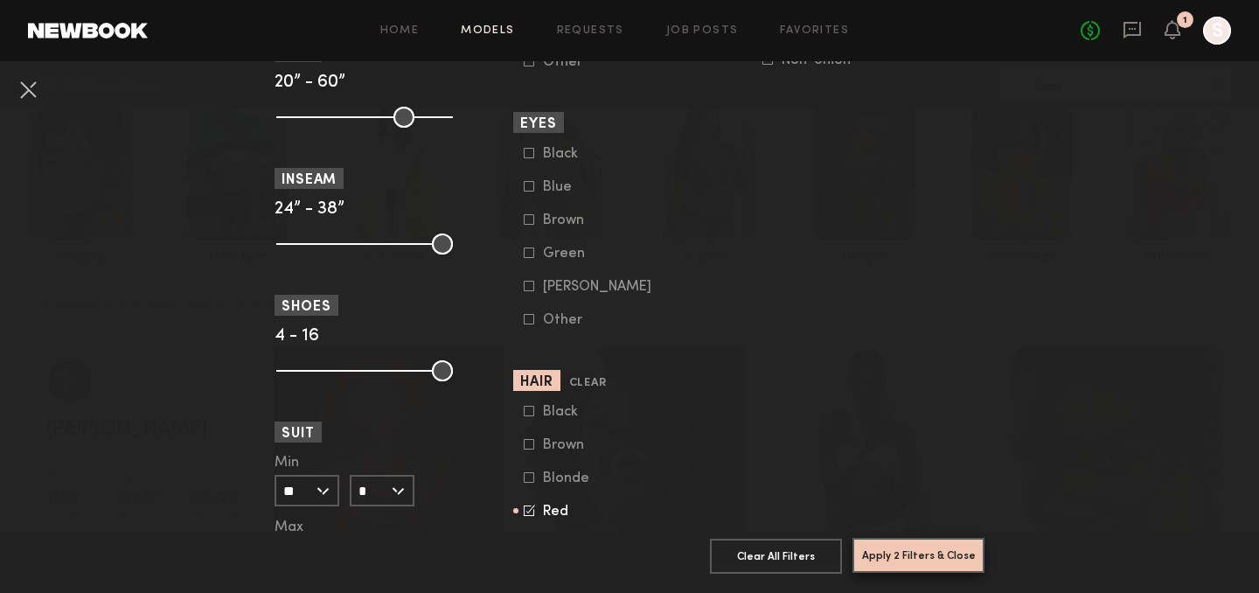
click at [881, 557] on button "Apply 2 Filters & Close" at bounding box center [918, 555] width 132 height 35
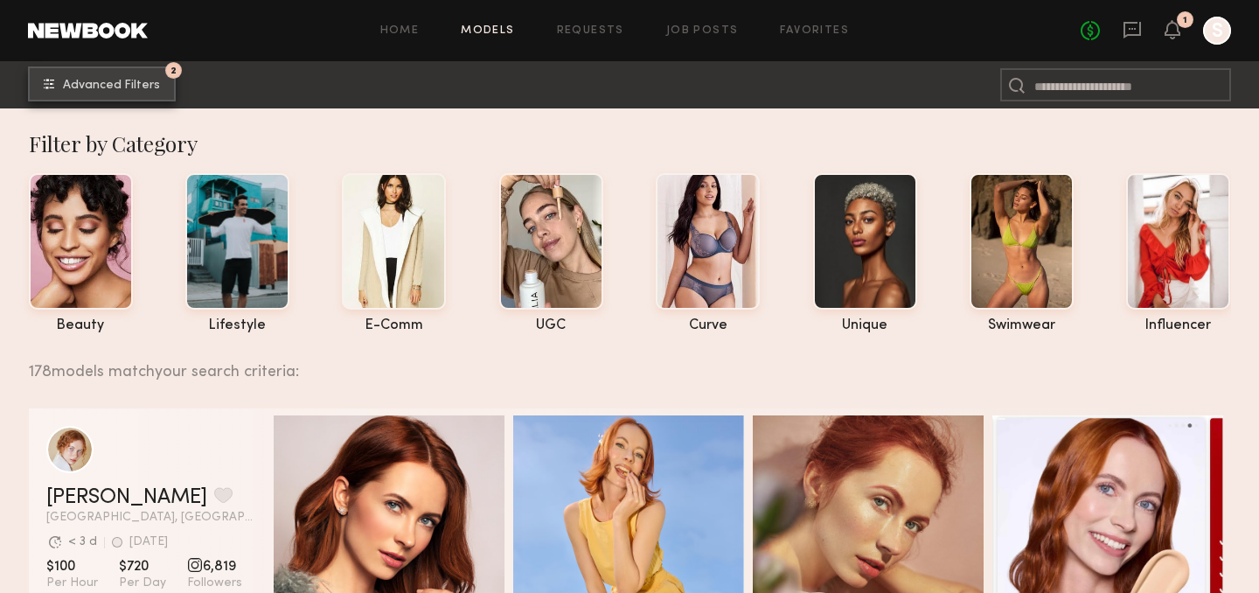
click at [148, 80] on span "Advanced Filters" at bounding box center [111, 86] width 97 height 12
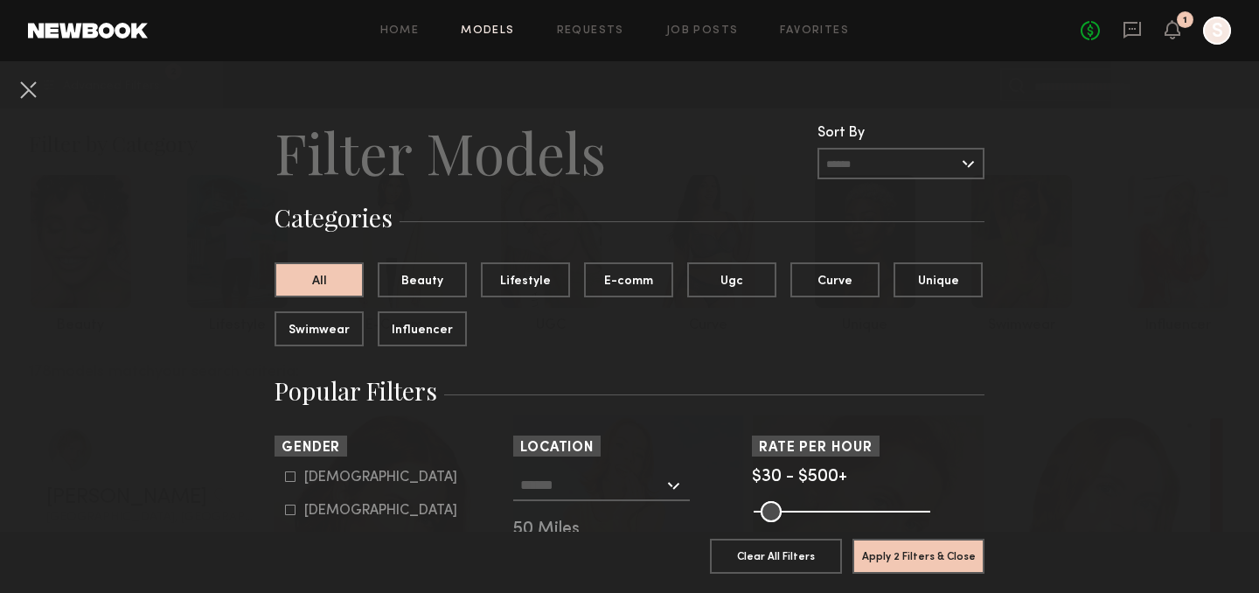
click at [319, 510] on div "Female" at bounding box center [380, 510] width 153 height 10
type input "**"
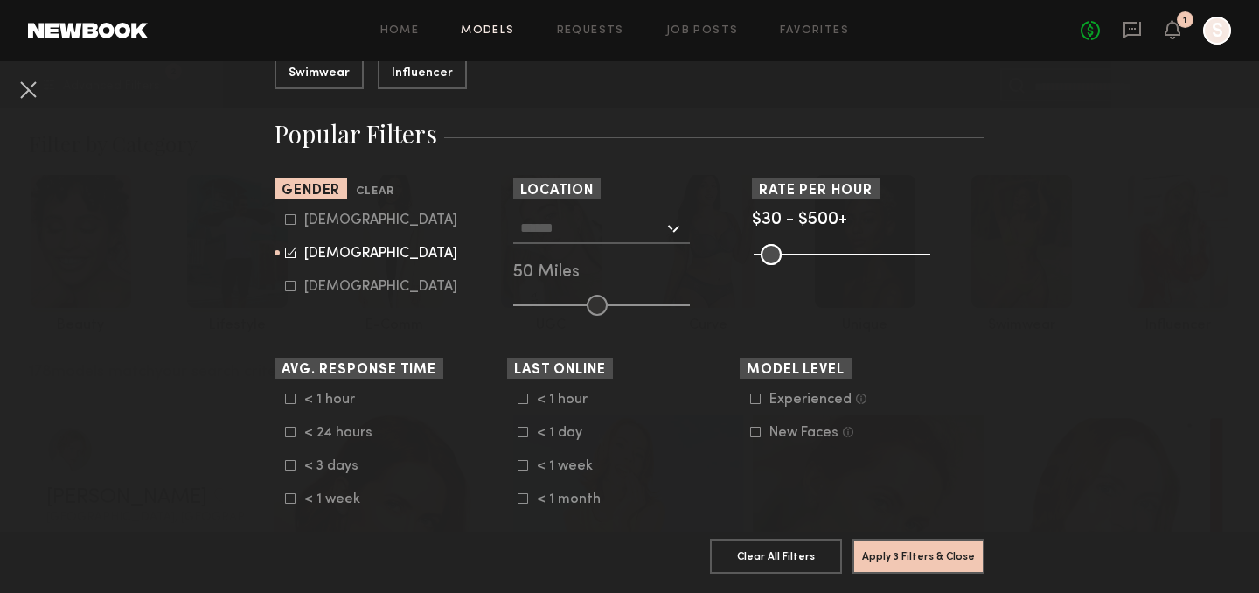
scroll to position [245, 0]
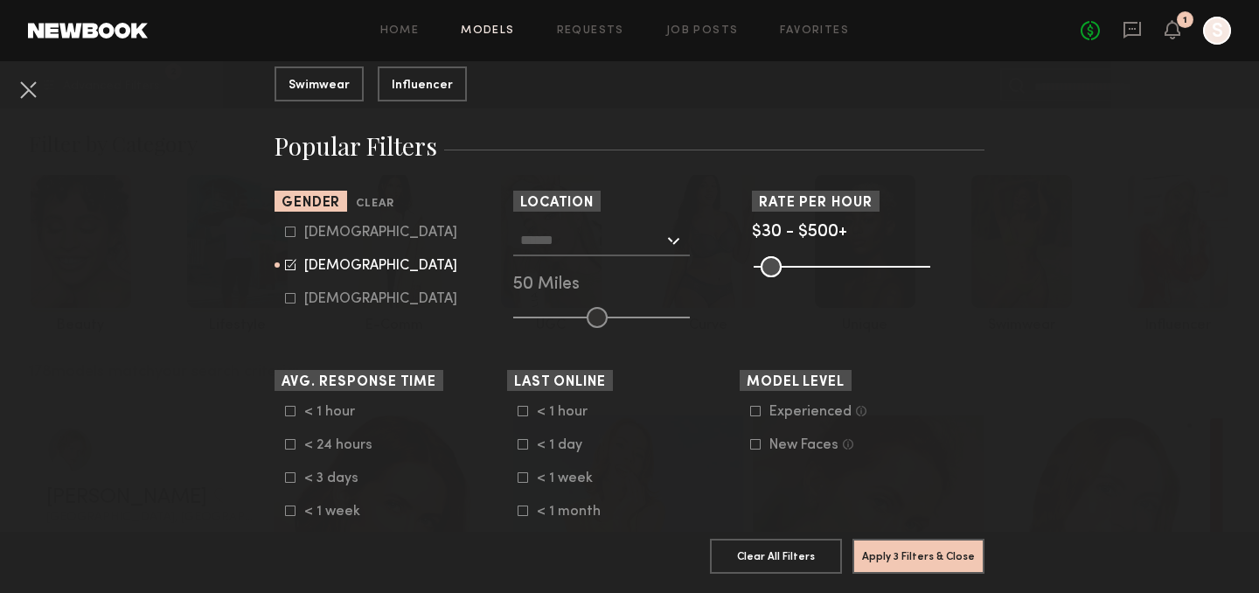
click at [574, 246] on input "text" at bounding box center [591, 240] width 143 height 30
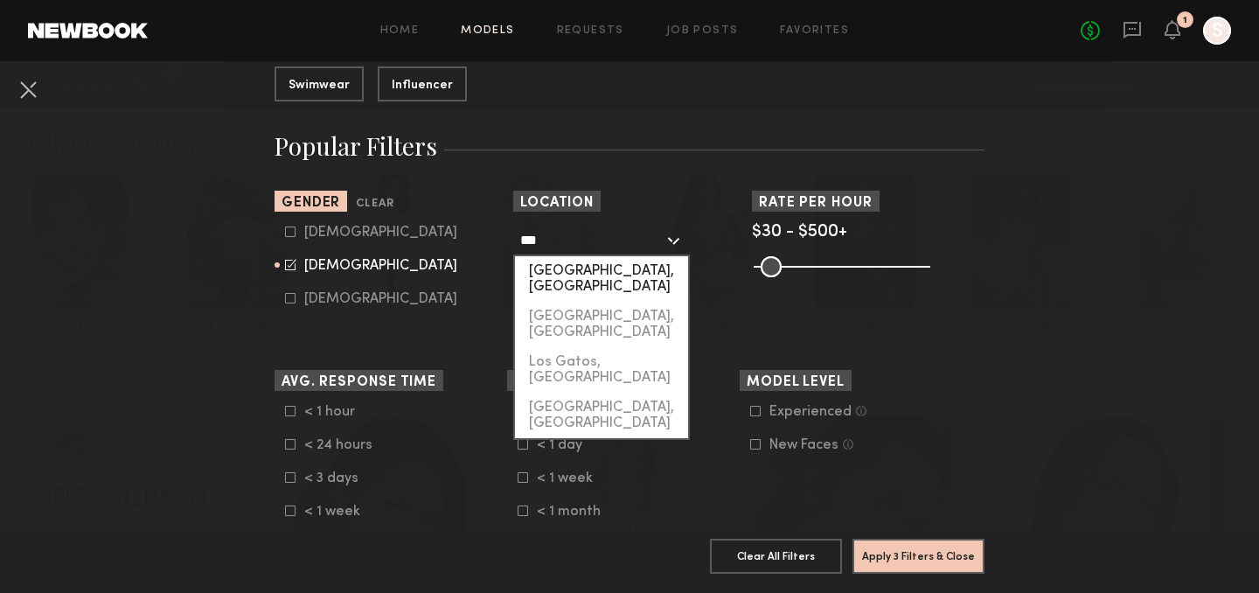
click at [594, 270] on div "[GEOGRAPHIC_DATA], [GEOGRAPHIC_DATA]" at bounding box center [601, 278] width 173 height 45
type input "**********"
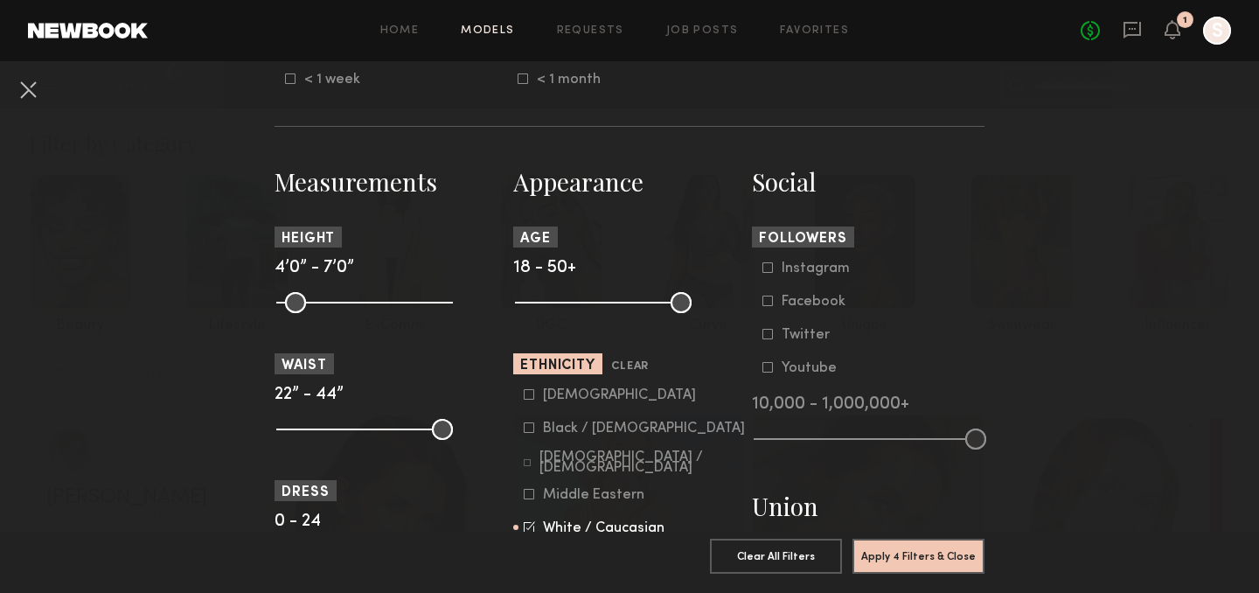
scroll to position [682, 0]
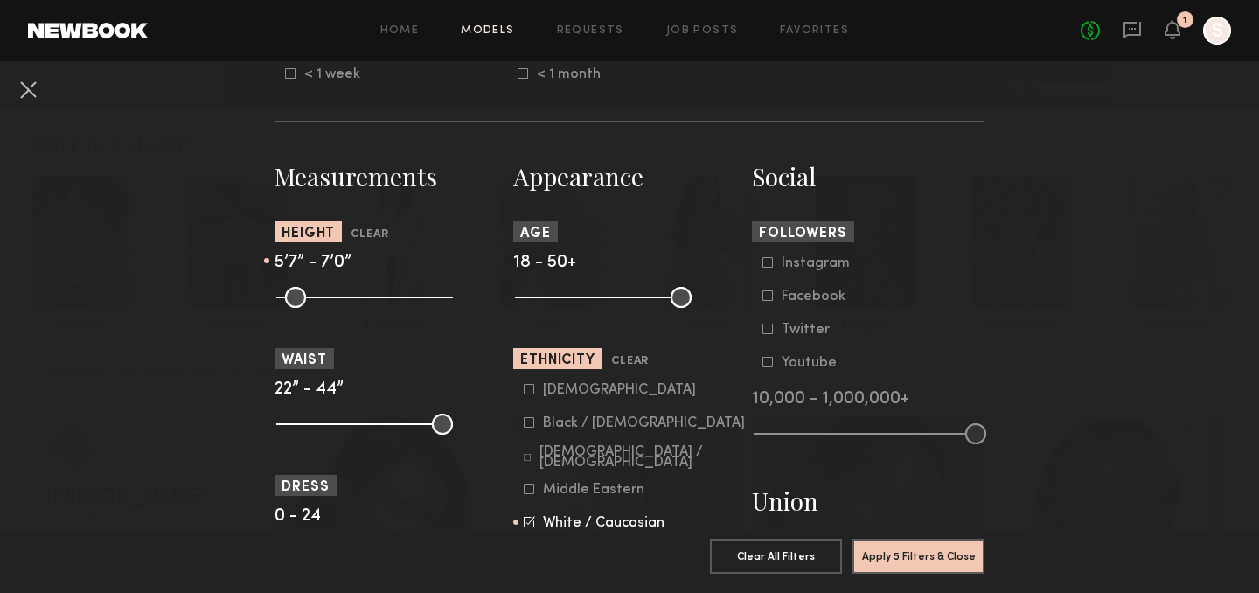
drag, startPoint x: 290, startPoint y: 296, endPoint x: 368, endPoint y: 288, distance: 78.3
type input "**"
click at [368, 288] on input "range" at bounding box center [364, 297] width 177 height 21
drag, startPoint x: 448, startPoint y: 295, endPoint x: 378, endPoint y: 295, distance: 69.9
type input "**"
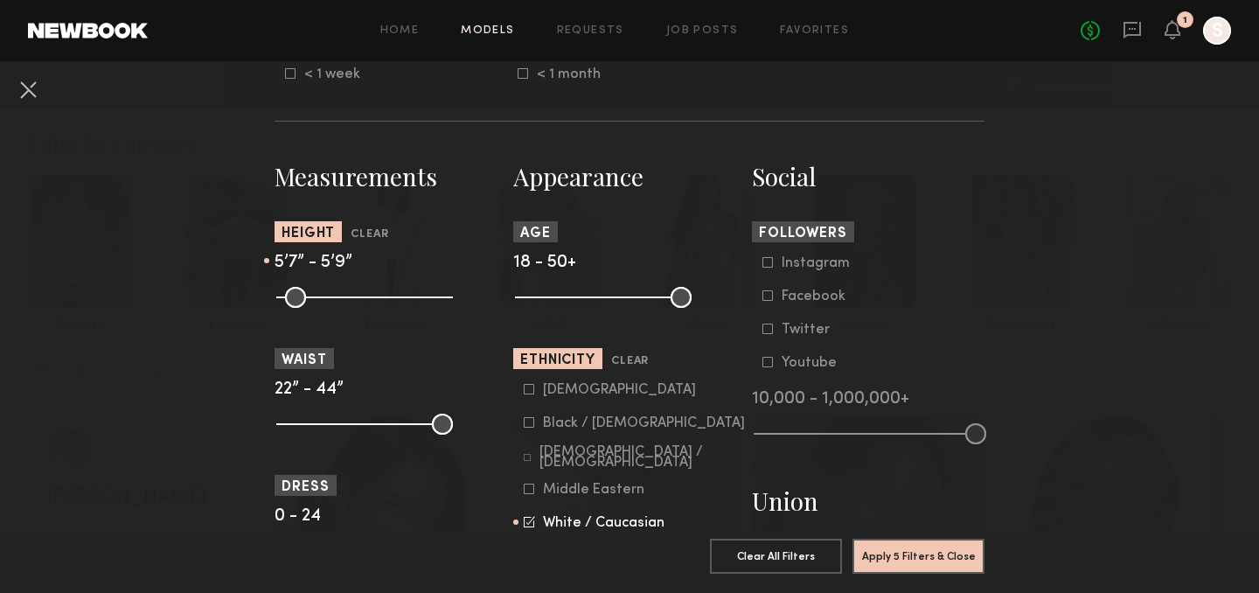
click at [378, 295] on input "range" at bounding box center [364, 297] width 177 height 21
click at [894, 561] on button "Apply 5 Filters & Close" at bounding box center [918, 555] width 132 height 35
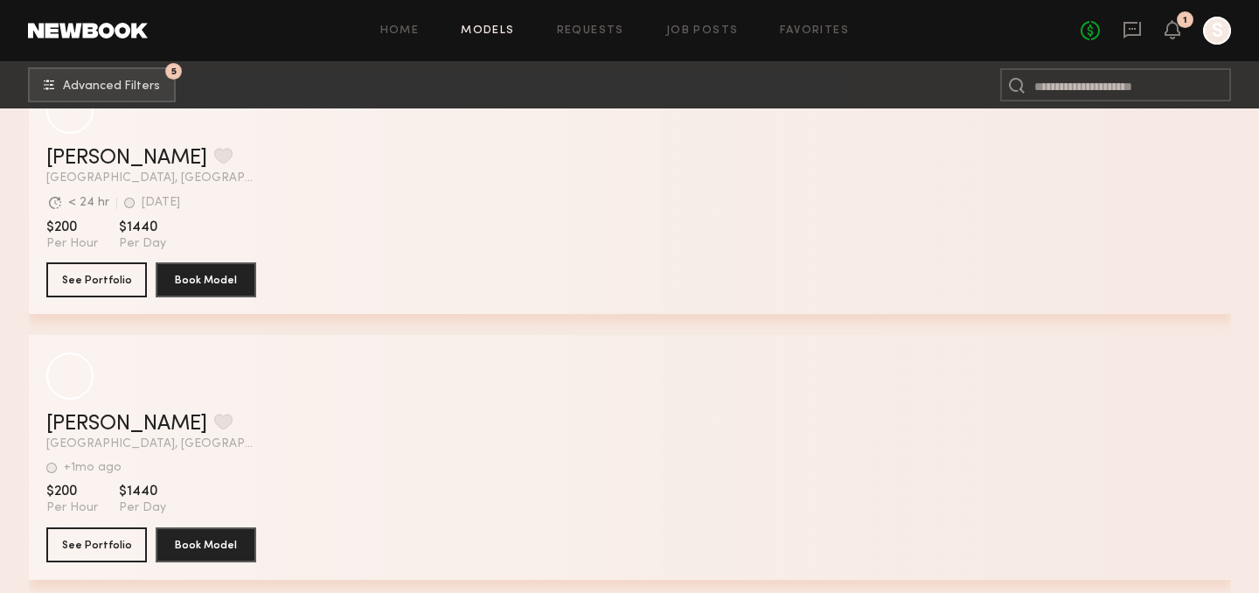
scroll to position [3508, 0]
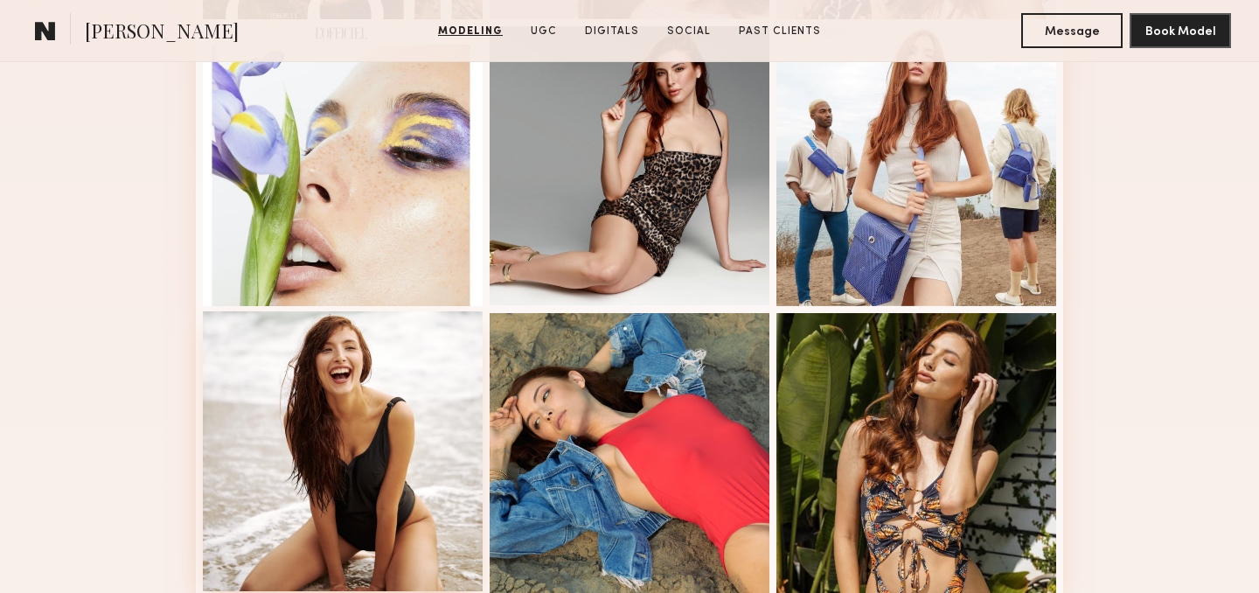
scroll to position [1187, 0]
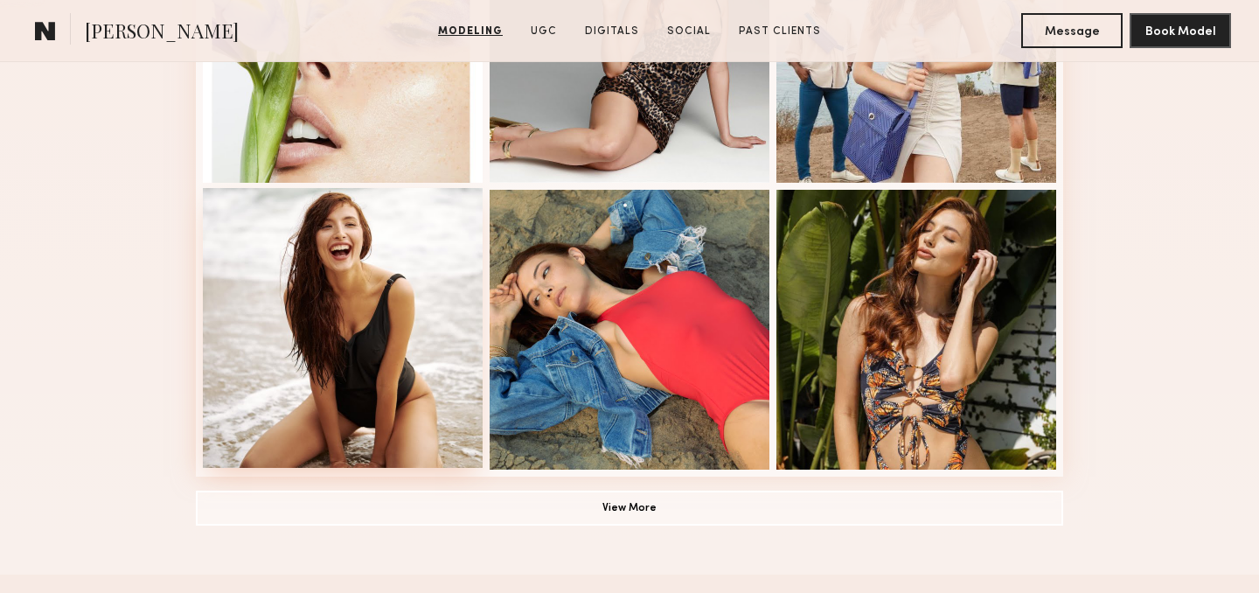
click at [331, 237] on div at bounding box center [343, 328] width 280 height 280
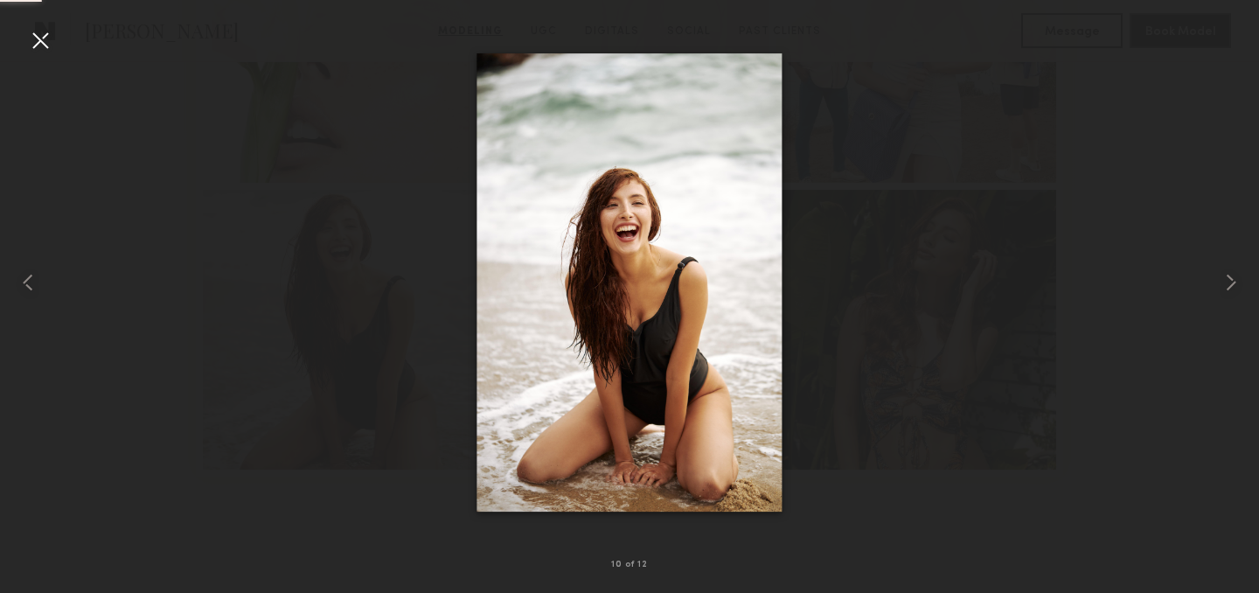
click at [1199, 116] on div at bounding box center [629, 282] width 1259 height 509
click at [43, 35] on div at bounding box center [40, 40] width 28 height 28
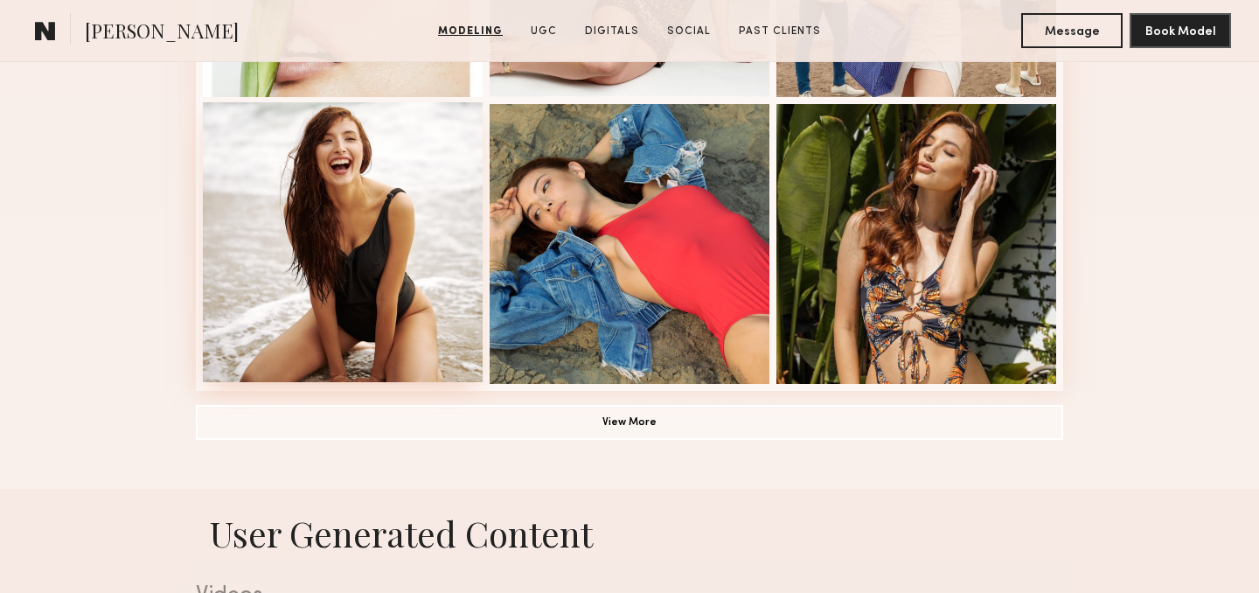
scroll to position [1289, 0]
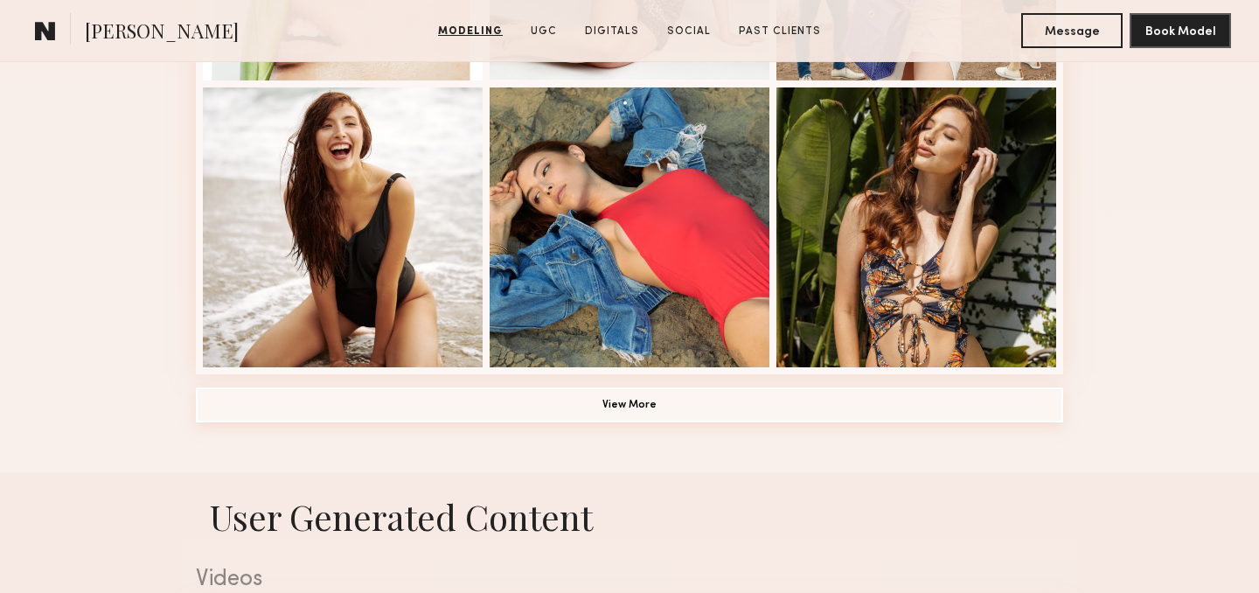
click at [364, 412] on button "View More" at bounding box center [629, 404] width 867 height 35
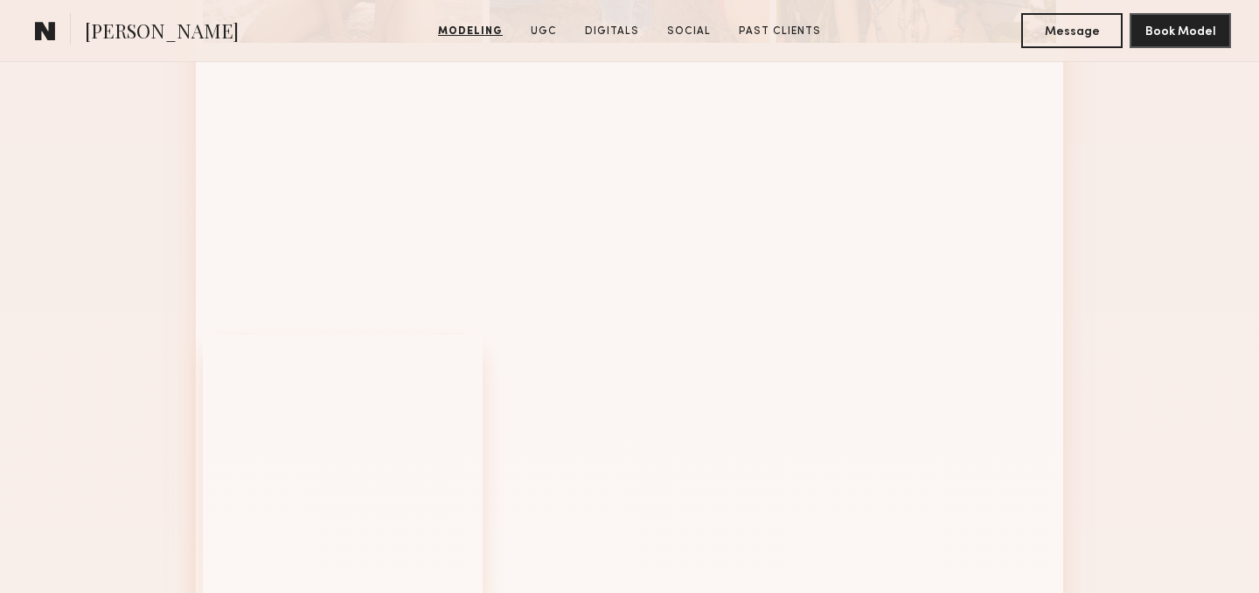
scroll to position [1626, 0]
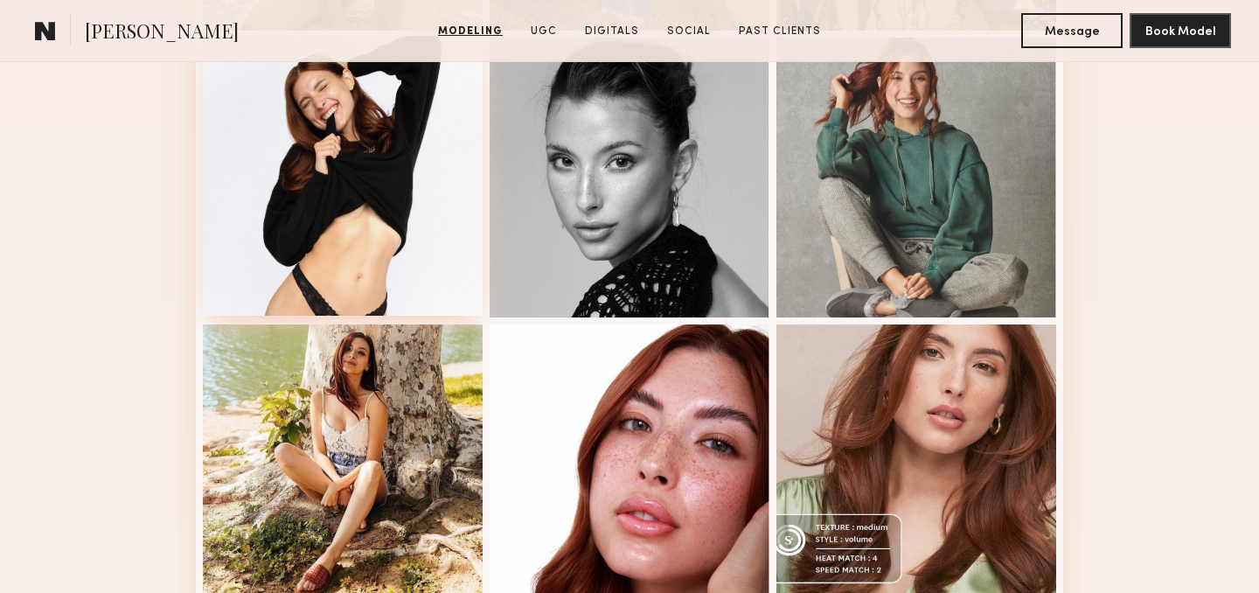
click at [376, 291] on div at bounding box center [343, 176] width 280 height 280
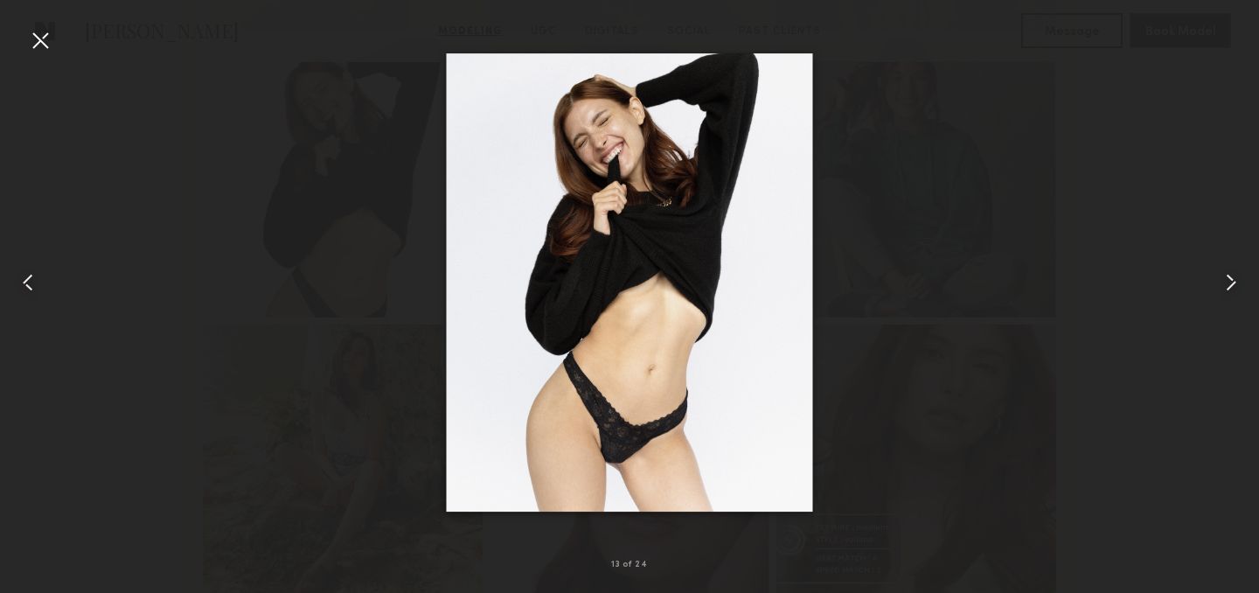
click at [45, 35] on div at bounding box center [40, 40] width 28 height 28
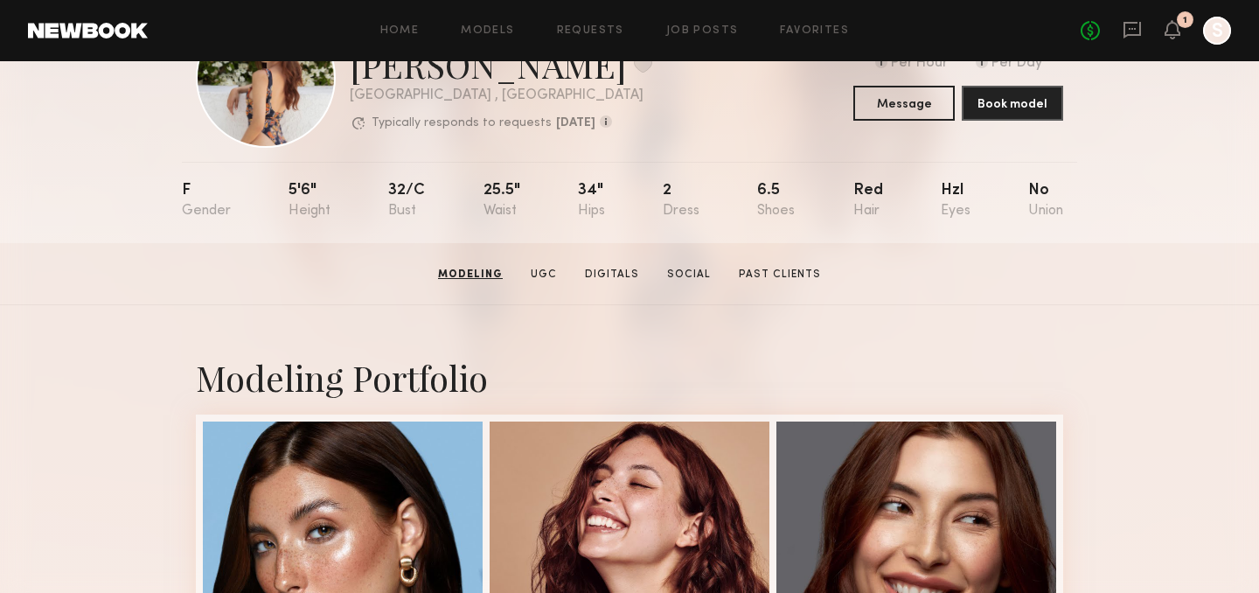
scroll to position [159, 0]
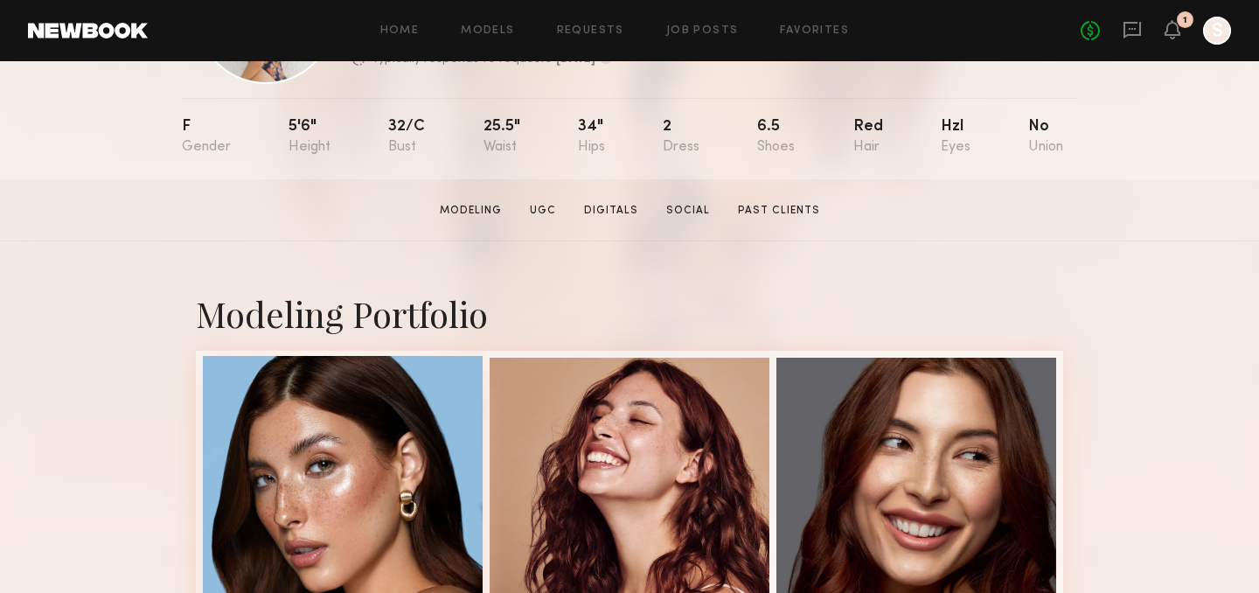
click at [308, 439] on div at bounding box center [343, 496] width 280 height 280
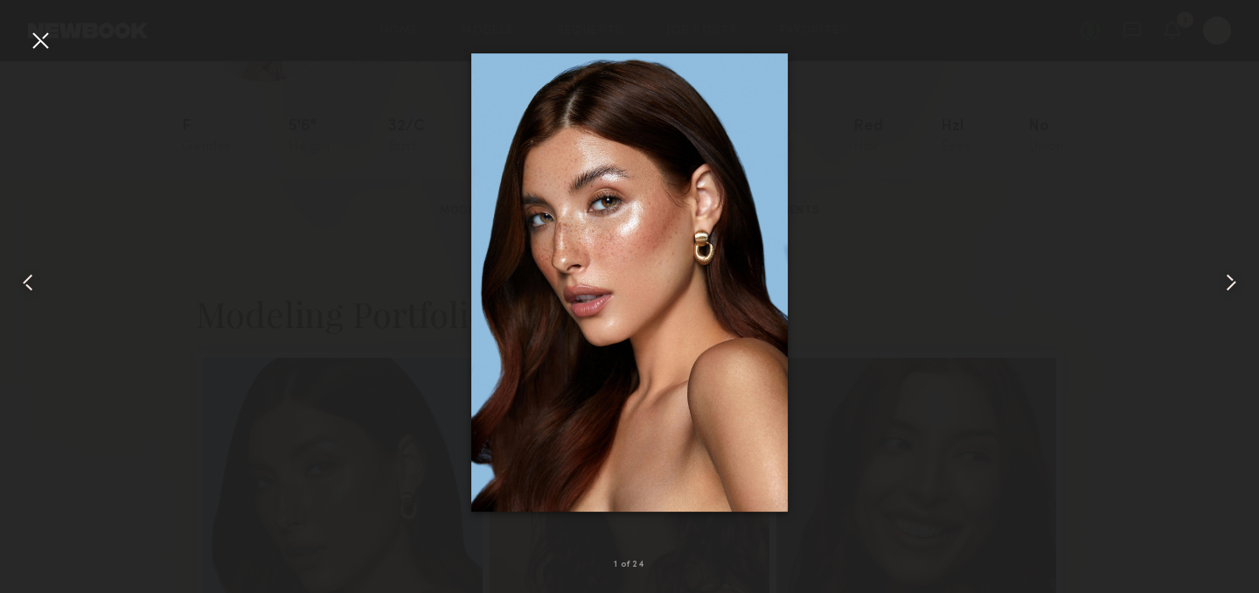
click at [37, 38] on div at bounding box center [40, 40] width 28 height 28
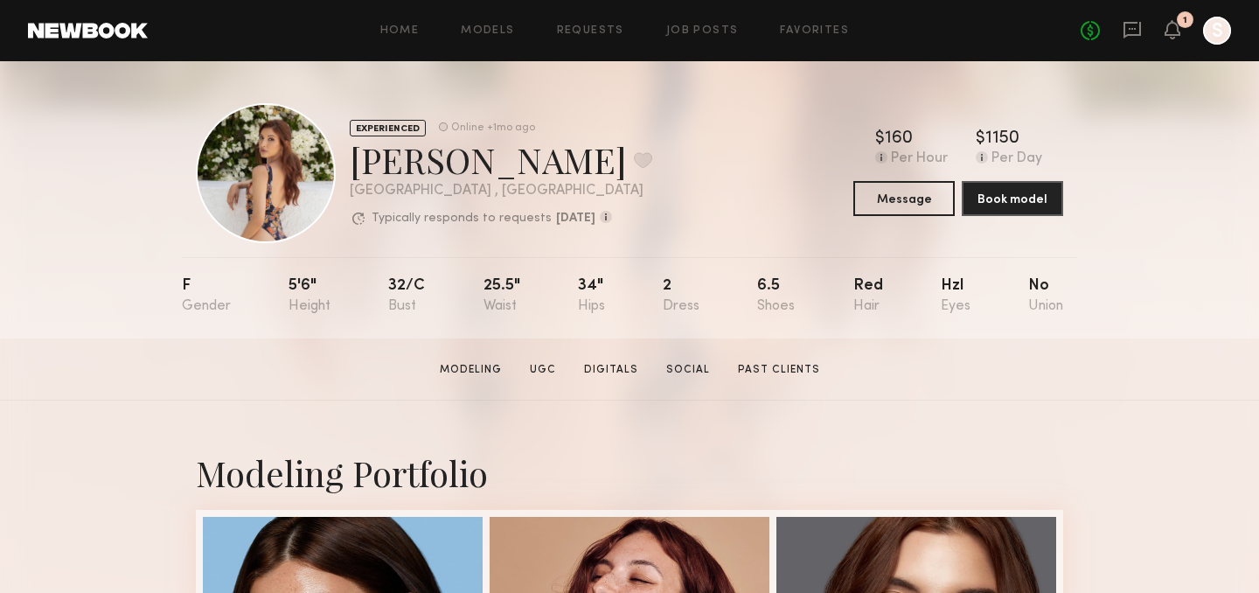
scroll to position [0, 0]
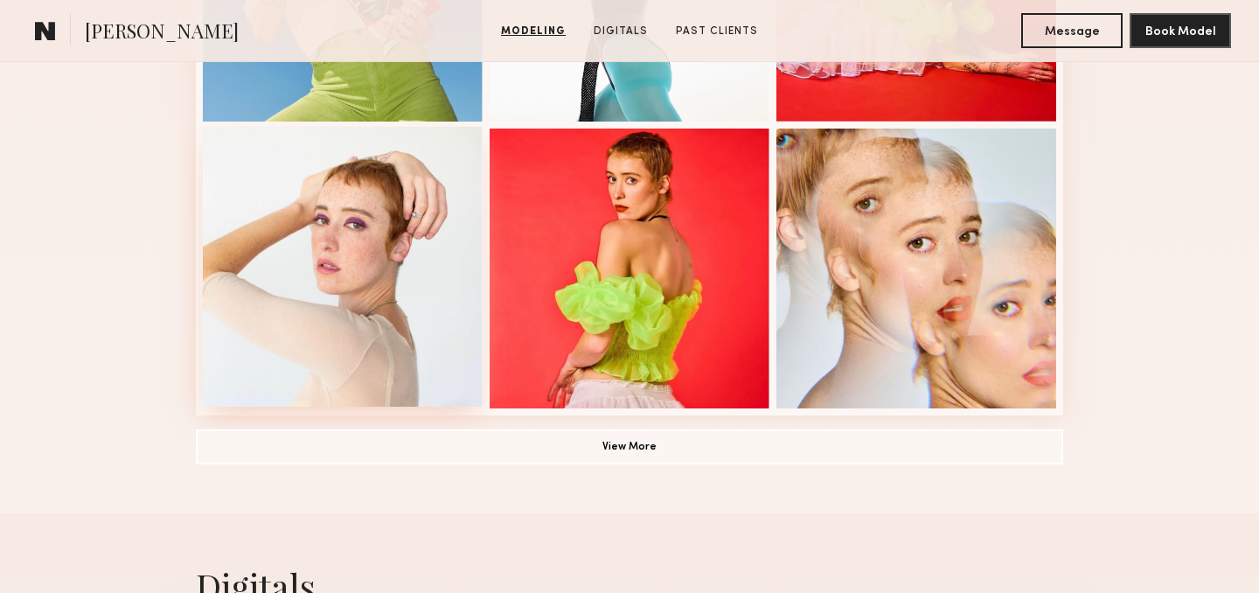
scroll to position [1253, 0]
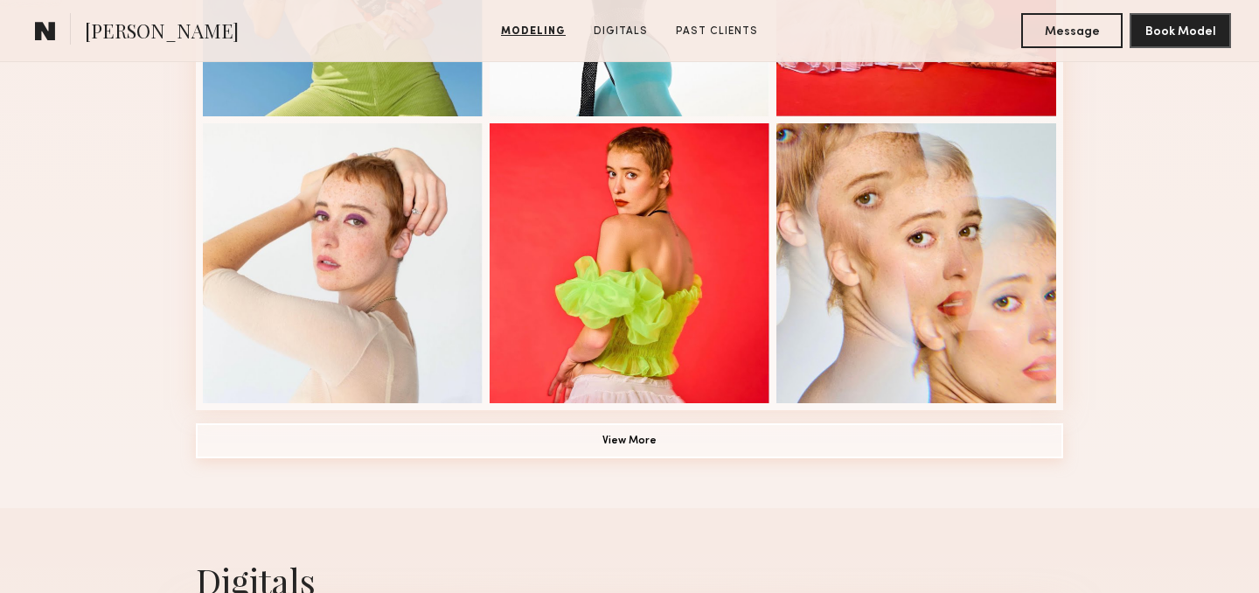
click at [357, 454] on button "View More" at bounding box center [629, 440] width 867 height 35
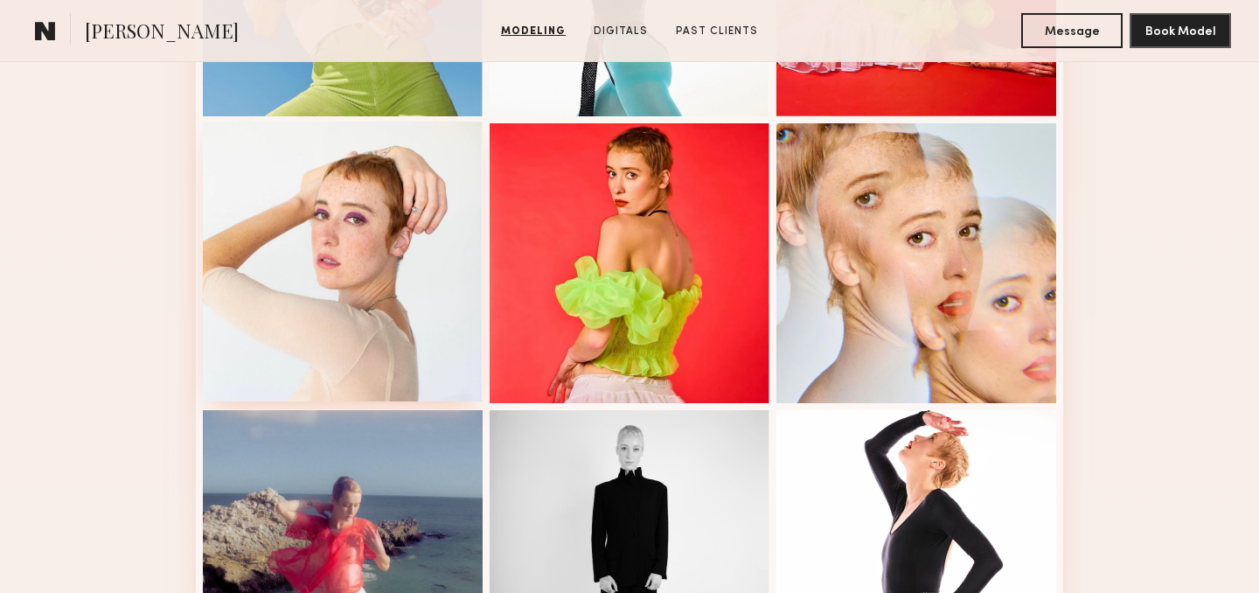
click at [383, 303] on div at bounding box center [343, 261] width 280 height 280
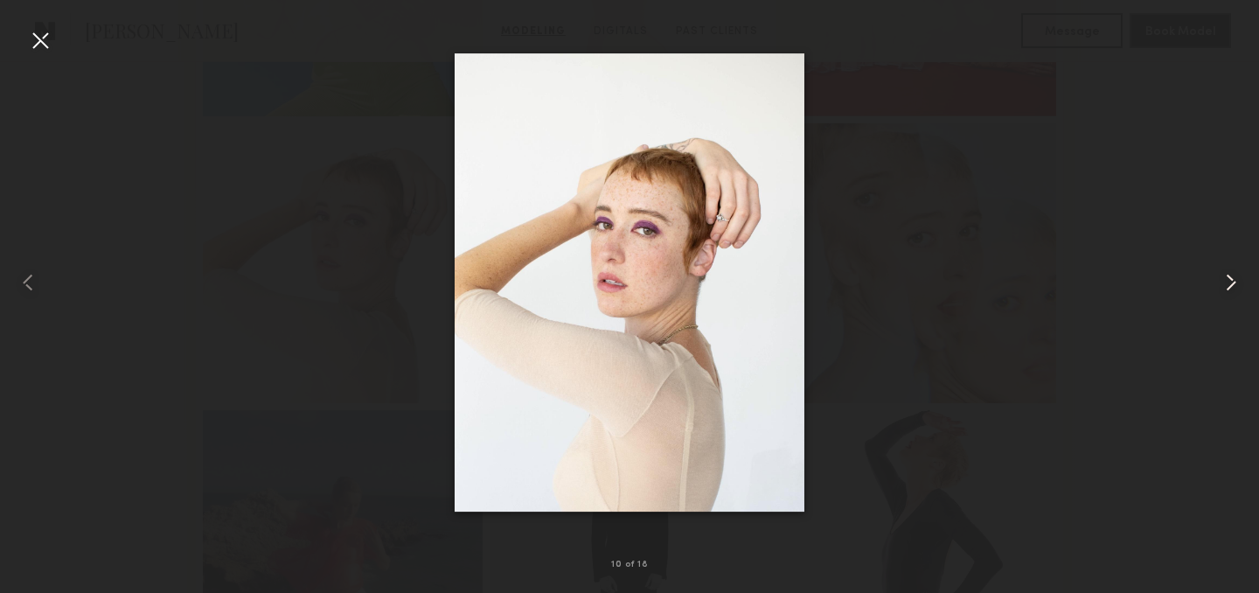
click at [1230, 288] on common-icon at bounding box center [1231, 282] width 28 height 28
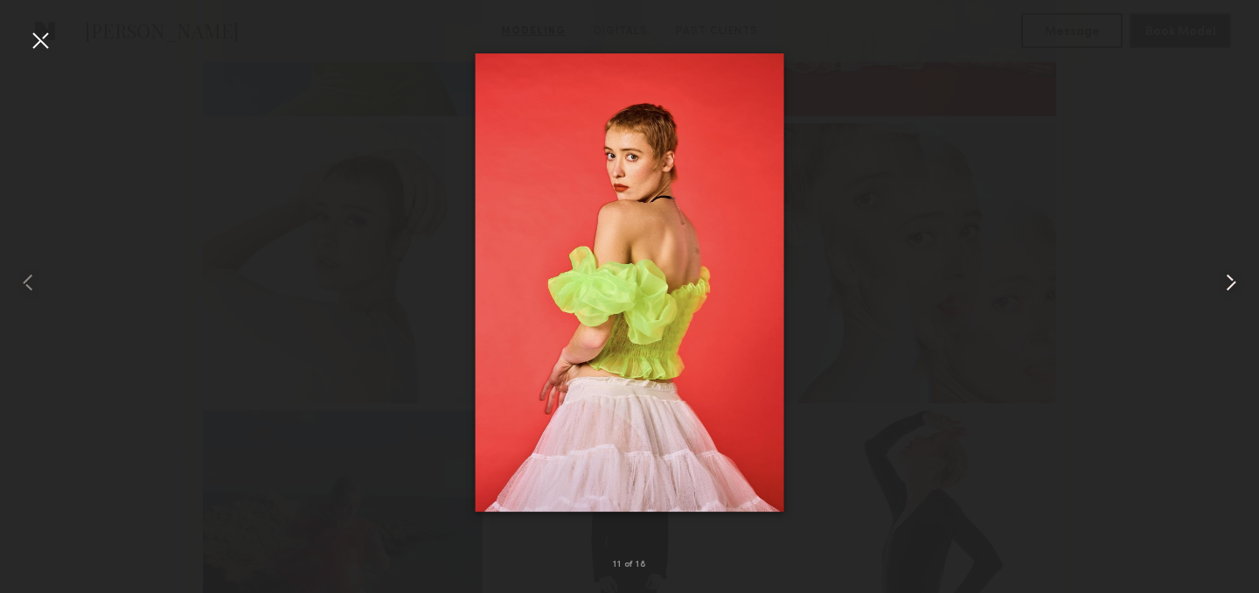
click at [1230, 288] on common-icon at bounding box center [1231, 282] width 28 height 28
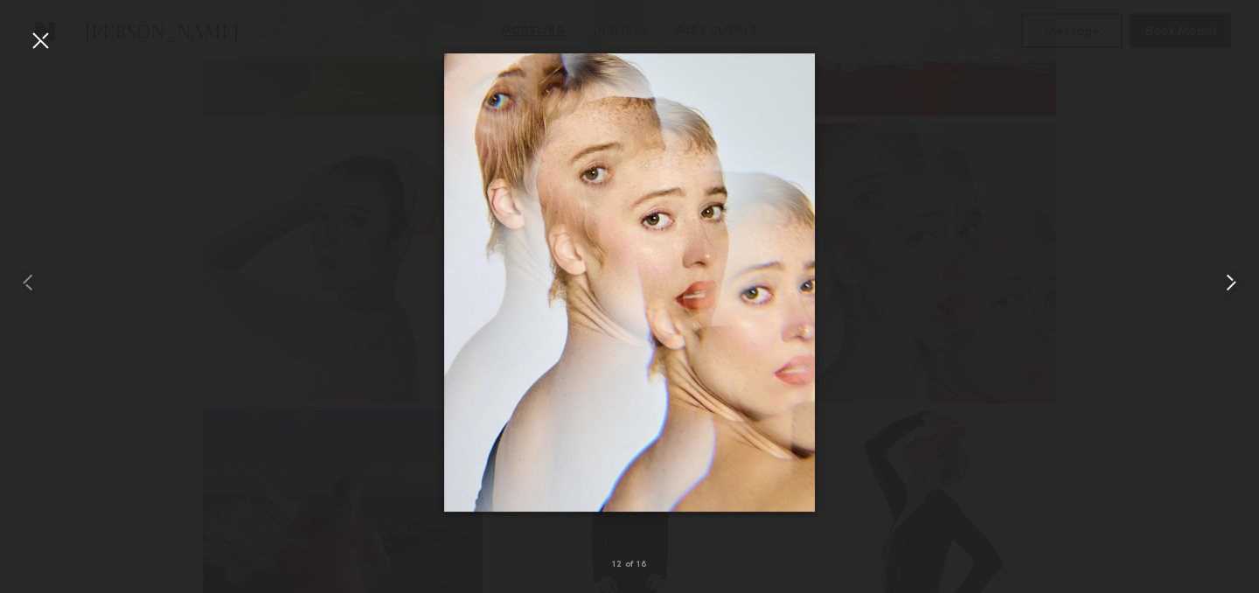
click at [1230, 288] on common-icon at bounding box center [1231, 282] width 28 height 28
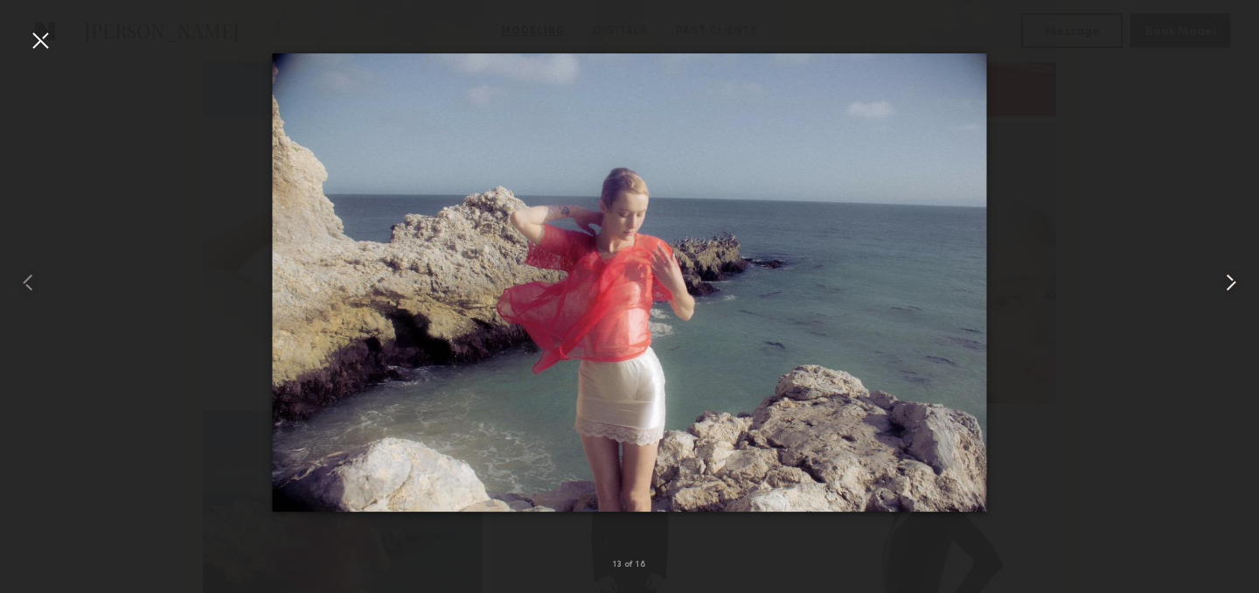
click at [1230, 288] on common-icon at bounding box center [1231, 282] width 28 height 28
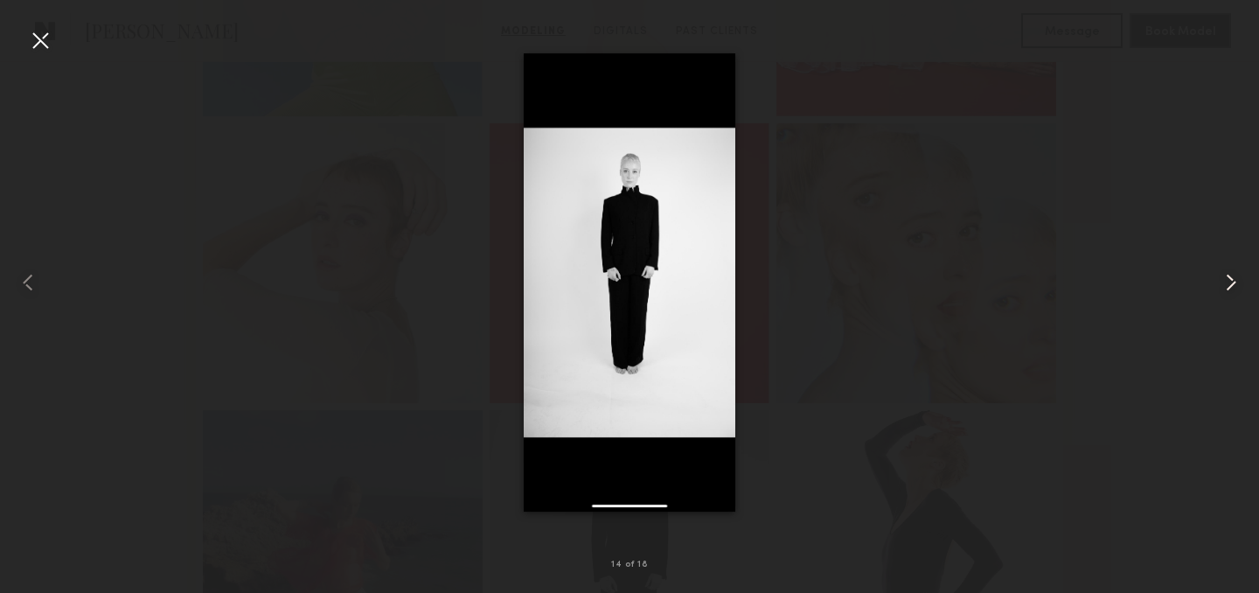
click at [1230, 288] on common-icon at bounding box center [1231, 282] width 28 height 28
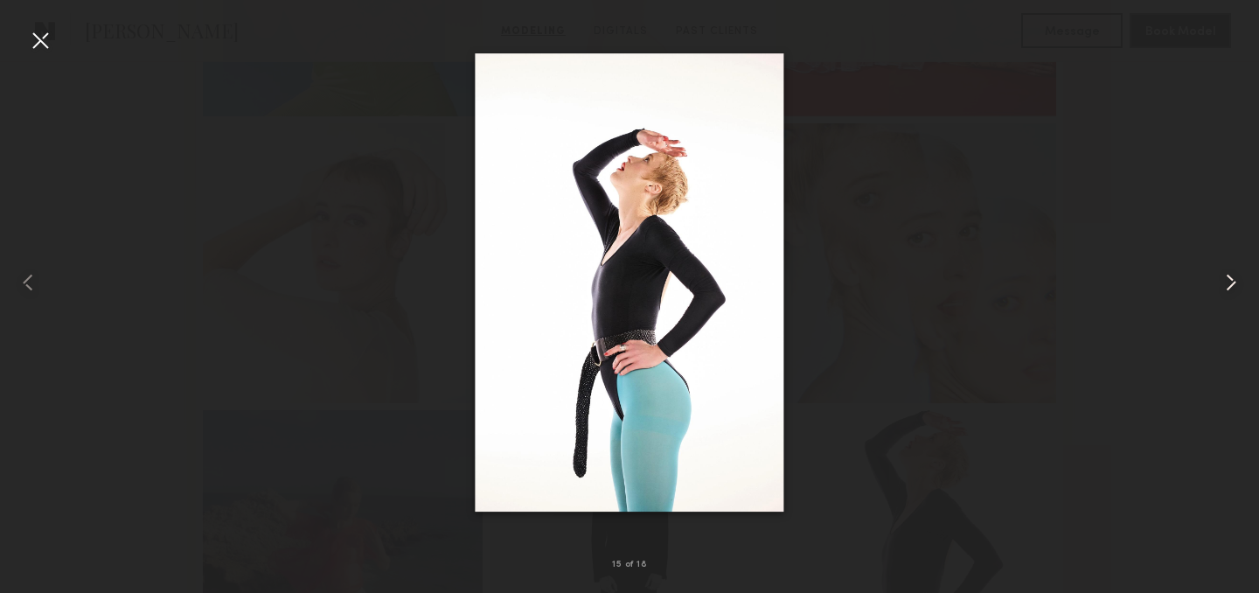
click at [1230, 288] on common-icon at bounding box center [1231, 282] width 28 height 28
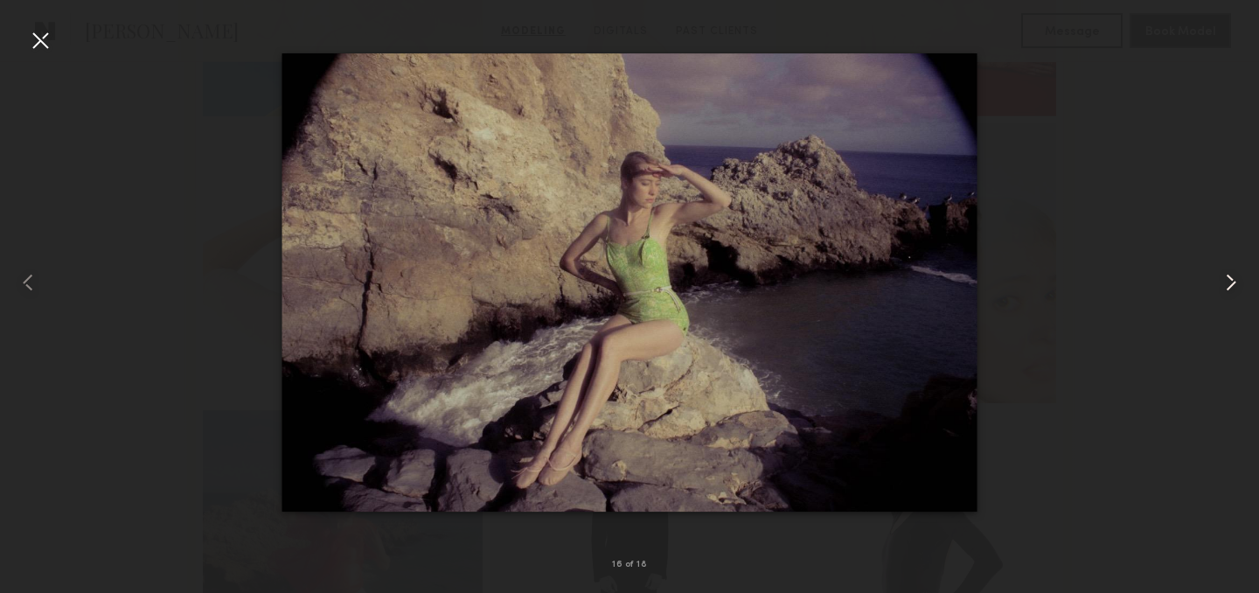
click at [1230, 288] on common-icon at bounding box center [1231, 282] width 28 height 28
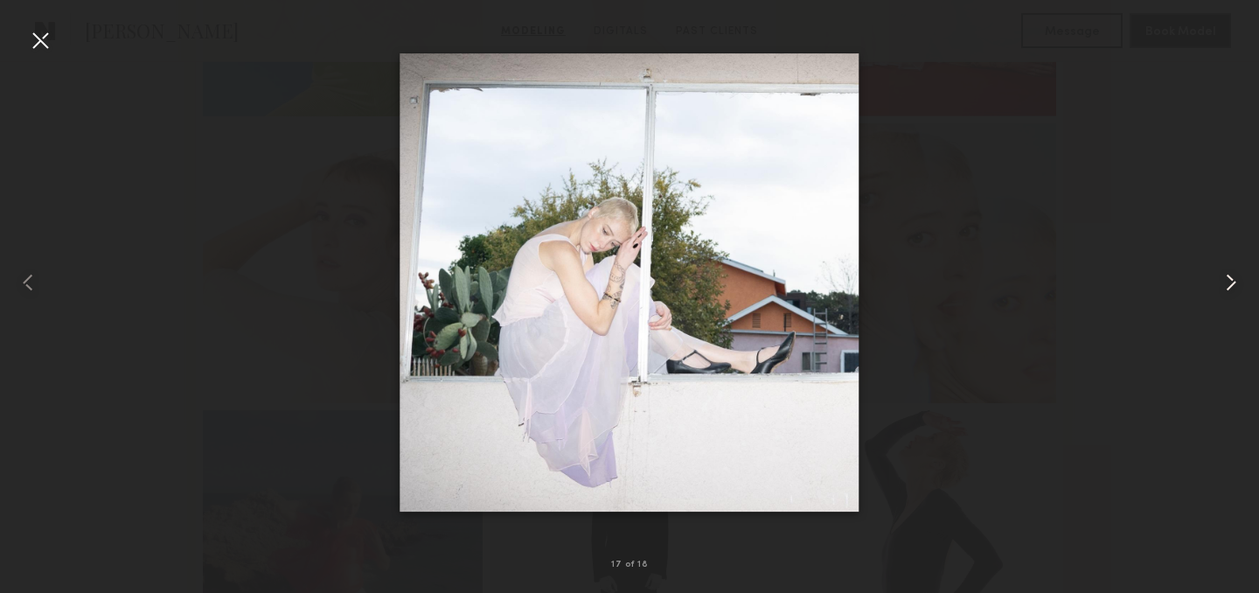
click at [1230, 288] on common-icon at bounding box center [1231, 282] width 28 height 28
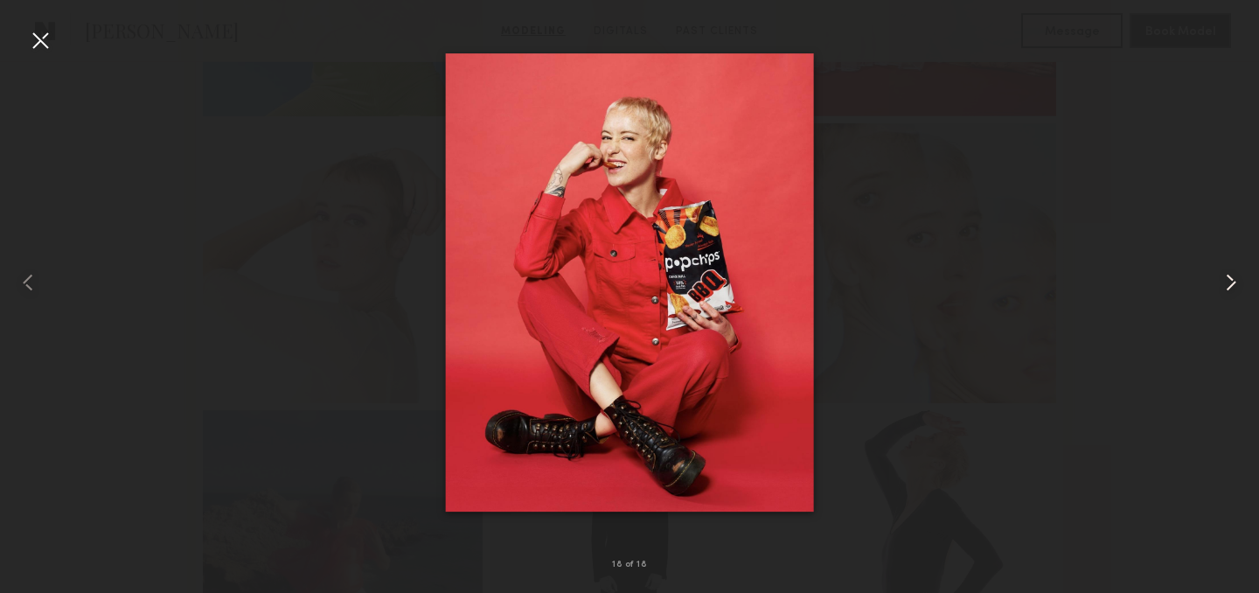
click at [1230, 288] on common-icon at bounding box center [1231, 282] width 28 height 28
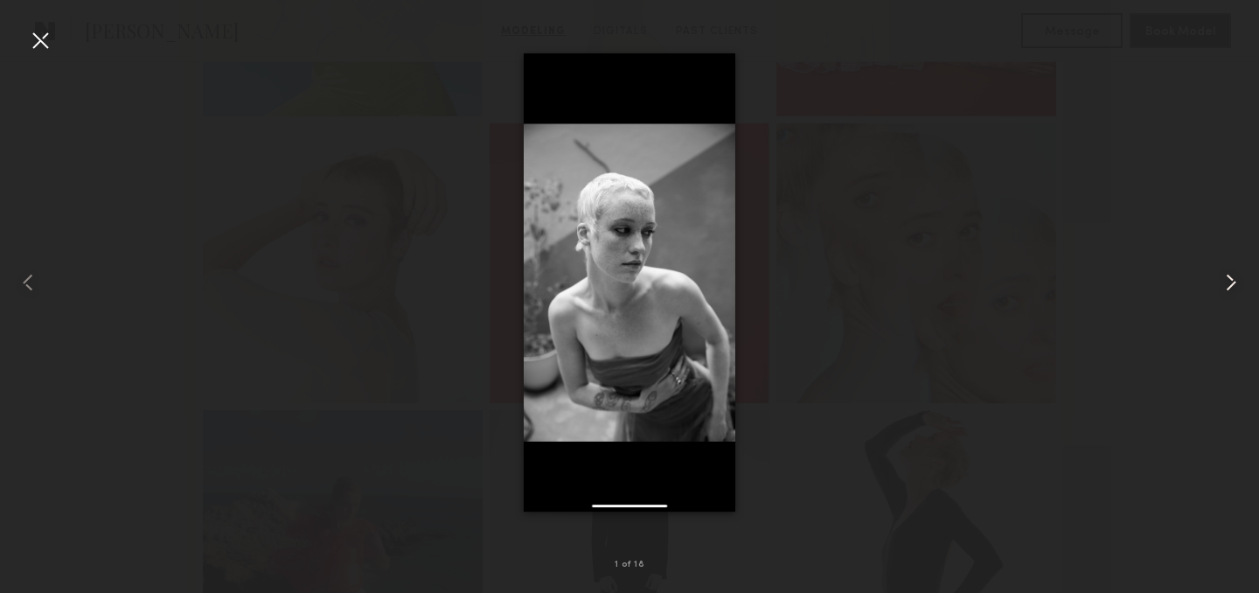
click at [1230, 288] on common-icon at bounding box center [1231, 282] width 28 height 28
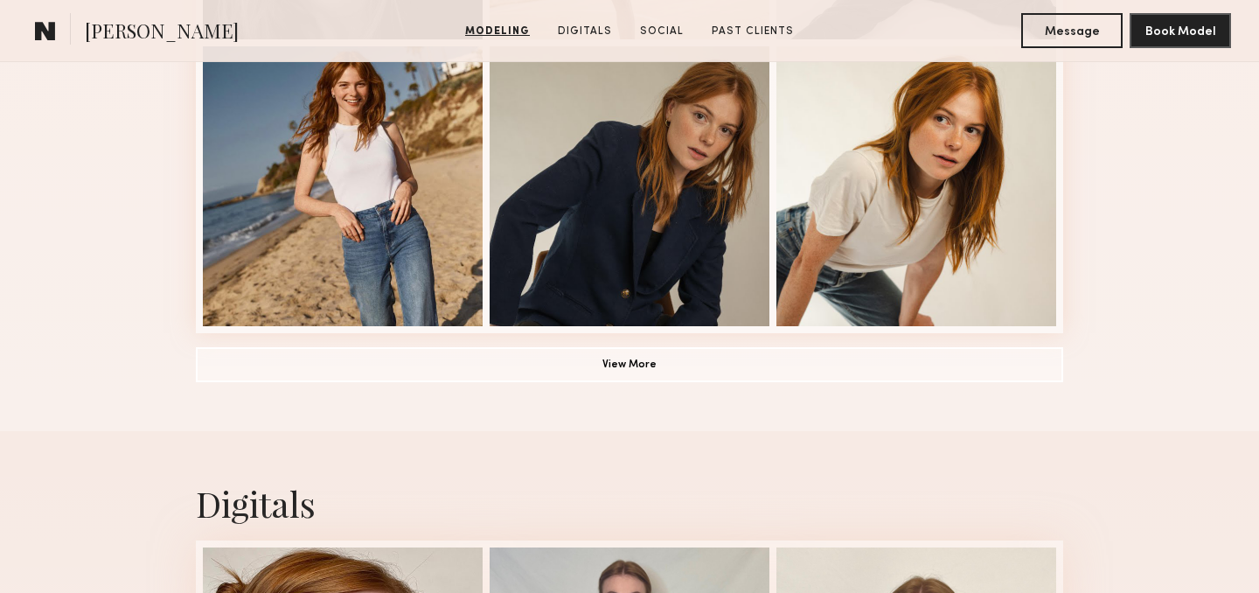
scroll to position [1332, 0]
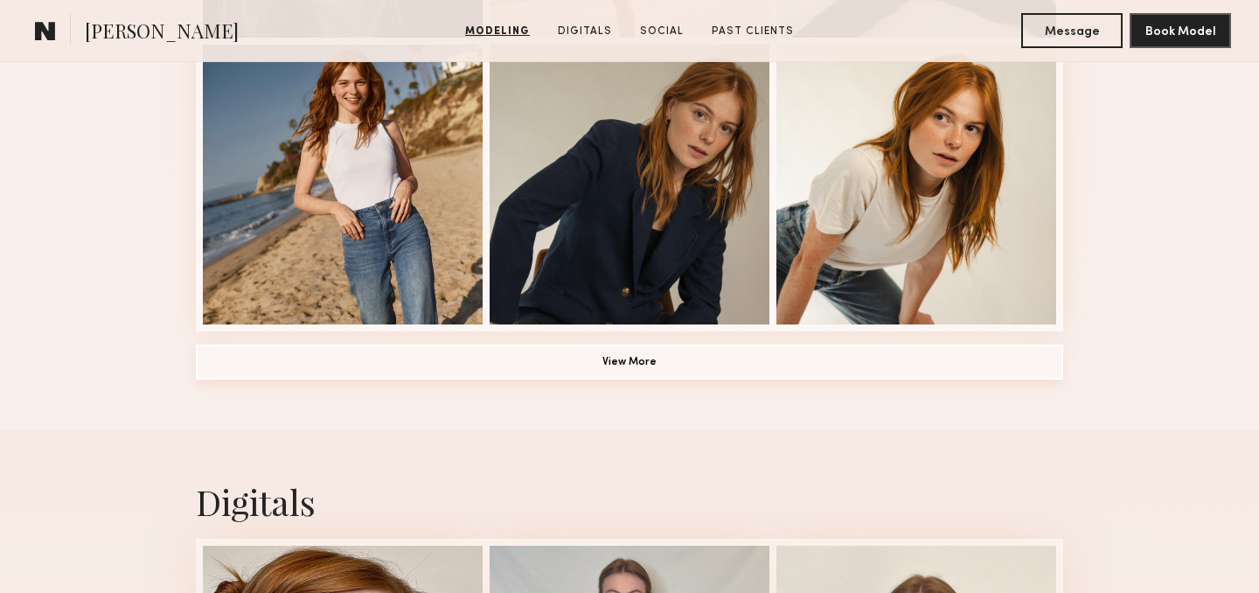
click at [640, 358] on button "View More" at bounding box center [629, 361] width 867 height 35
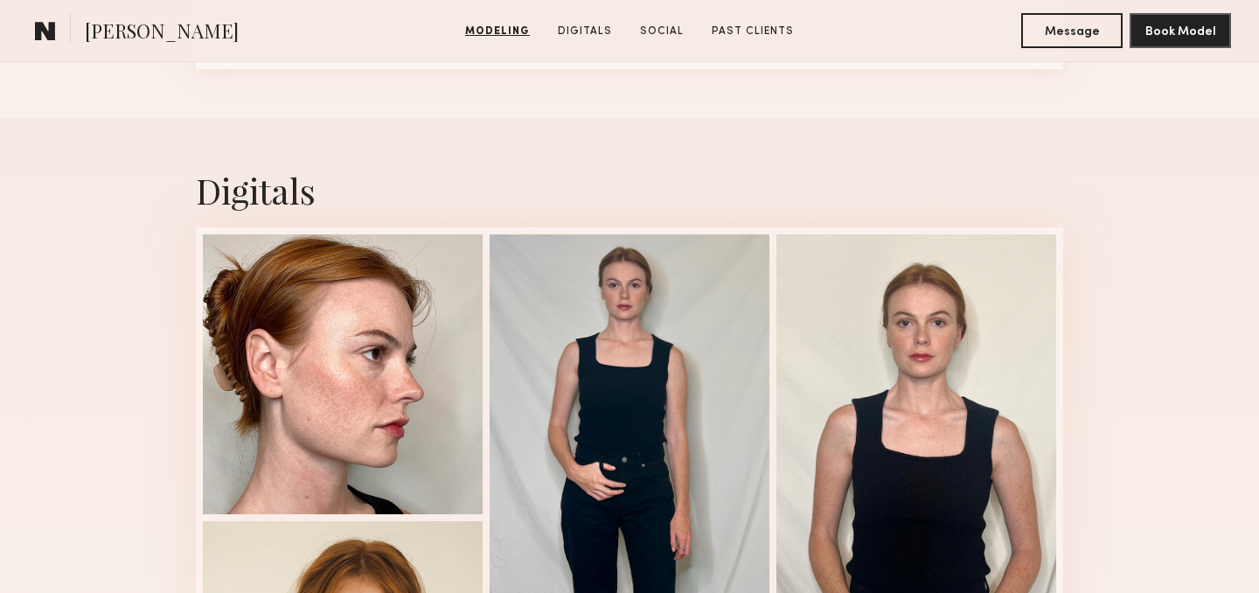
scroll to position [1910, 0]
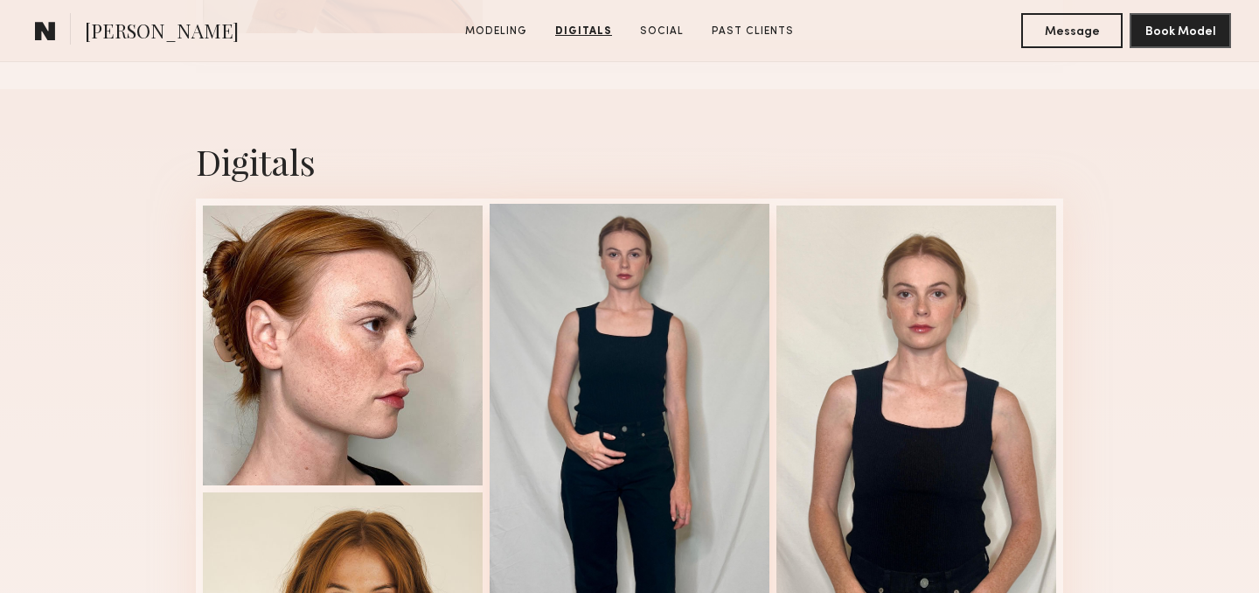
click at [640, 358] on div at bounding box center [629, 487] width 280 height 566
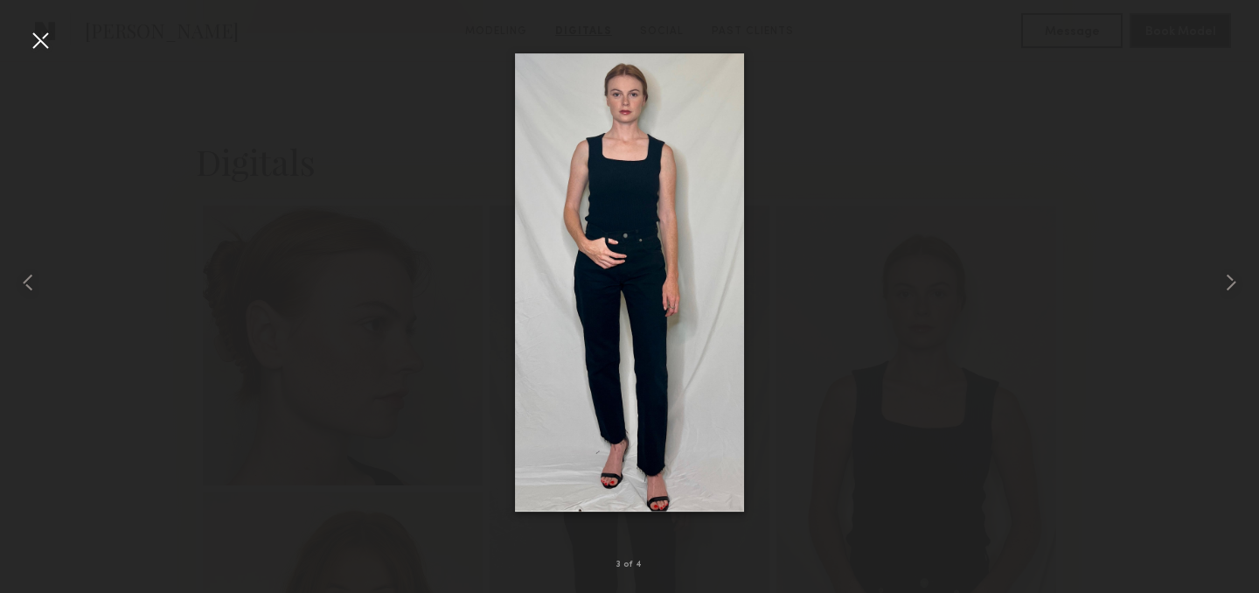
click at [629, 205] on img at bounding box center [629, 282] width 229 height 458
click at [1229, 286] on common-icon at bounding box center [1231, 282] width 28 height 28
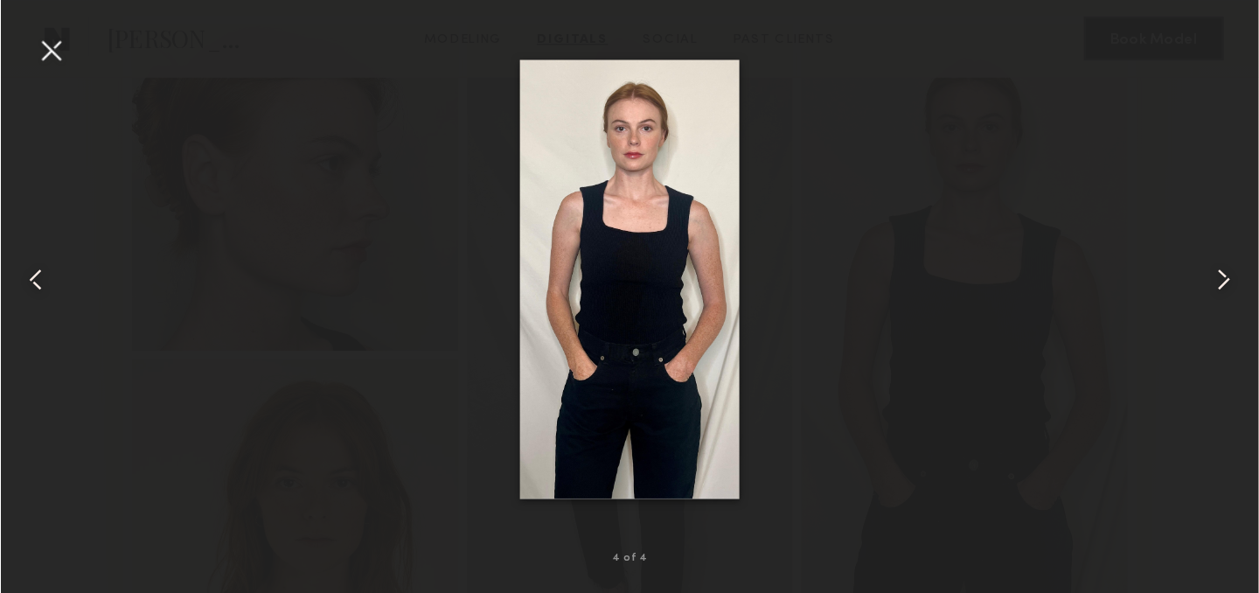
scroll to position [1578, 0]
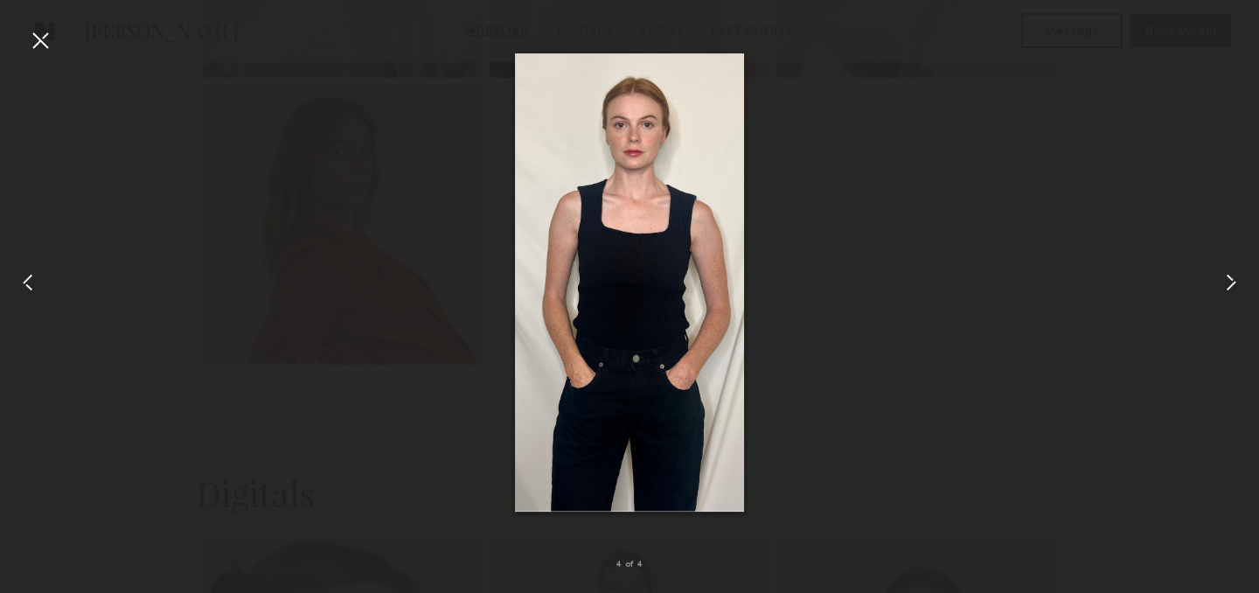
click at [41, 49] on div at bounding box center [40, 40] width 28 height 28
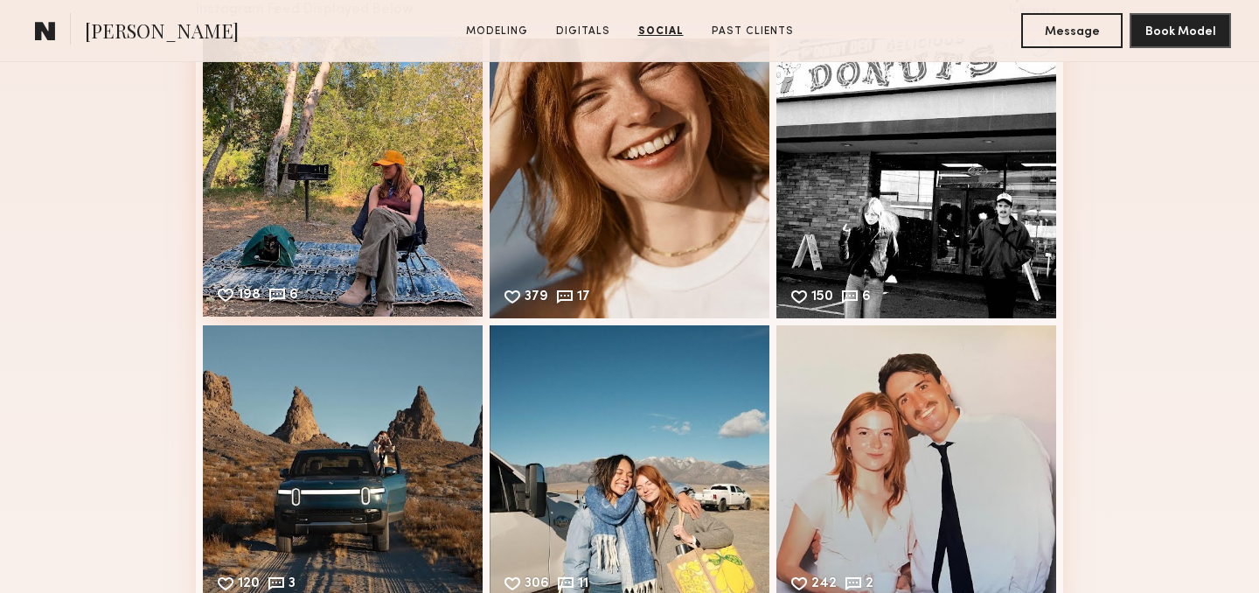
scroll to position [2832, 0]
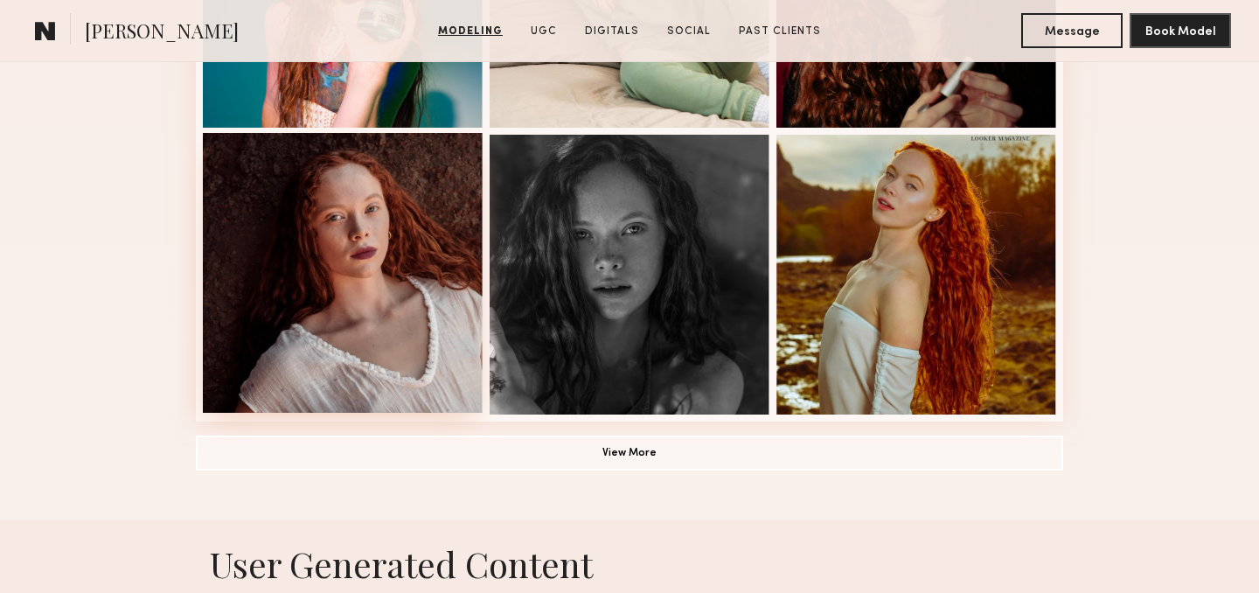
scroll to position [1247, 0]
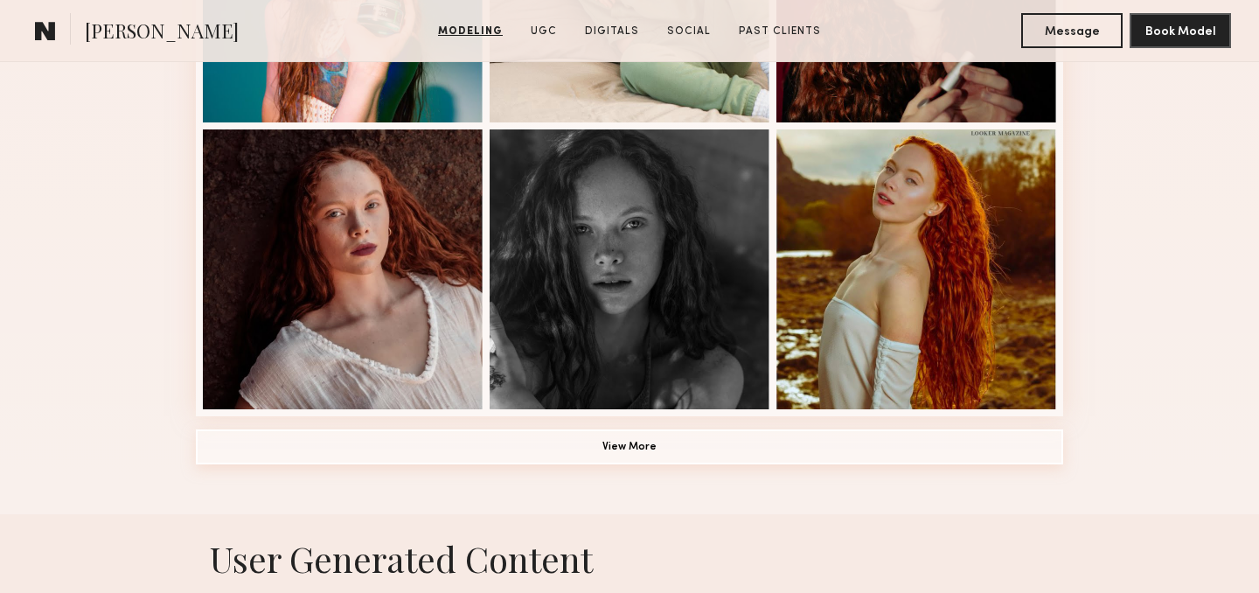
click at [547, 458] on button "View More" at bounding box center [629, 446] width 867 height 35
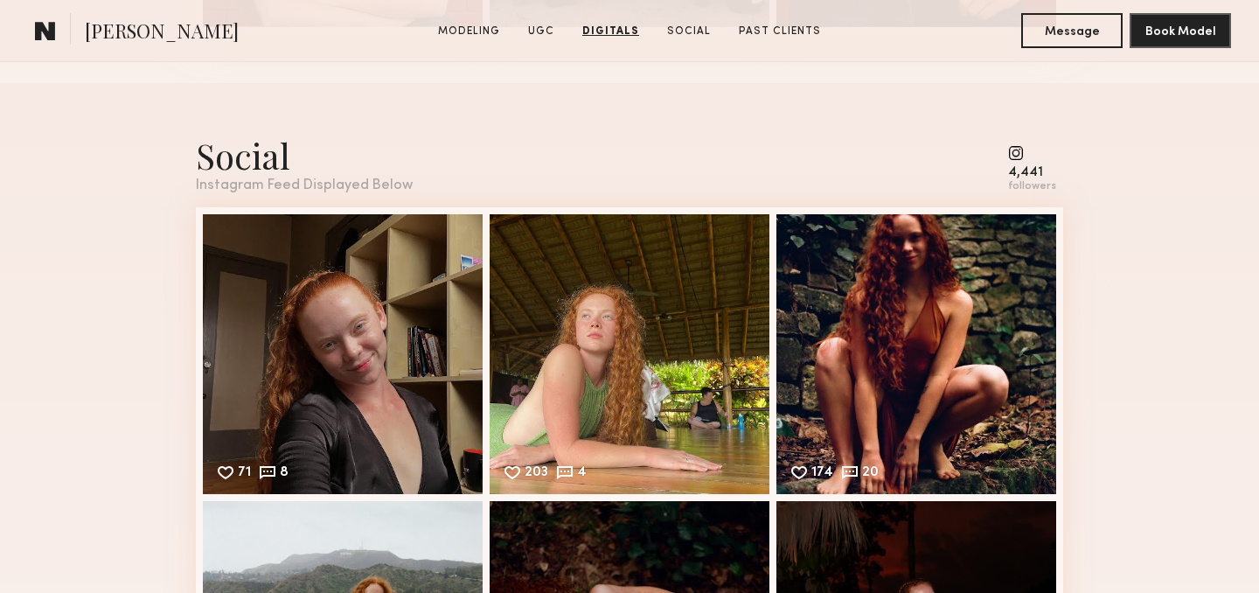
scroll to position [4388, 0]
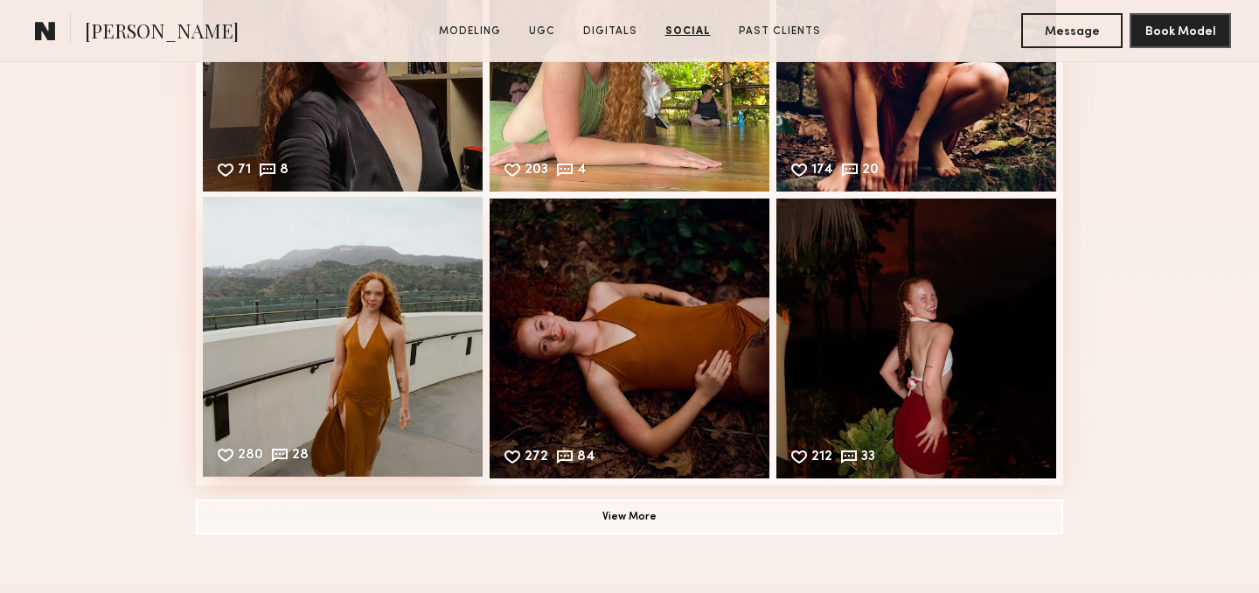
click at [388, 310] on div "280 28 Likes & comments displayed to show model’s engagement" at bounding box center [343, 337] width 280 height 280
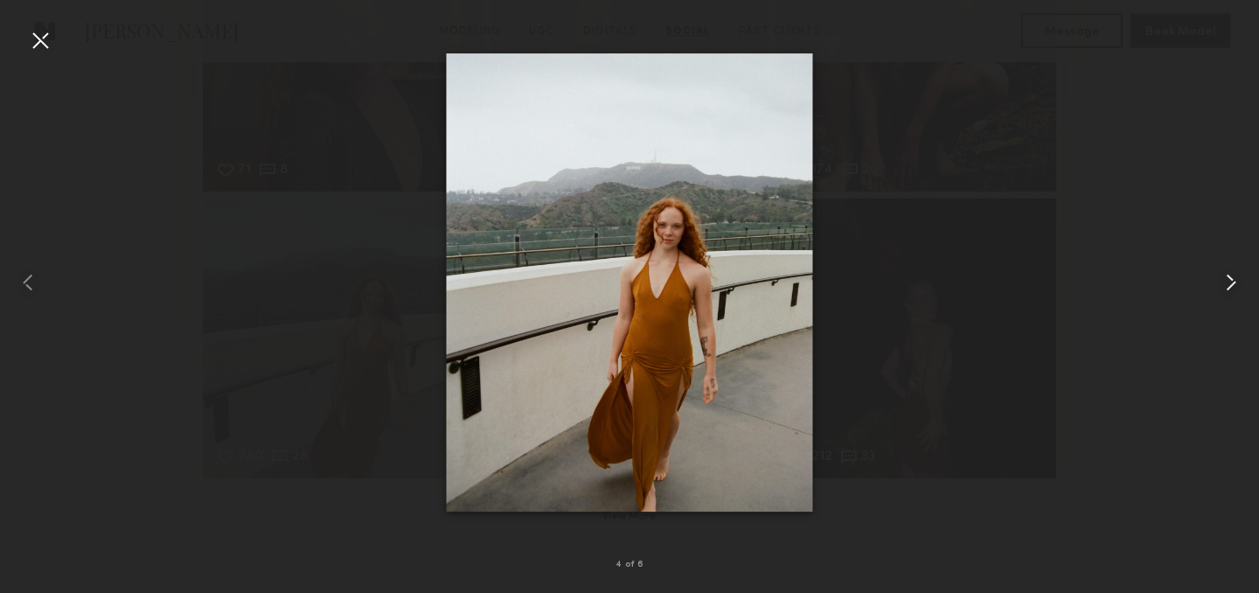
click at [1231, 275] on common-icon at bounding box center [1231, 282] width 28 height 28
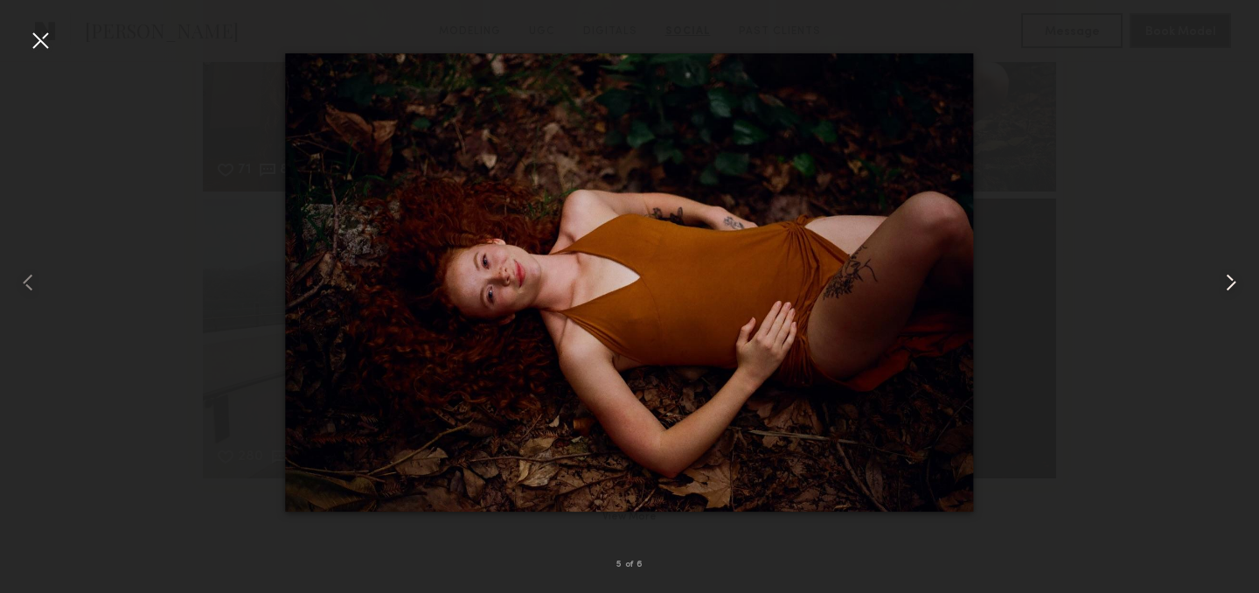
click at [1231, 275] on common-icon at bounding box center [1231, 282] width 28 height 28
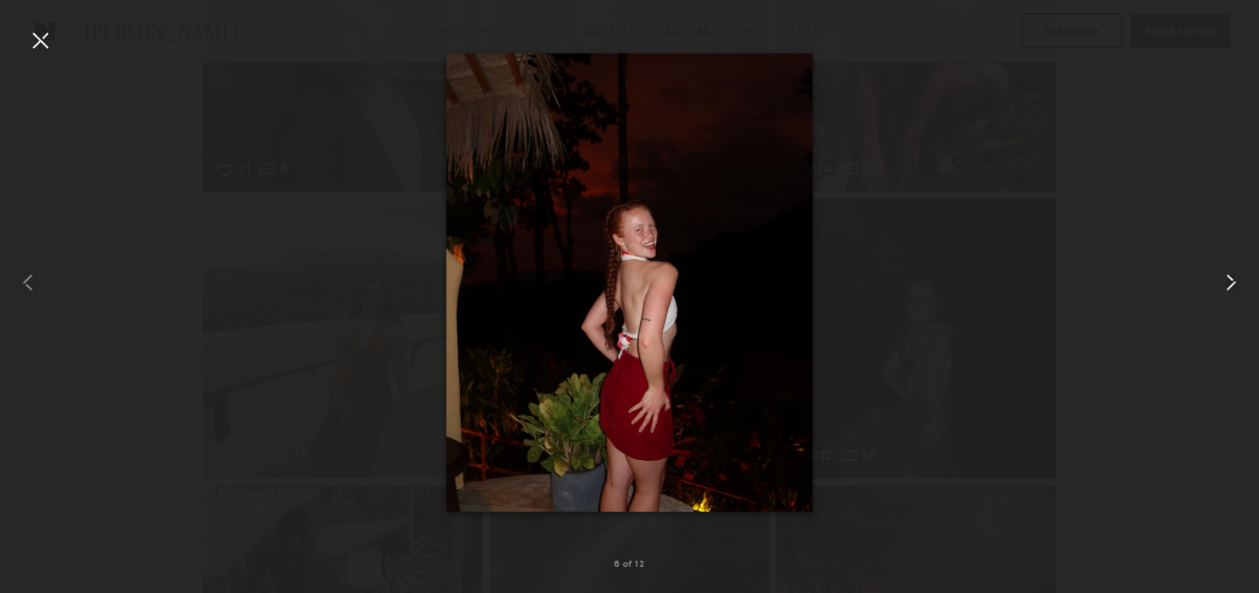
click at [1231, 275] on common-icon at bounding box center [1231, 282] width 28 height 28
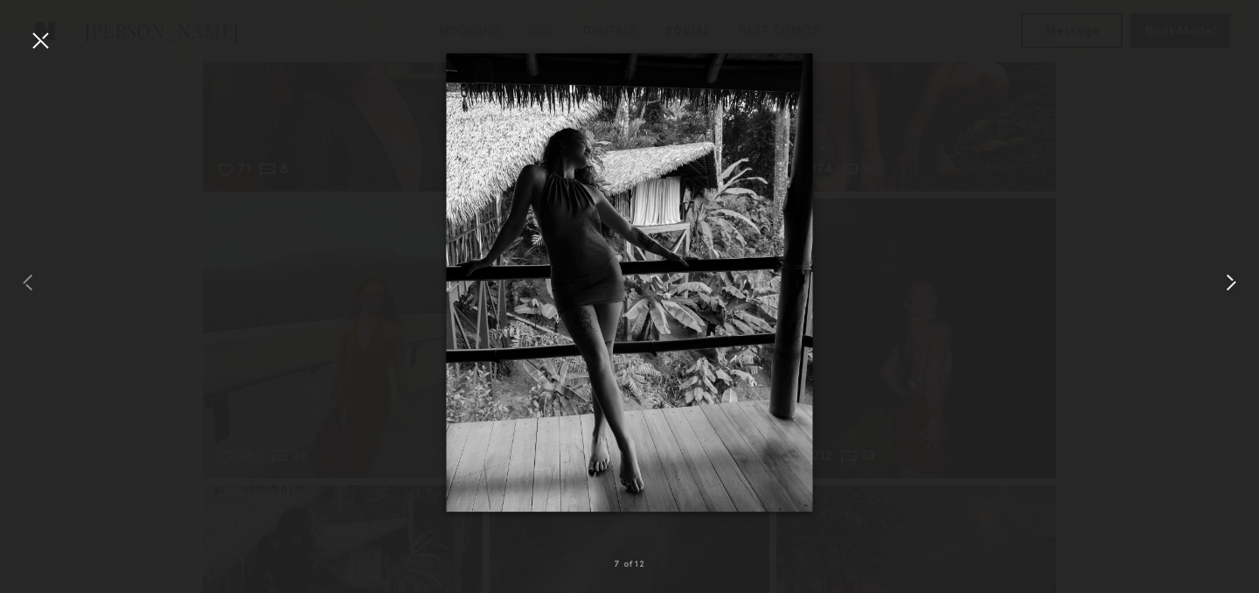
click at [1231, 275] on common-icon at bounding box center [1231, 282] width 28 height 28
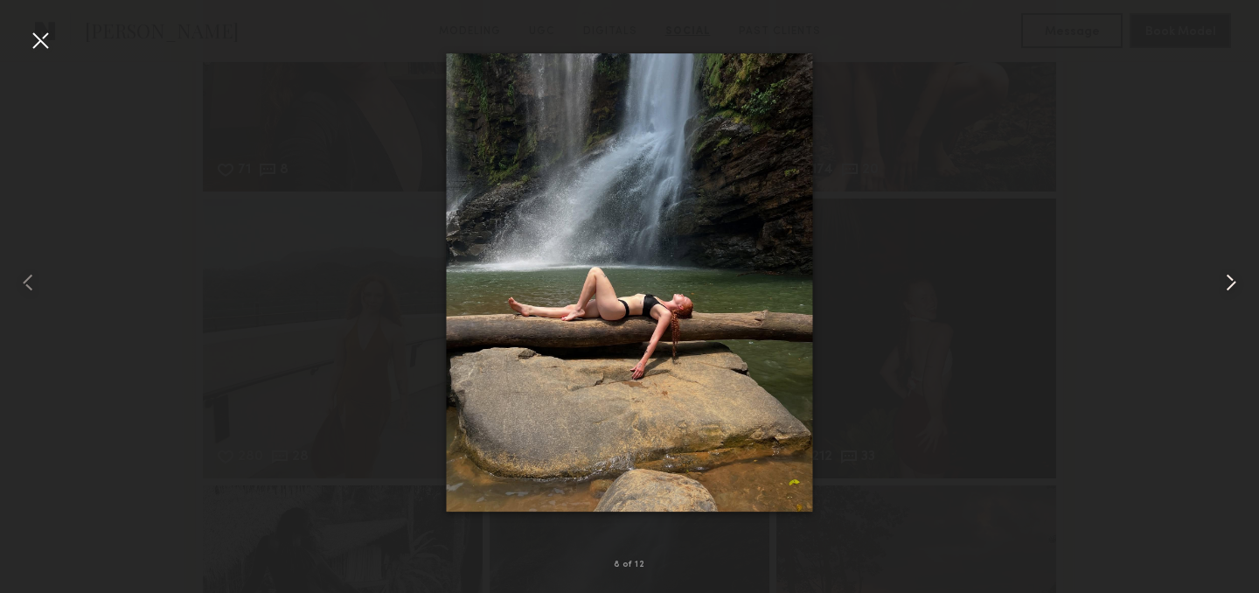
click at [1231, 275] on common-icon at bounding box center [1231, 282] width 28 height 28
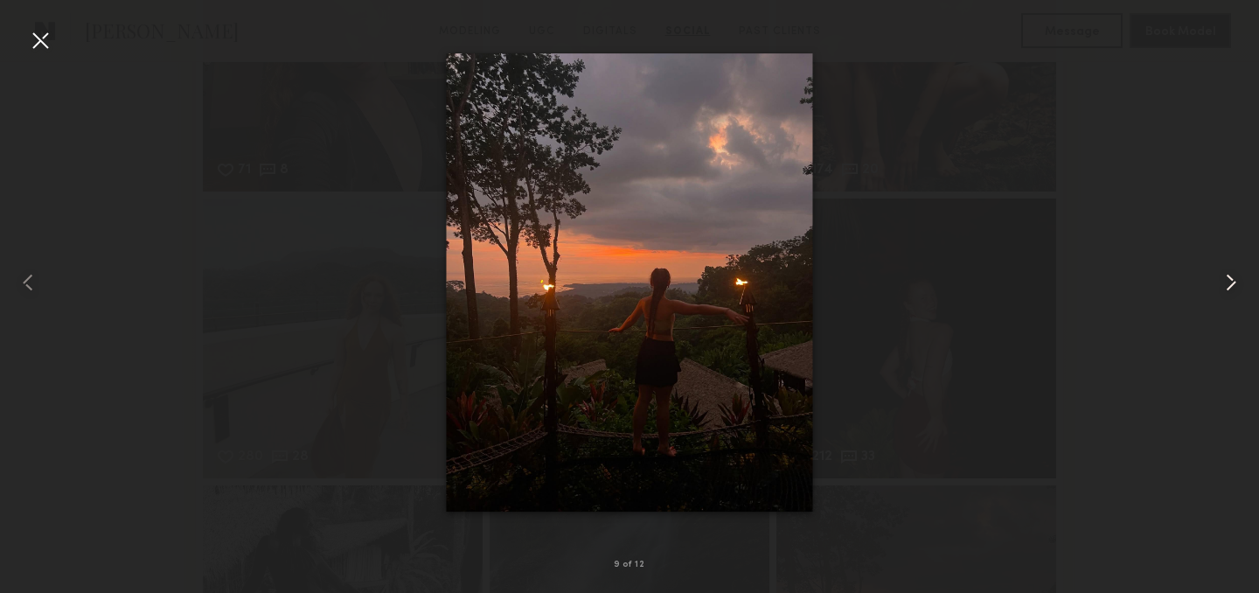
click at [1231, 275] on common-icon at bounding box center [1231, 282] width 28 height 28
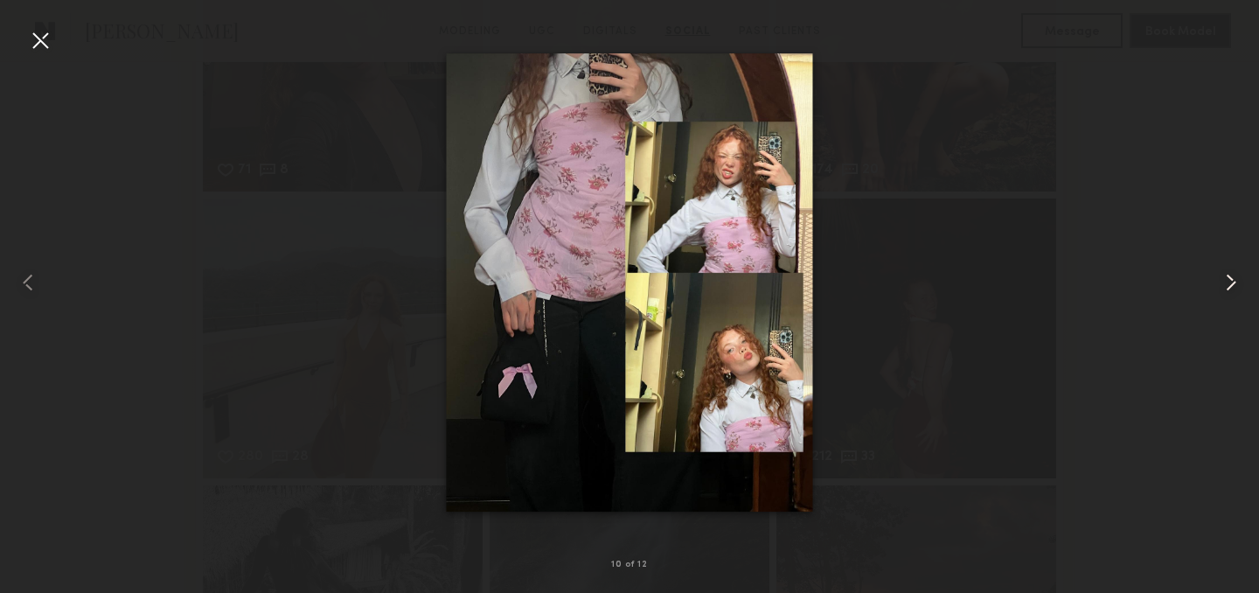
click at [1231, 275] on common-icon at bounding box center [1231, 282] width 28 height 28
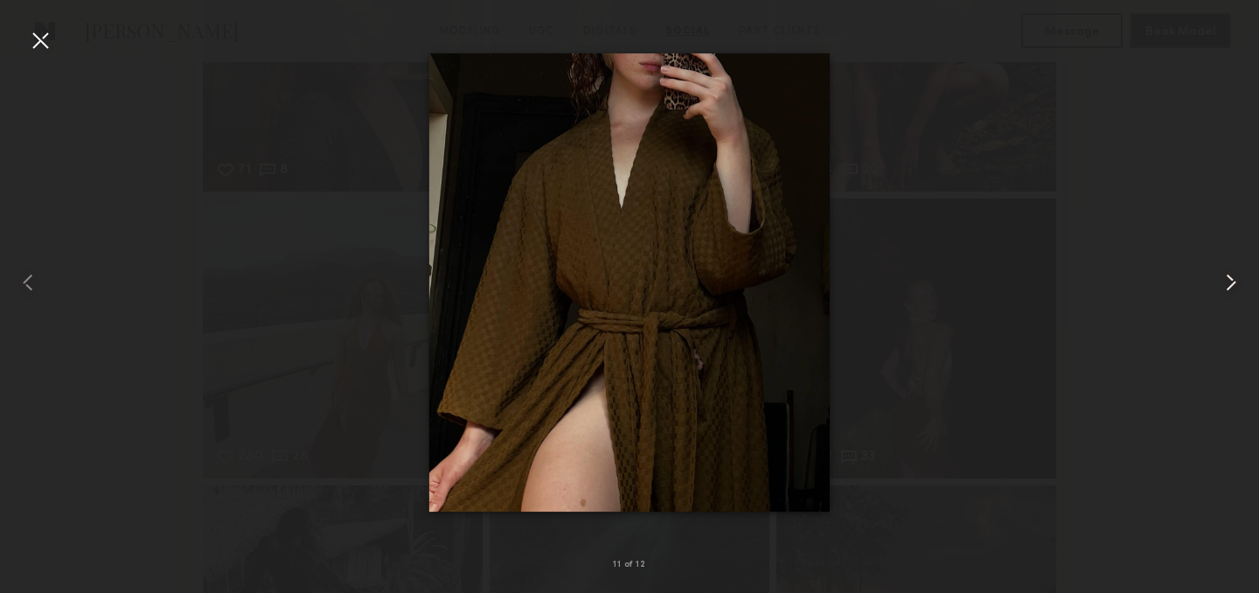
click at [1231, 275] on common-icon at bounding box center [1231, 282] width 28 height 28
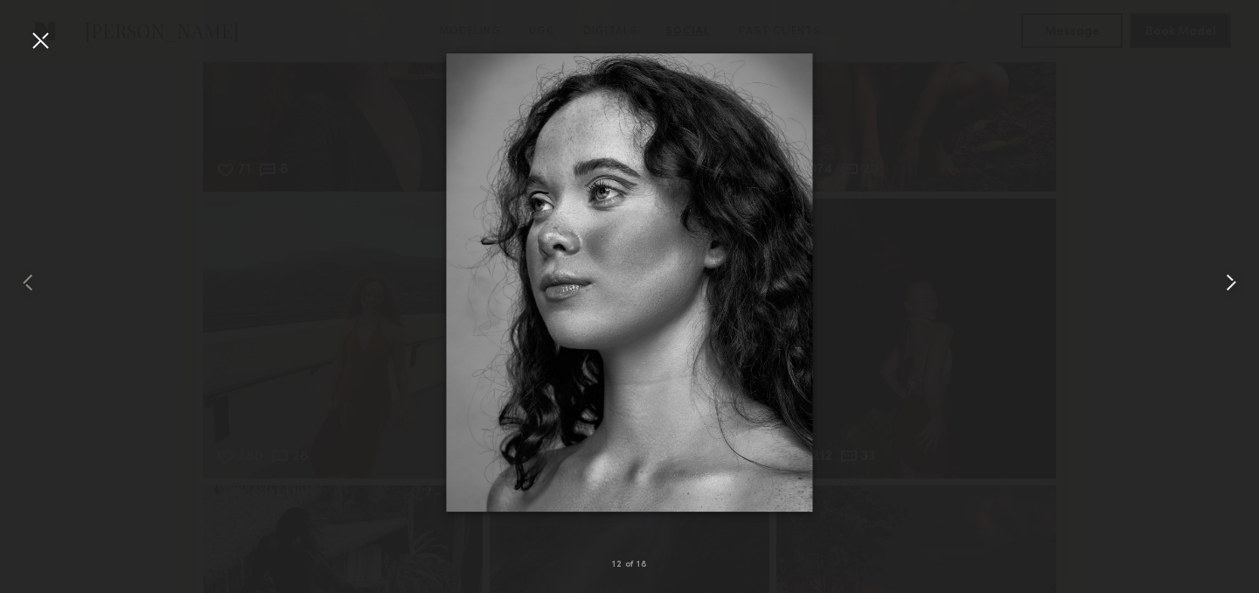
click at [1231, 275] on common-icon at bounding box center [1231, 282] width 28 height 28
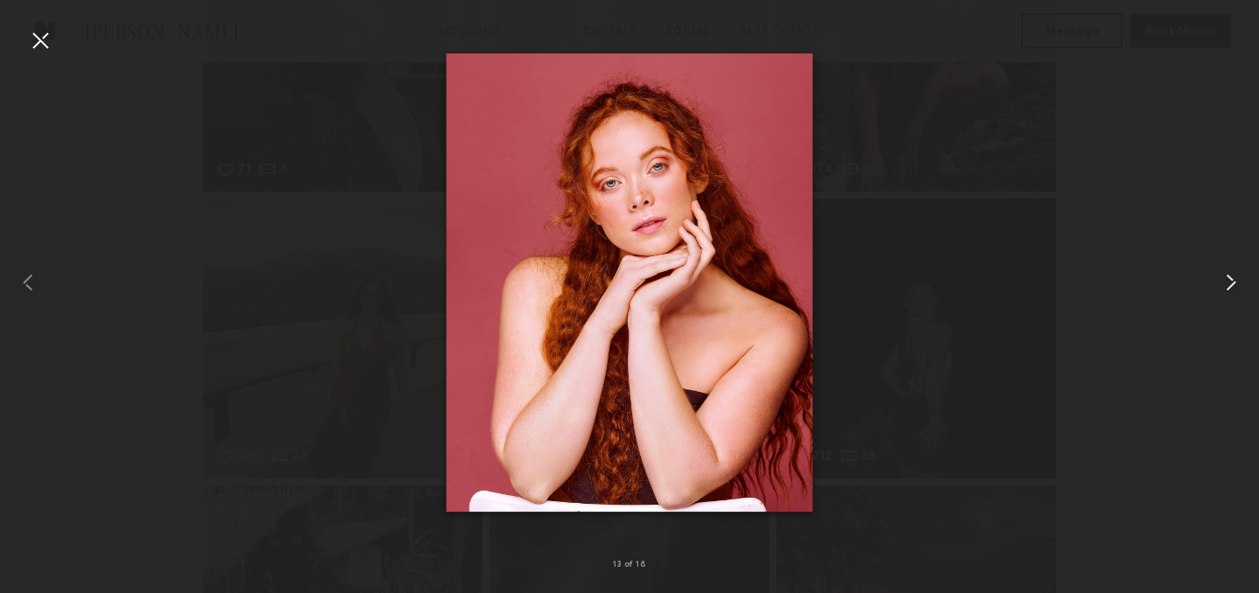
click at [1231, 275] on common-icon at bounding box center [1231, 282] width 28 height 28
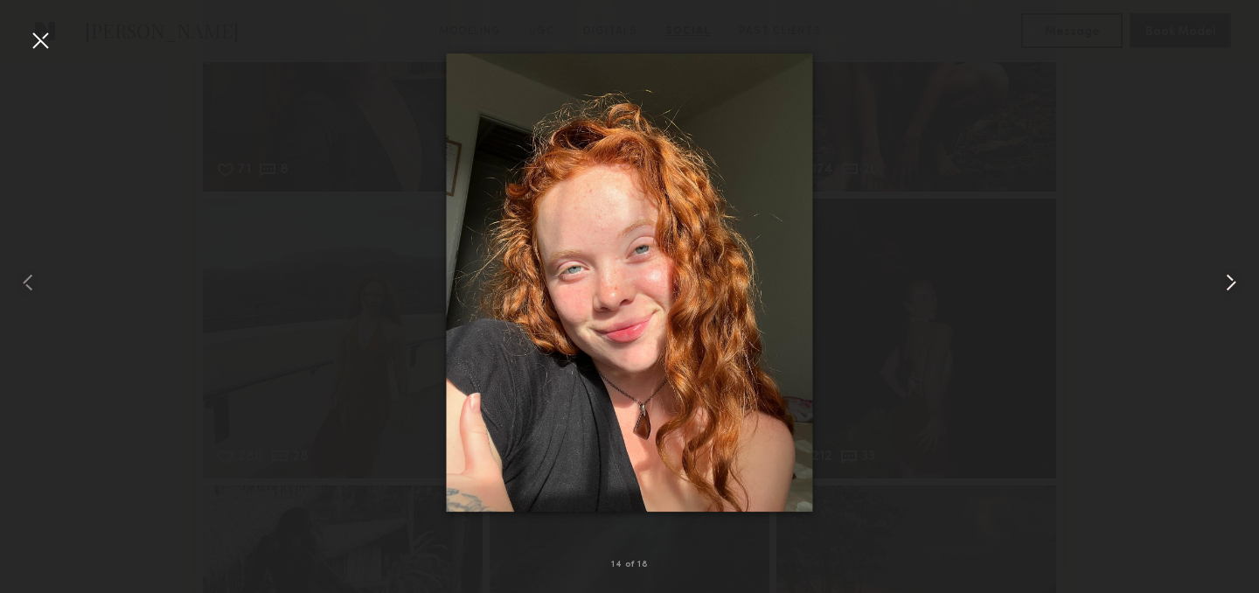
click at [1231, 275] on common-icon at bounding box center [1231, 282] width 28 height 28
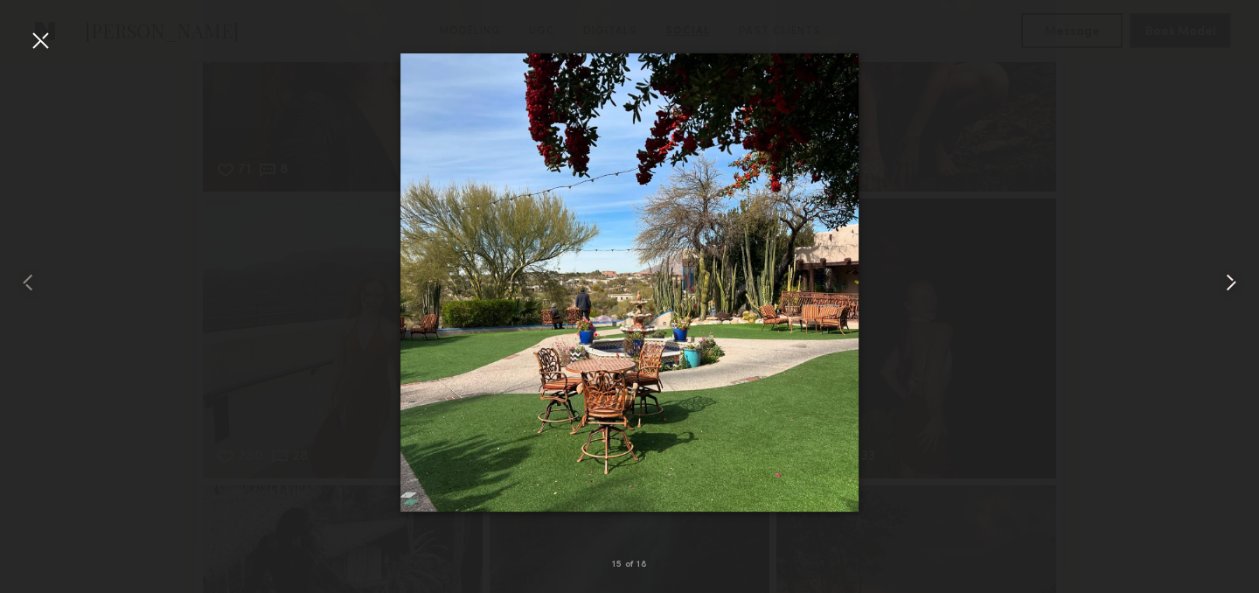
click at [1231, 275] on common-icon at bounding box center [1231, 282] width 28 height 28
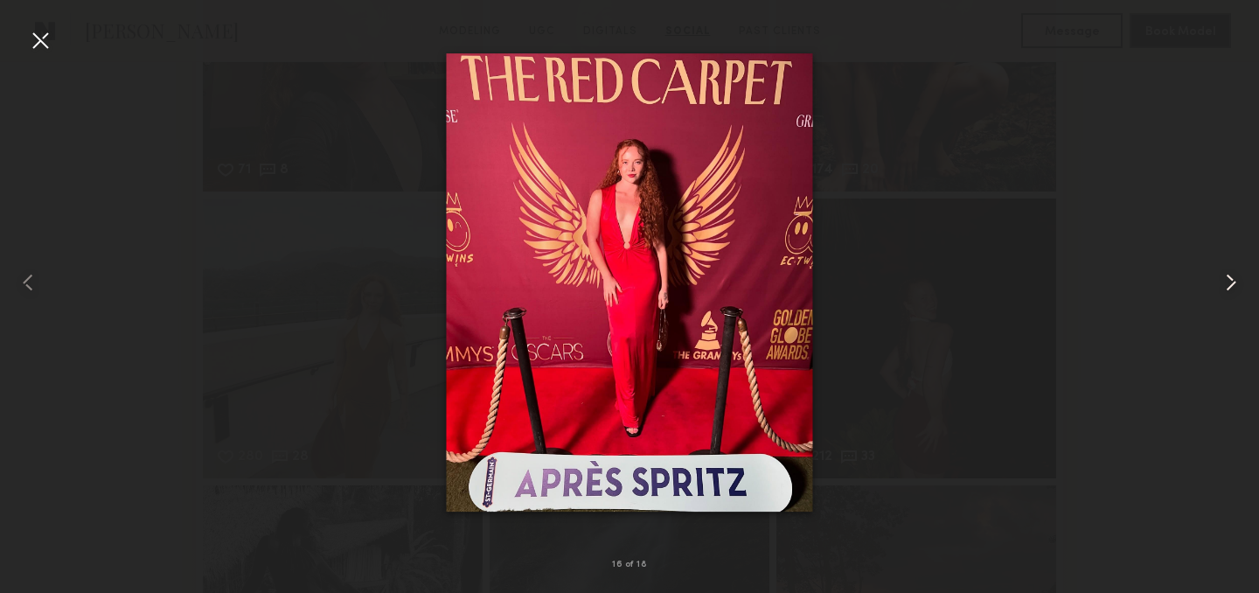
click at [1231, 275] on common-icon at bounding box center [1231, 282] width 28 height 28
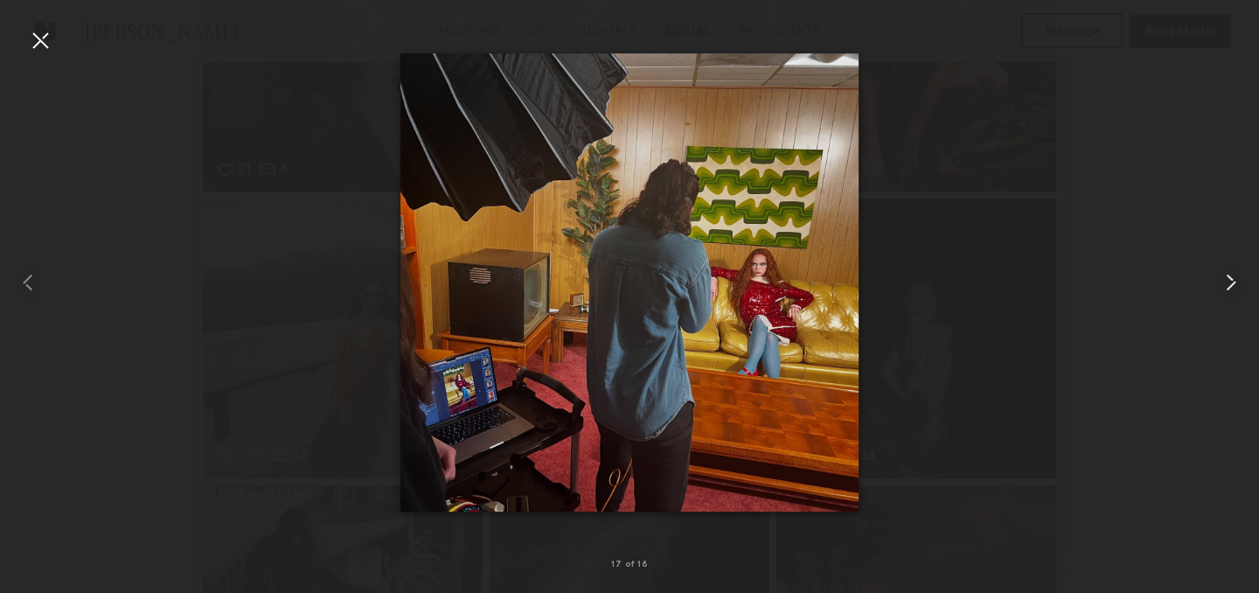
click at [1231, 275] on common-icon at bounding box center [1231, 282] width 28 height 28
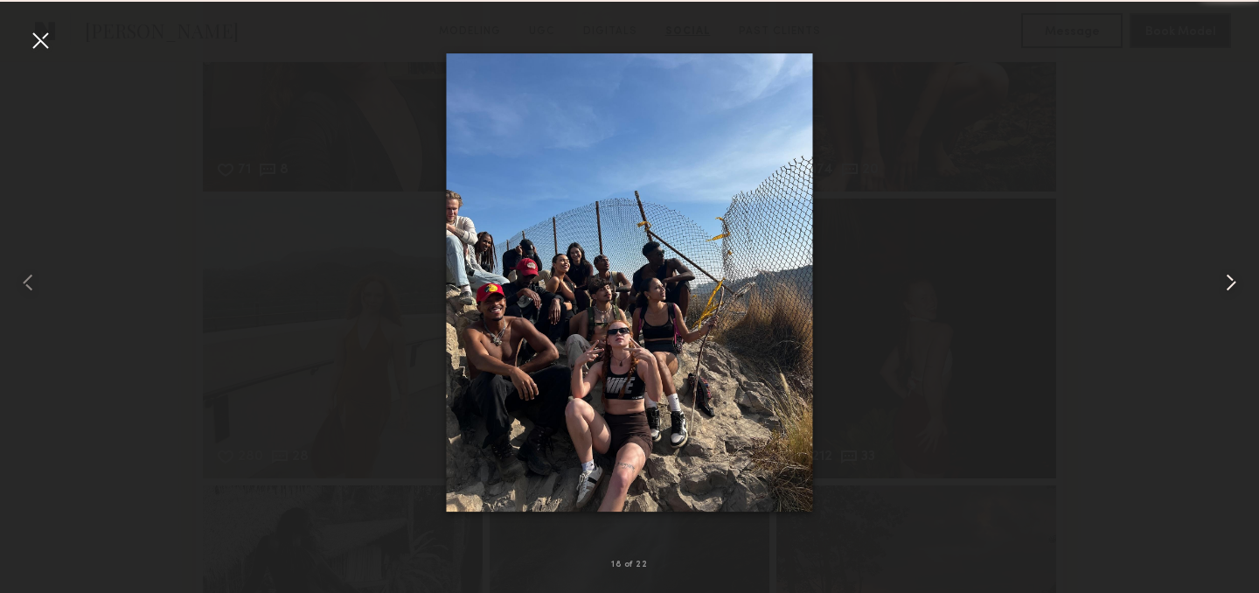
click at [1231, 275] on common-icon at bounding box center [1231, 282] width 28 height 28
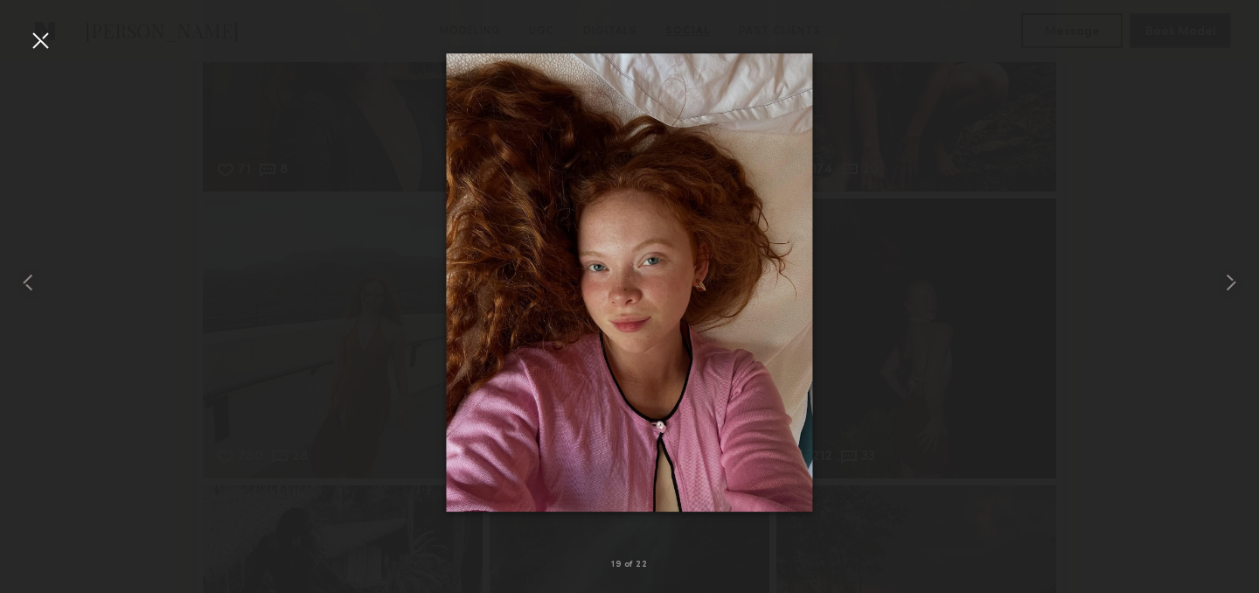
click at [11, 21] on nb-gallery-light "19 of 22" at bounding box center [629, 296] width 1259 height 593
click at [34, 35] on div at bounding box center [40, 40] width 28 height 28
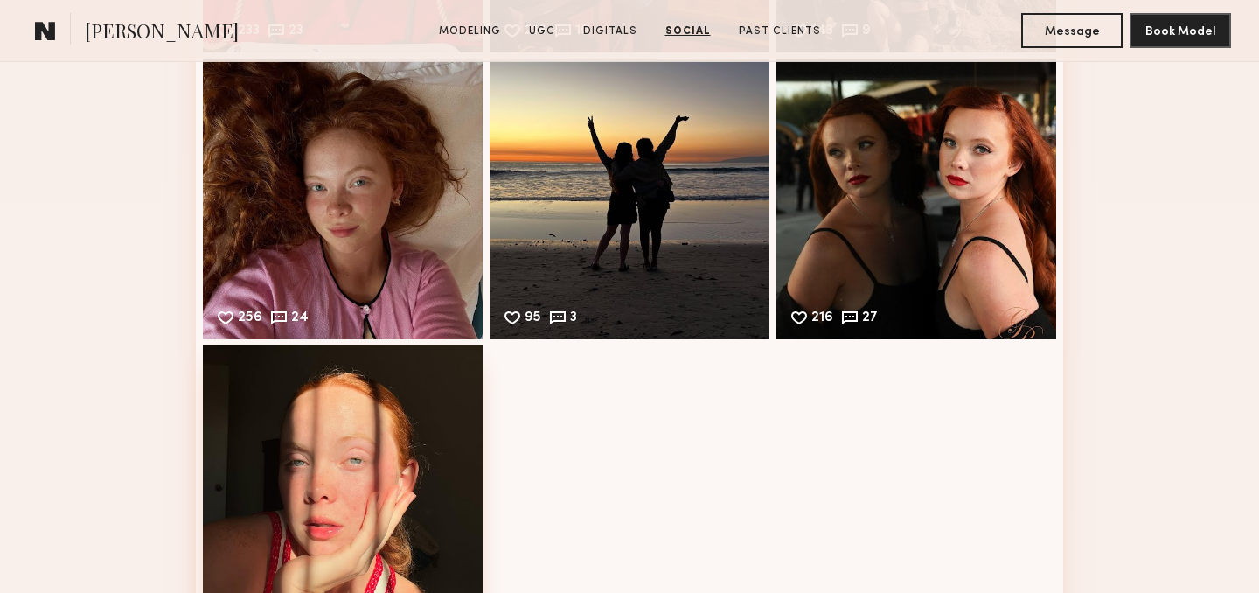
scroll to position [5962, 0]
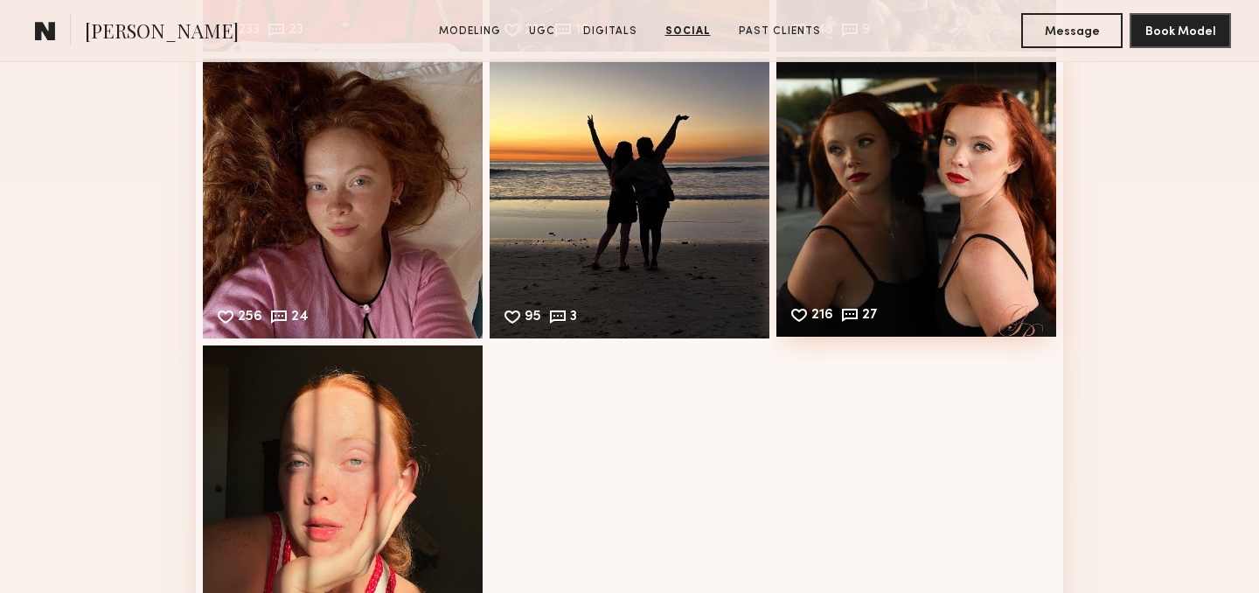
click at [1004, 246] on div "216 27 Likes & comments displayed to show model’s engagement" at bounding box center [916, 197] width 280 height 280
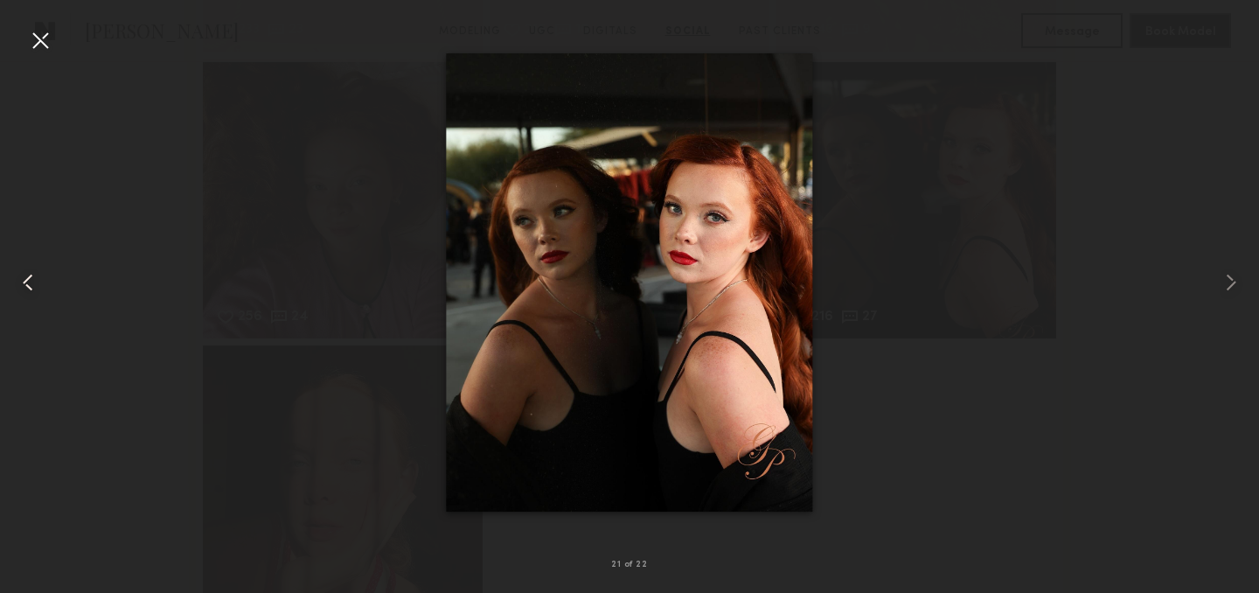
click at [21, 43] on div at bounding box center [25, 282] width 51 height 509
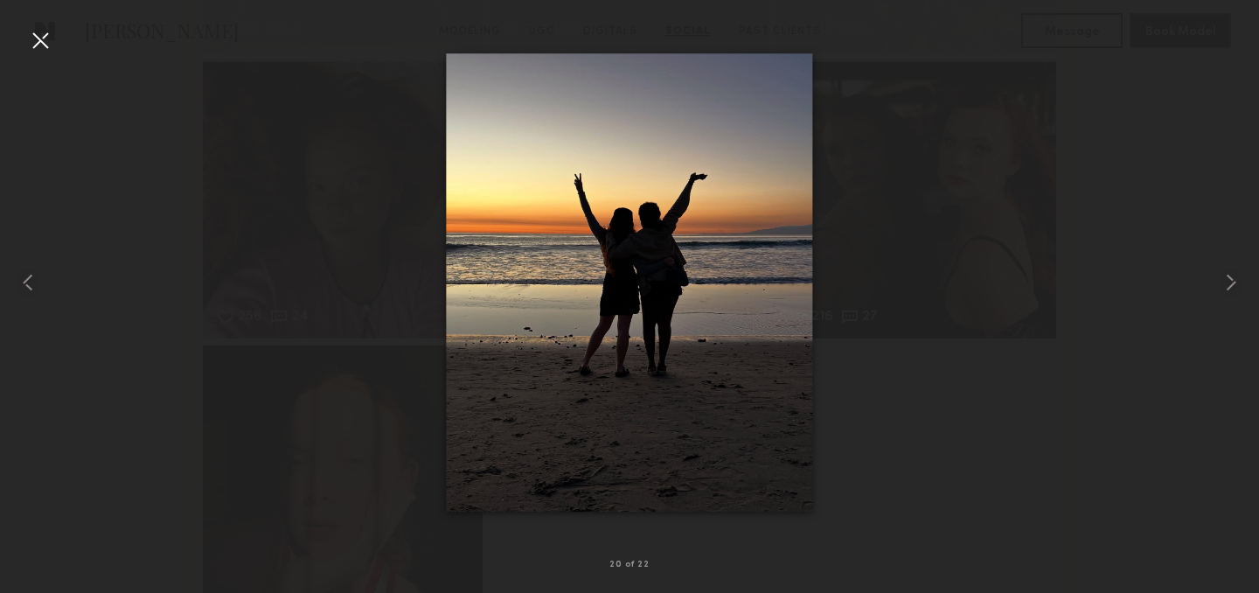
click at [33, 38] on div at bounding box center [40, 40] width 28 height 28
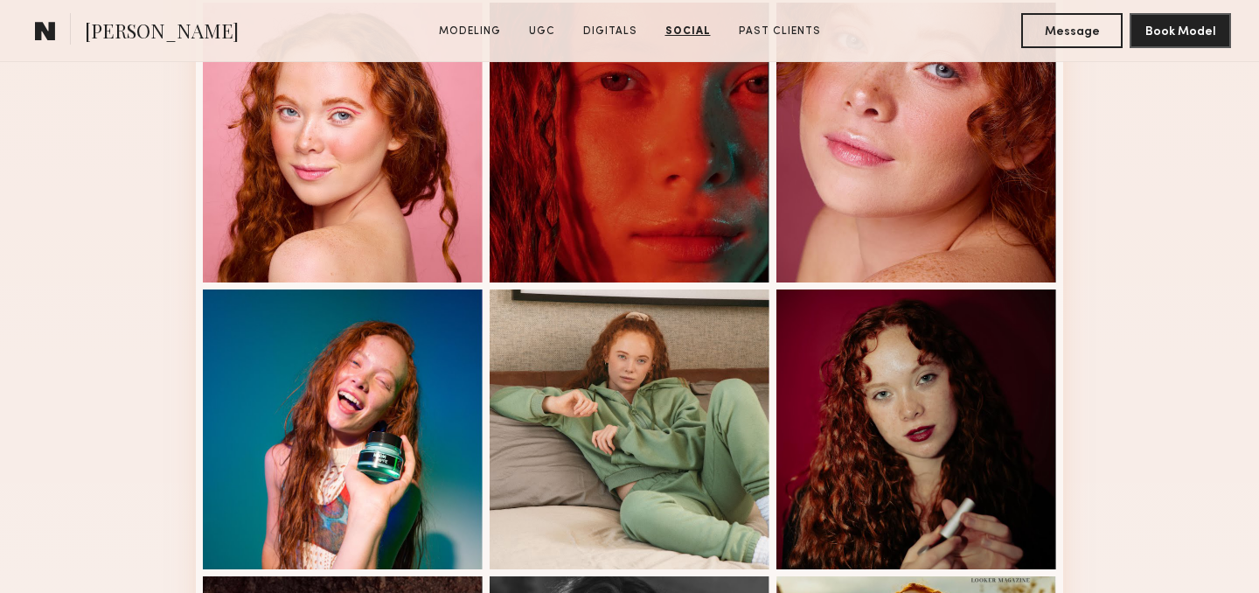
scroll to position [602, 0]
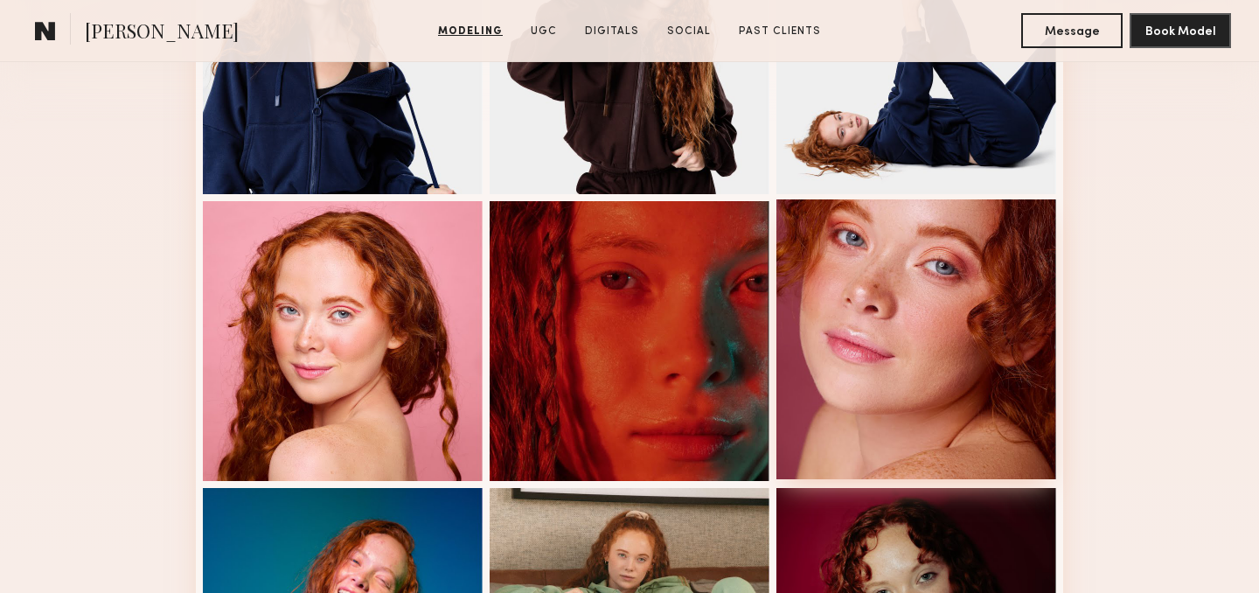
click at [919, 334] on div at bounding box center [916, 339] width 280 height 280
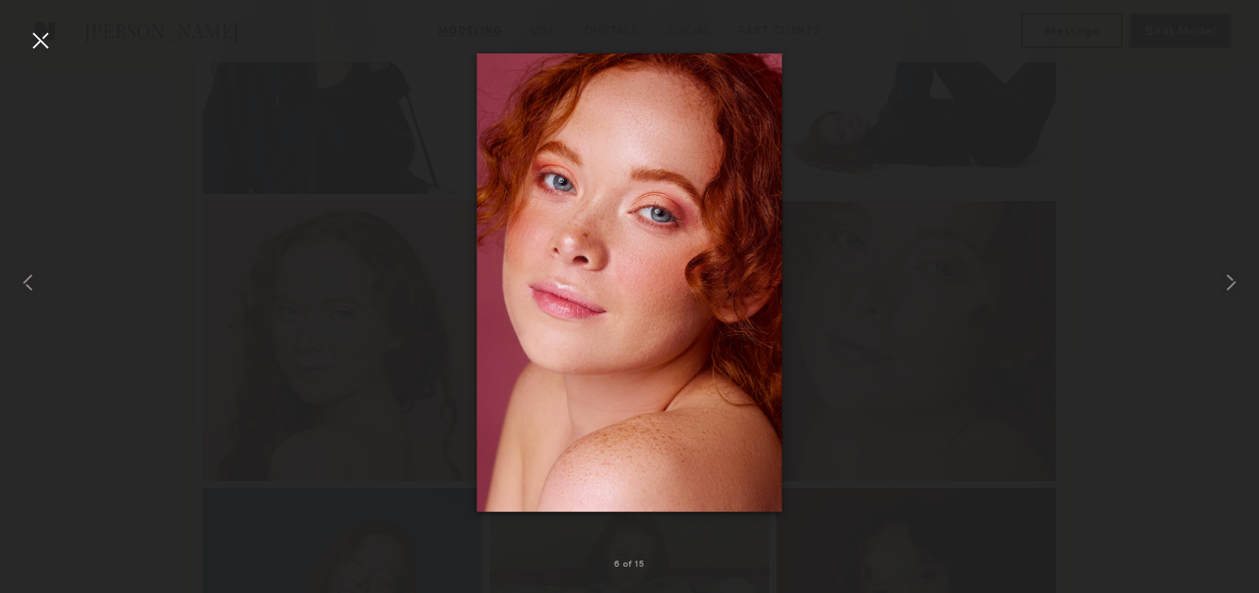
click at [52, 41] on div at bounding box center [40, 40] width 28 height 28
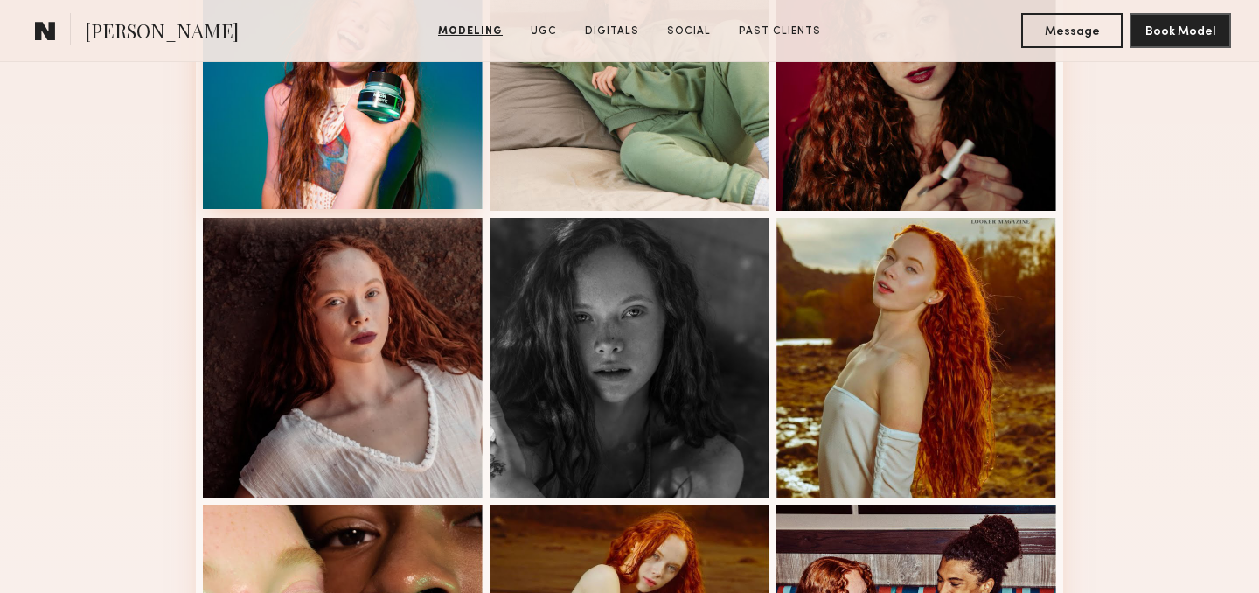
scroll to position [1161, 0]
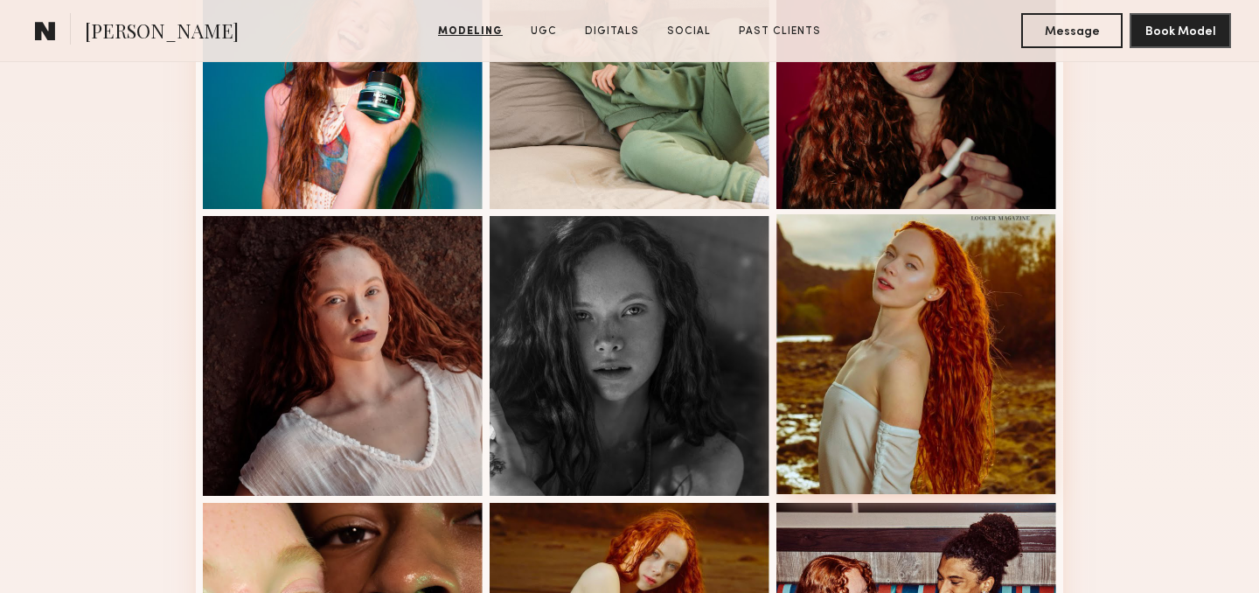
click at [937, 385] on div at bounding box center [916, 354] width 280 height 280
